Goal: Task Accomplishment & Management: Manage account settings

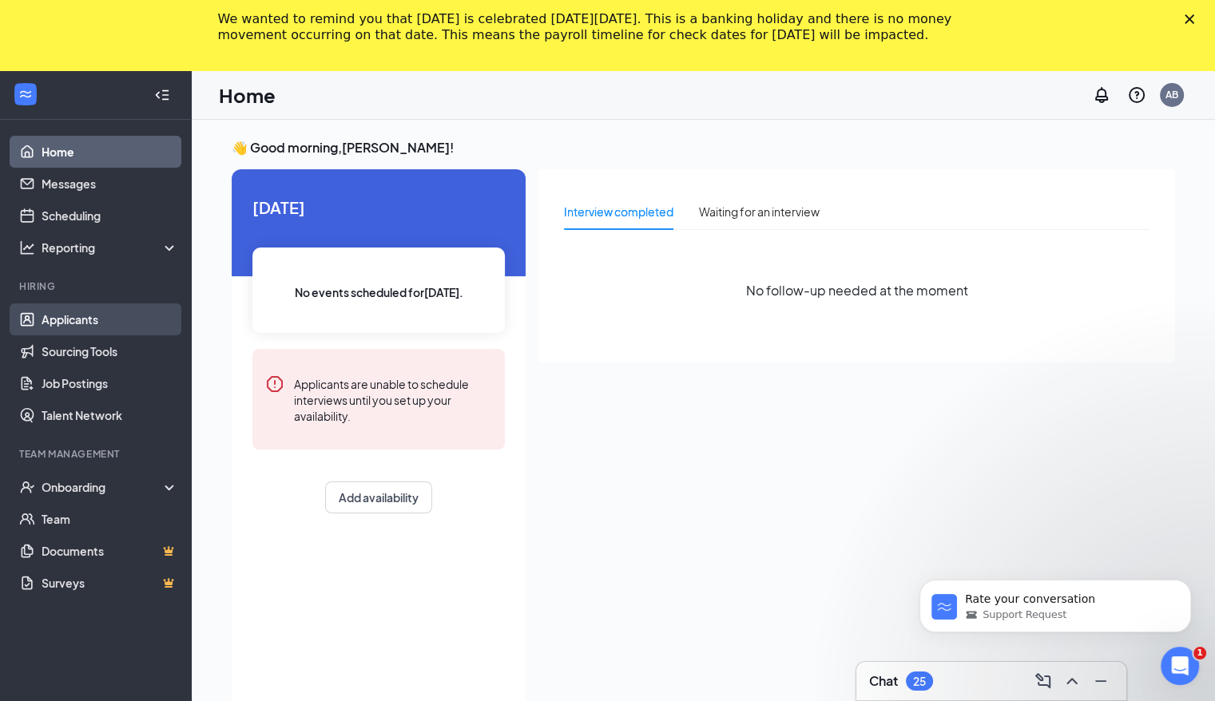
click at [80, 319] on link "Applicants" at bounding box center [110, 320] width 137 height 32
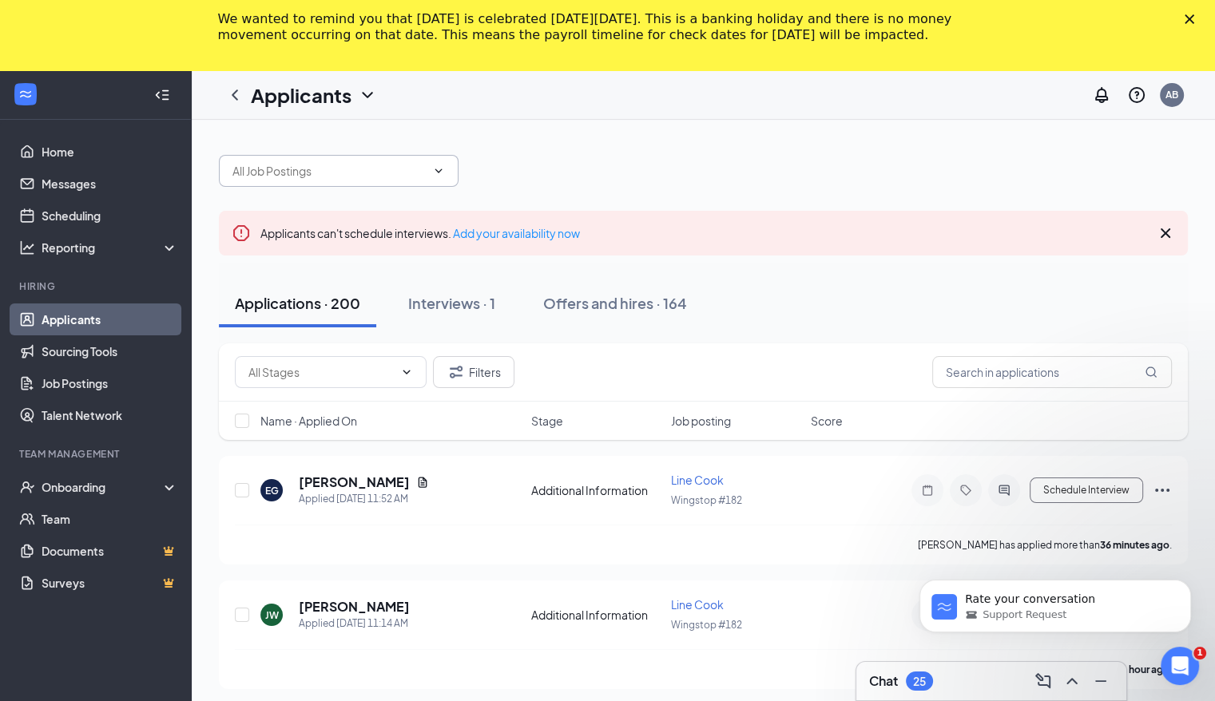
click at [441, 173] on icon "ChevronDown" at bounding box center [438, 171] width 13 height 13
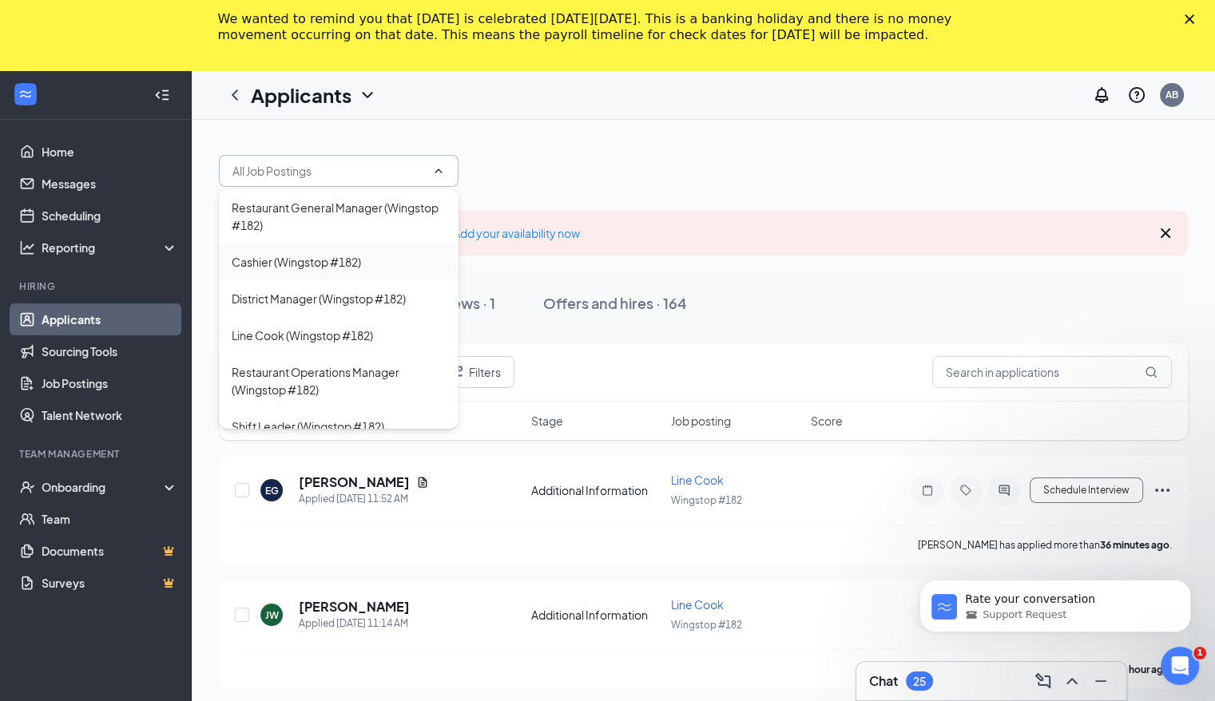
click at [340, 260] on div "Cashier (Wingstop #182)" at bounding box center [296, 262] width 129 height 18
type input "Cashier (Wingstop #182)"
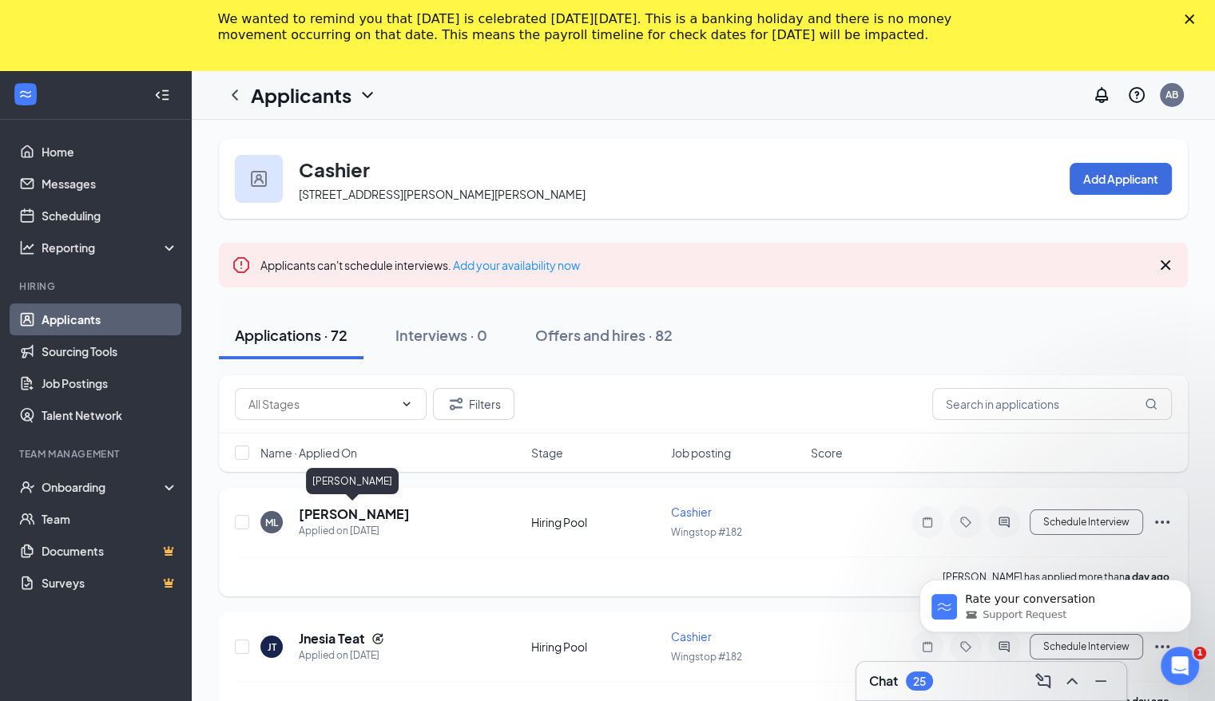
click at [358, 515] on h5 "[PERSON_NAME]" at bounding box center [354, 515] width 111 height 18
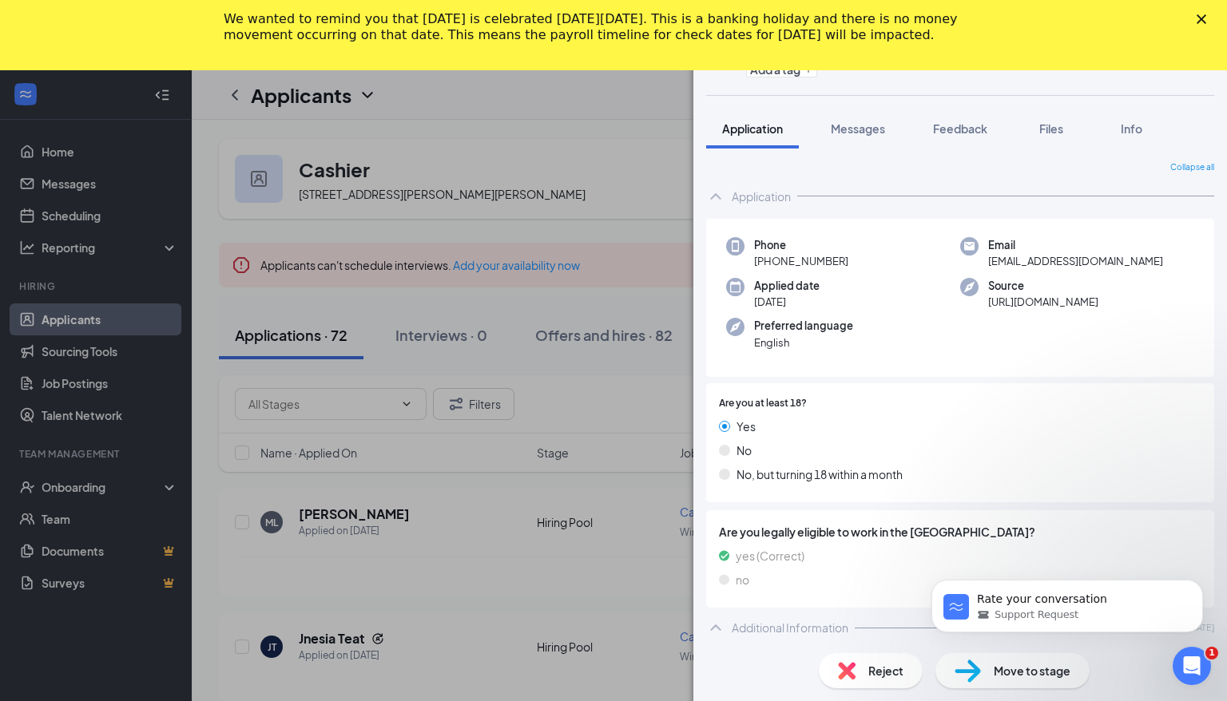
click at [832, 633] on body "Rate your conversation Support Request" at bounding box center [1067, 602] width 307 height 99
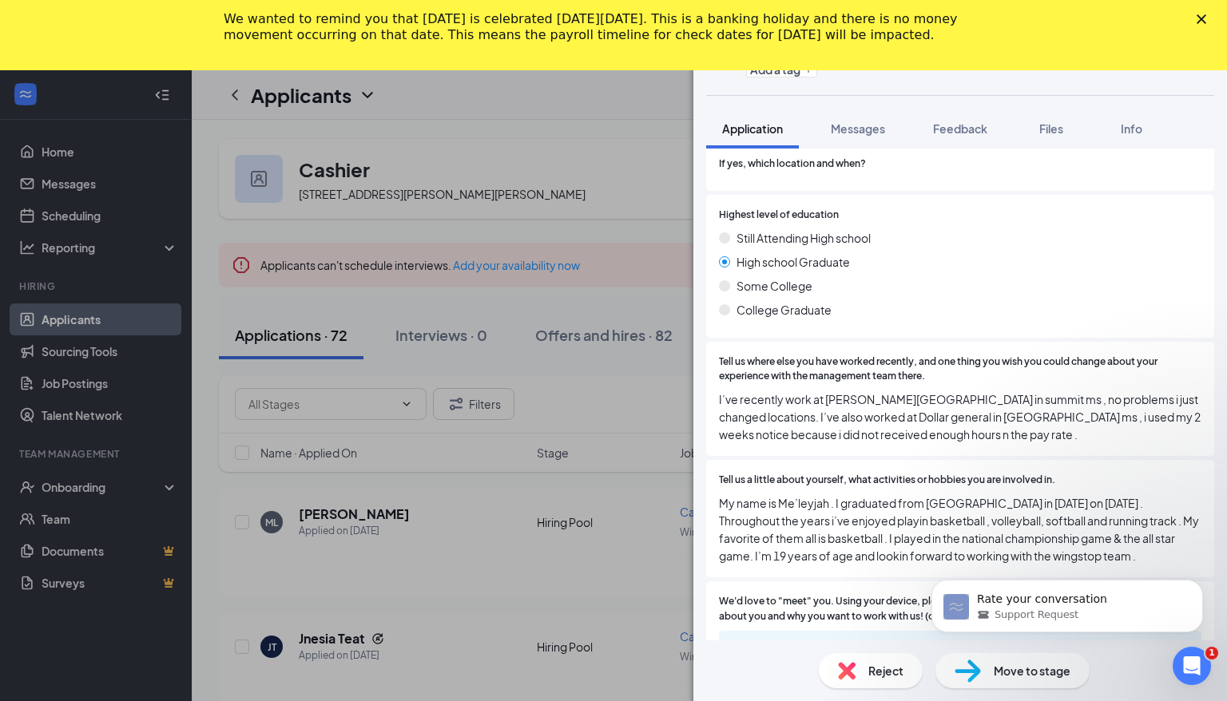
scroll to position [674, 0]
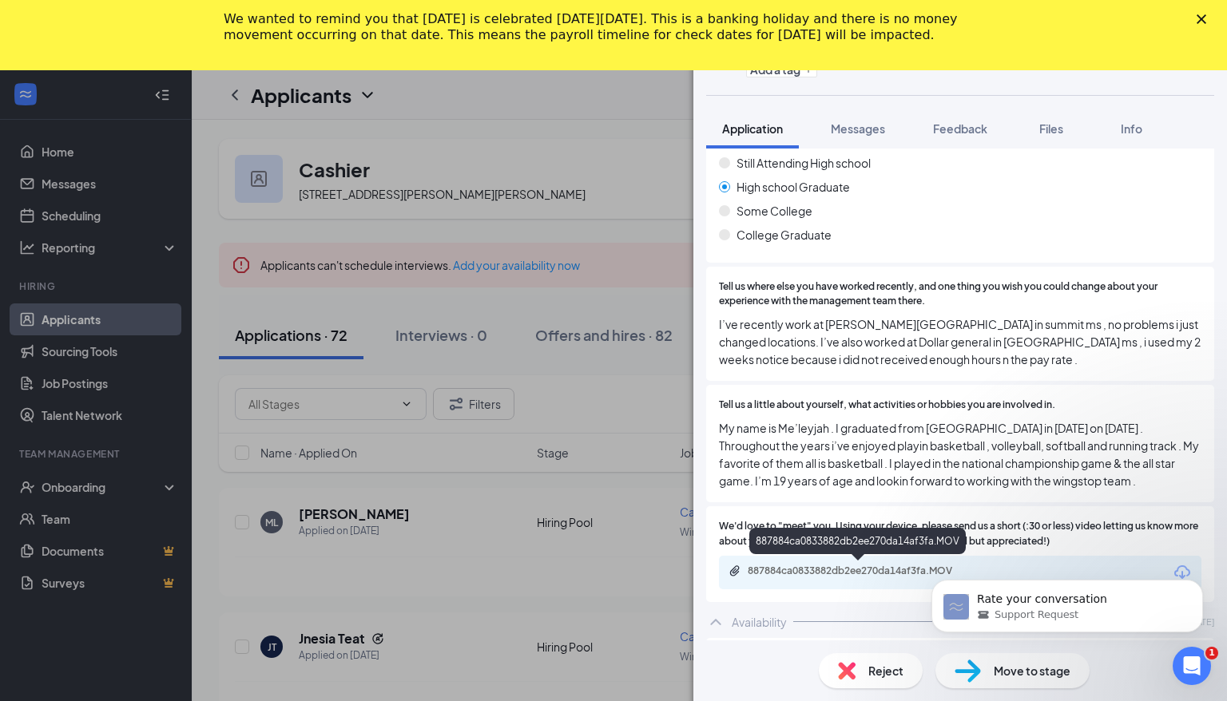
click at [832, 570] on div "887884ca0833882db2ee270da14af3fa.MOV" at bounding box center [860, 571] width 224 height 13
click at [811, 569] on div "887884ca0833882db2ee270da14af3fa.MOV" at bounding box center [860, 571] width 224 height 13
click at [433, 546] on div "ML me’leyjah [PERSON_NAME] Cashier at Wingstop #182 Add a tag Application Messa…" at bounding box center [613, 350] width 1227 height 701
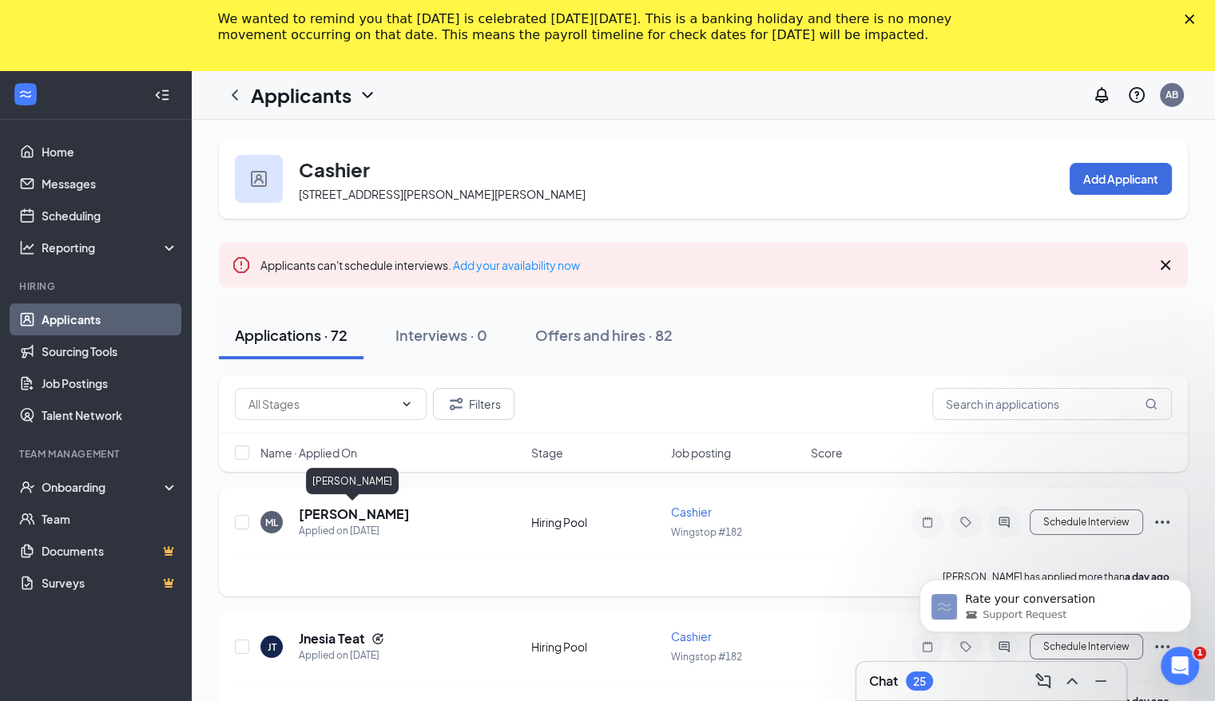
click at [345, 513] on h5 "[PERSON_NAME]" at bounding box center [354, 515] width 111 height 18
click at [361, 514] on h5 "[PERSON_NAME]" at bounding box center [354, 515] width 111 height 18
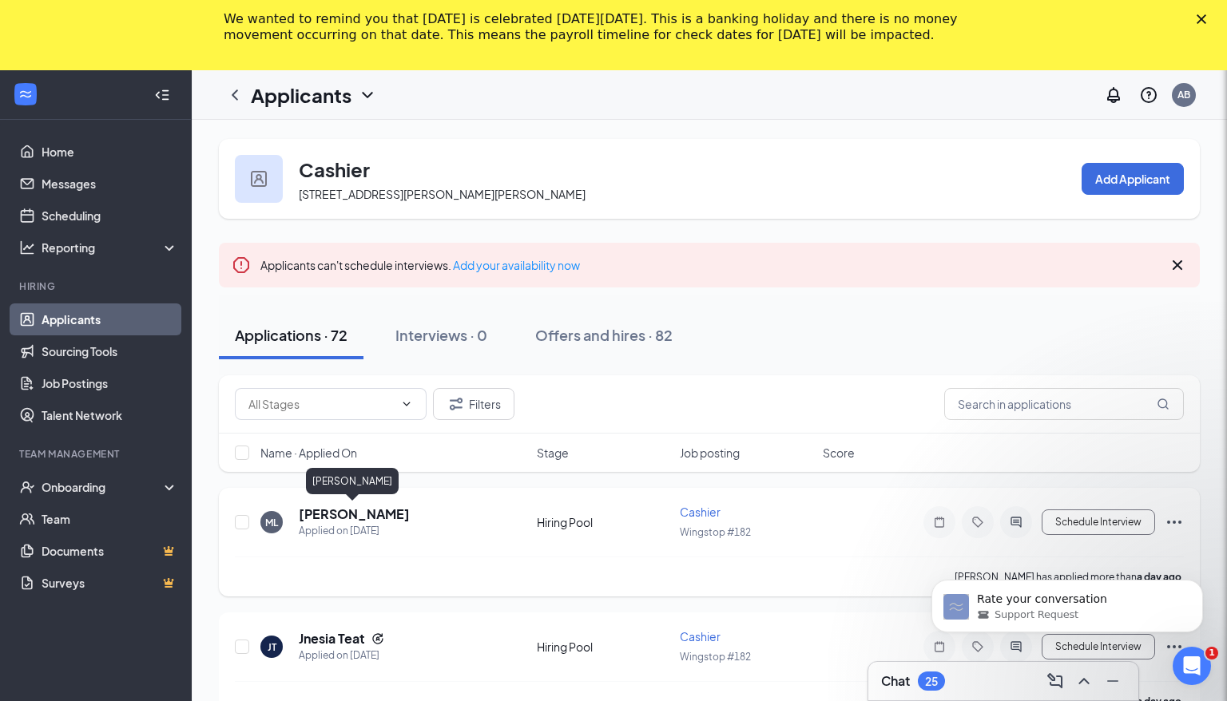
click at [361, 514] on div "ML me’leyjah [PERSON_NAME] Cashier at Wingstop #182 Add a tag Application Messa…" at bounding box center [613, 350] width 1227 height 701
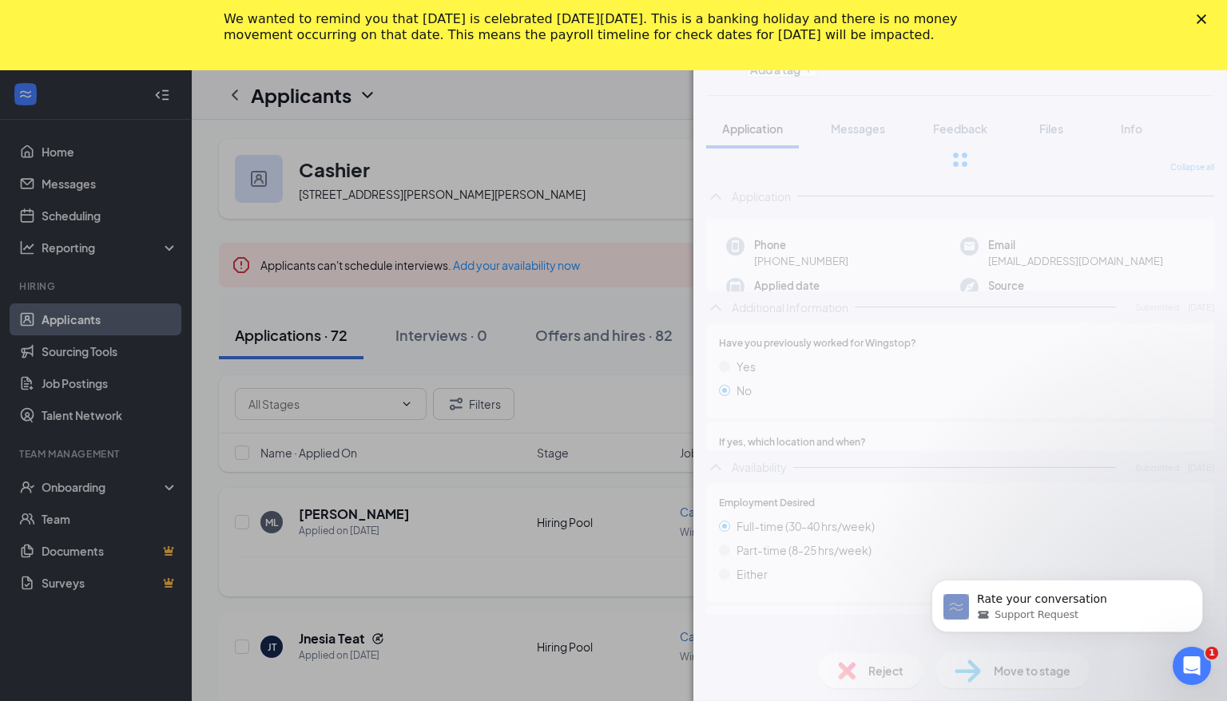
click at [361, 514] on div "ML me’leyjah [PERSON_NAME] Cashier at Wingstop #182 Add a tag Application Messa…" at bounding box center [613, 350] width 1227 height 701
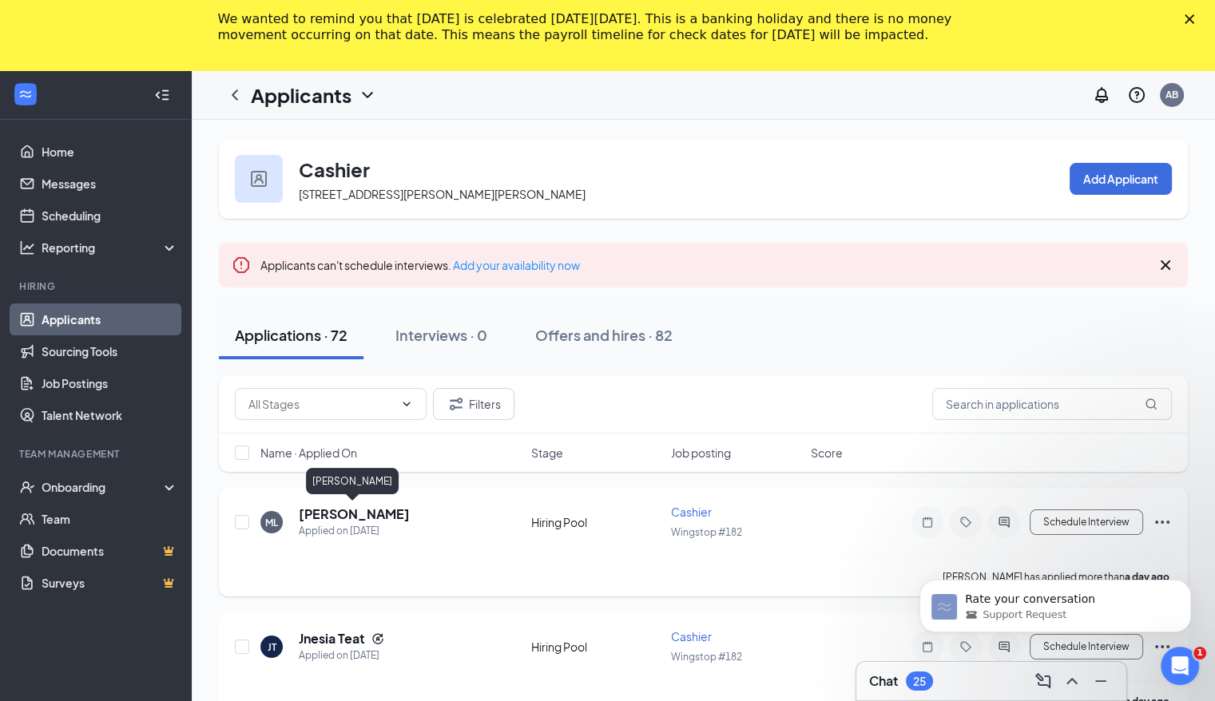
click at [361, 514] on h5 "[PERSON_NAME]" at bounding box center [354, 515] width 111 height 18
click at [364, 506] on h5 "[PERSON_NAME]" at bounding box center [354, 515] width 111 height 18
click at [345, 510] on h5 "[PERSON_NAME]" at bounding box center [354, 515] width 111 height 18
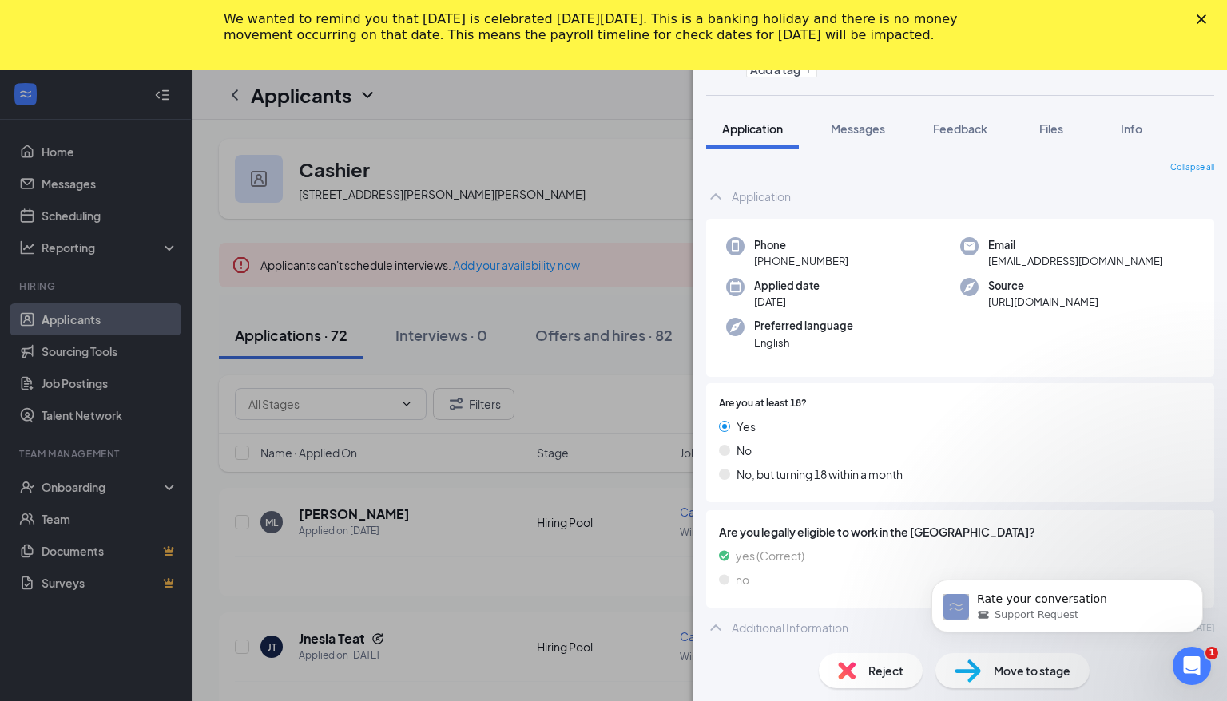
click at [439, 593] on div "ML me’leyjah [PERSON_NAME] Cashier at Wingstop #182 Add a tag Application Messa…" at bounding box center [613, 350] width 1227 height 701
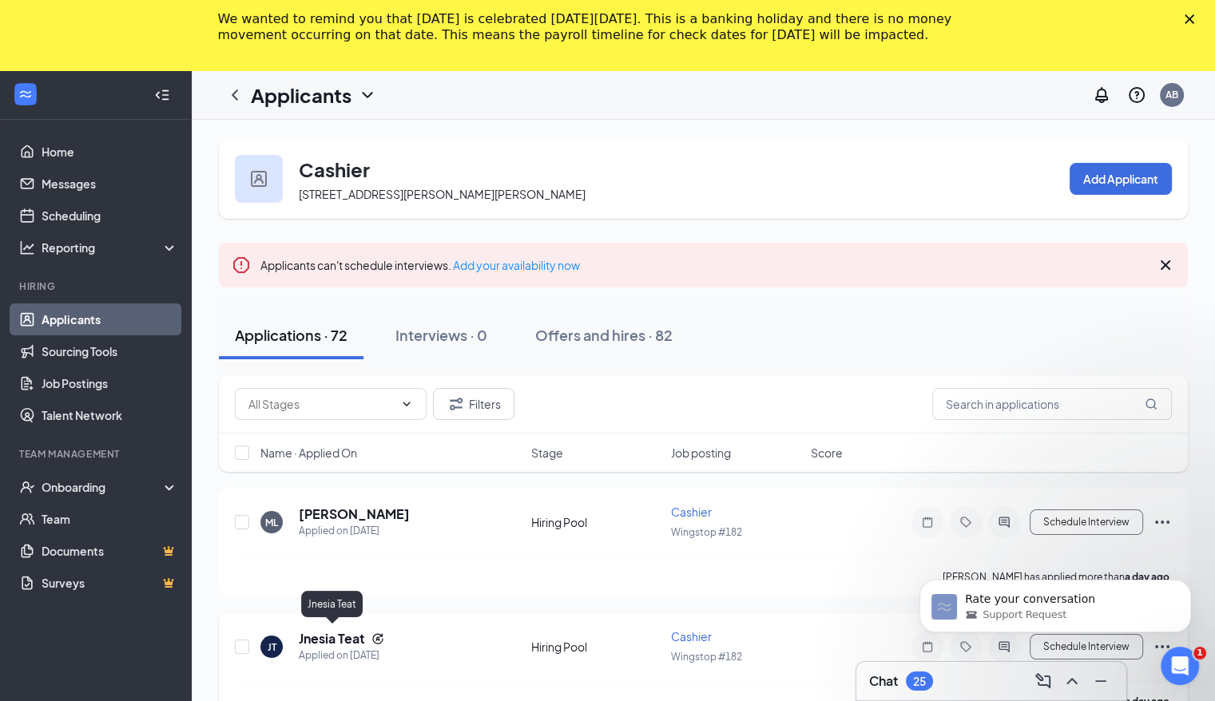
click at [351, 637] on h5 "Jnesia Teat" at bounding box center [332, 639] width 66 height 18
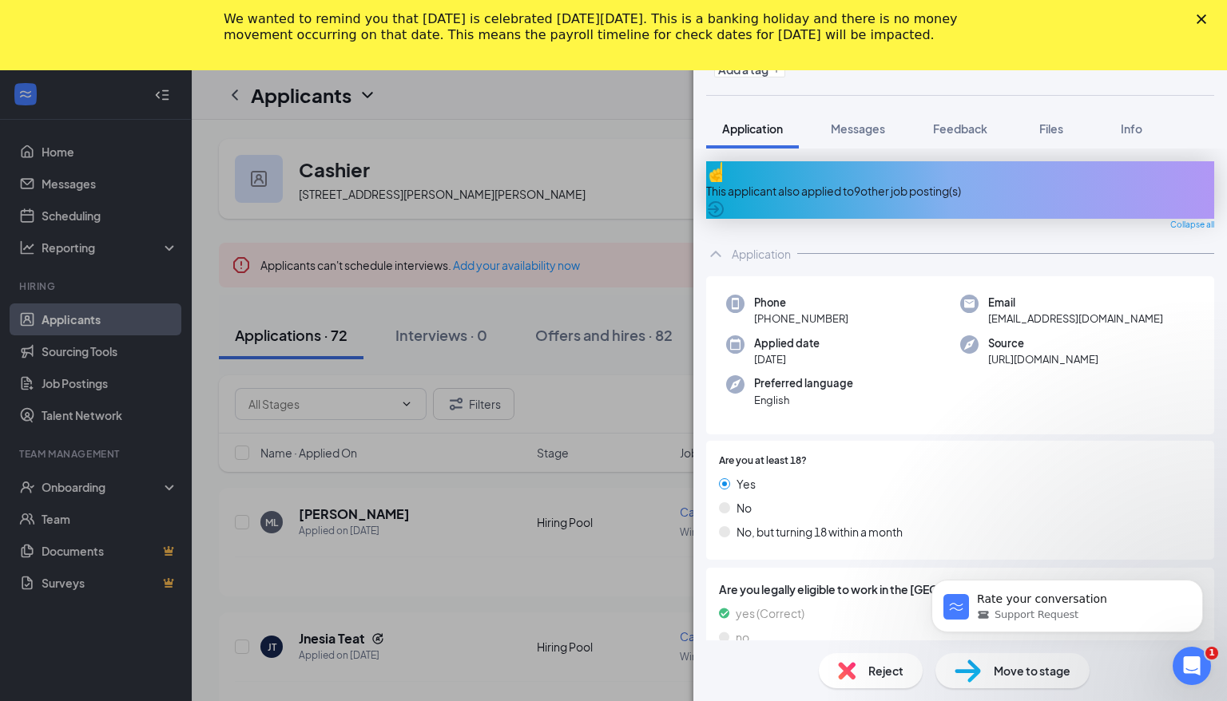
click at [832, 633] on body "Rate your conversation Support Request" at bounding box center [1067, 602] width 307 height 99
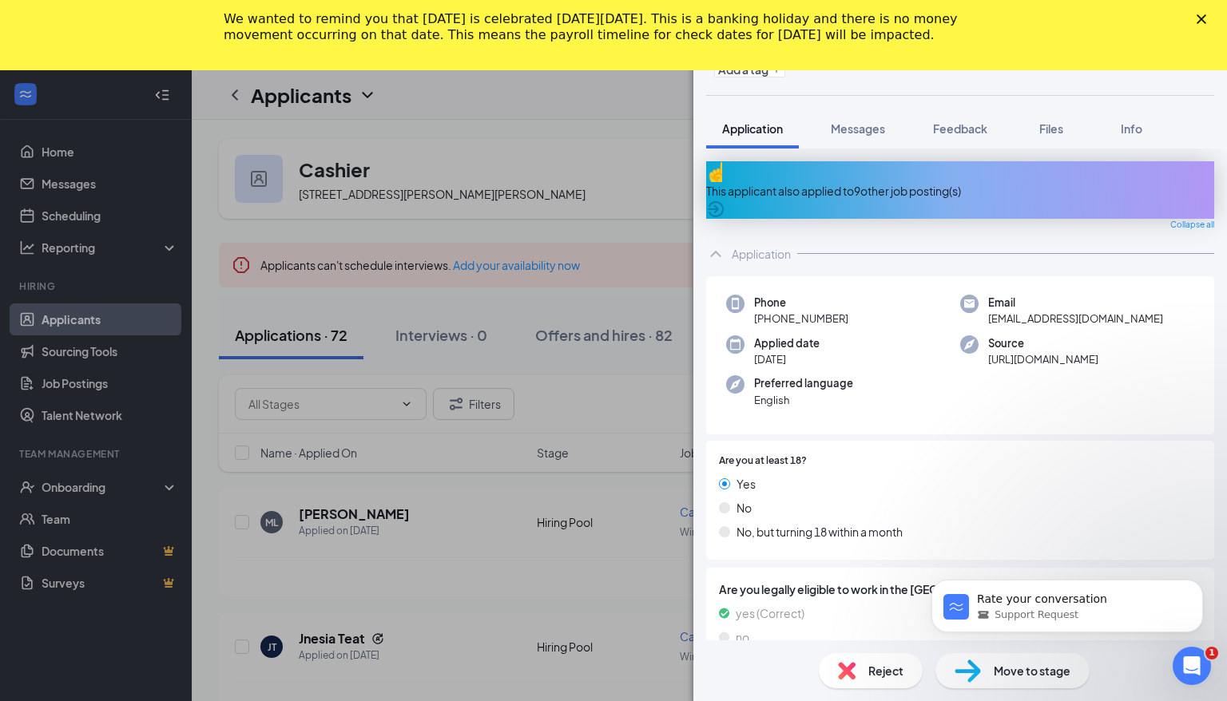
click at [832, 633] on body "Rate your conversation Support Request" at bounding box center [1067, 602] width 307 height 99
drag, startPoint x: 303, startPoint y: 87, endPoint x: 1183, endPoint y: 483, distance: 965.1
click at [832, 483] on div "Yes No No, but turning 18 within a month" at bounding box center [960, 511] width 483 height 72
click at [832, 583] on icon "Dismiss notification" at bounding box center [1198, 584] width 9 height 9
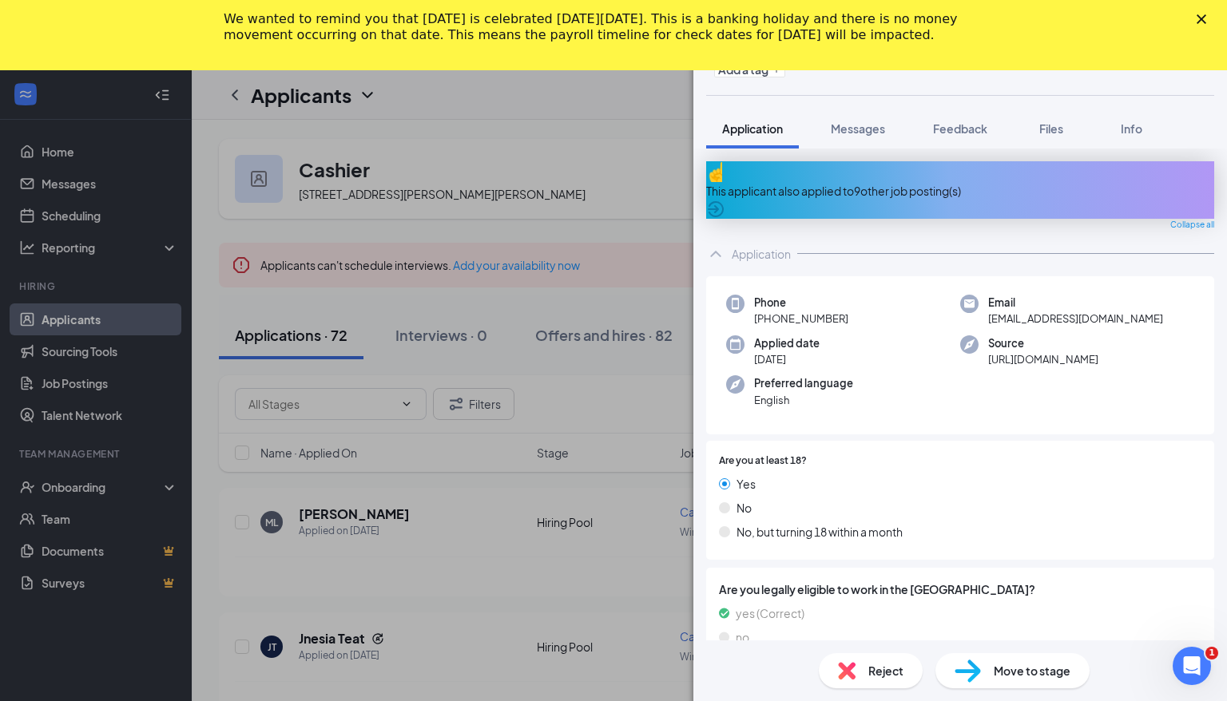
click at [832, 295] on div "Email [EMAIL_ADDRESS][DOMAIN_NAME]" at bounding box center [1077, 311] width 234 height 33
click at [832, 22] on icon "Close" at bounding box center [1202, 19] width 10 height 10
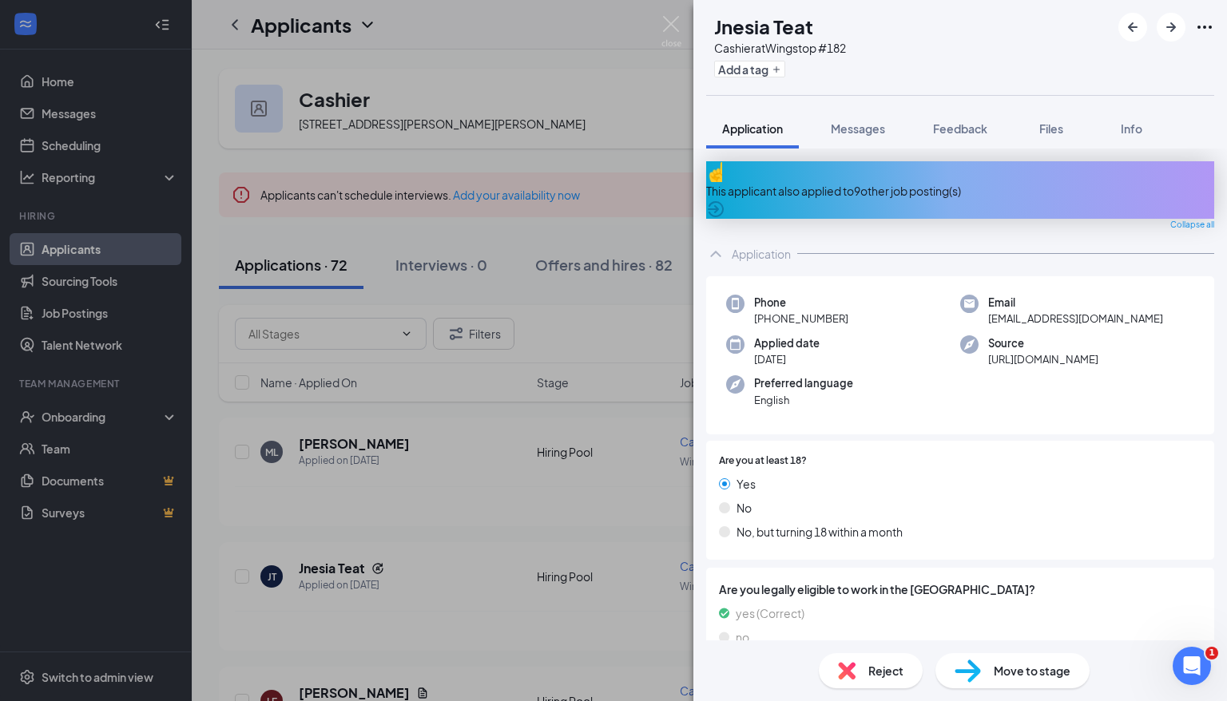
click at [645, 519] on div "JT Jnesia Teat Cashier at Wingstop #182 Add a tag Application Messages Feedback…" at bounding box center [613, 350] width 1227 height 701
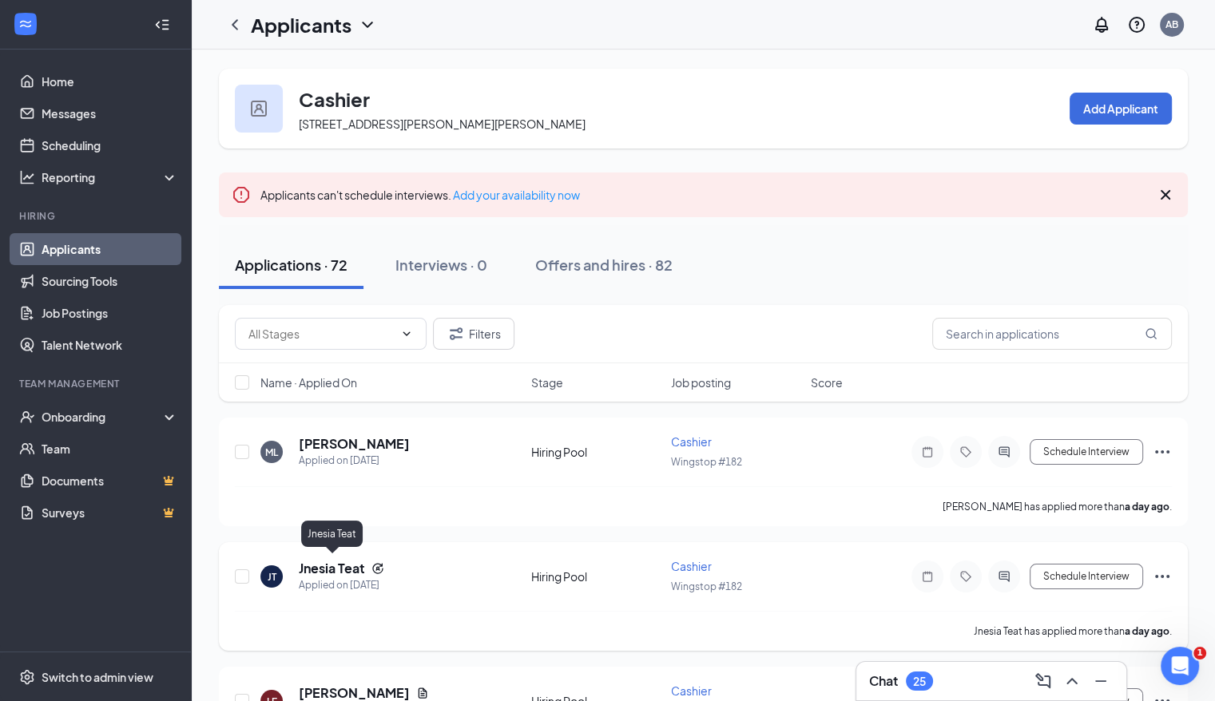
click at [344, 568] on h5 "Jnesia Teat" at bounding box center [332, 569] width 66 height 18
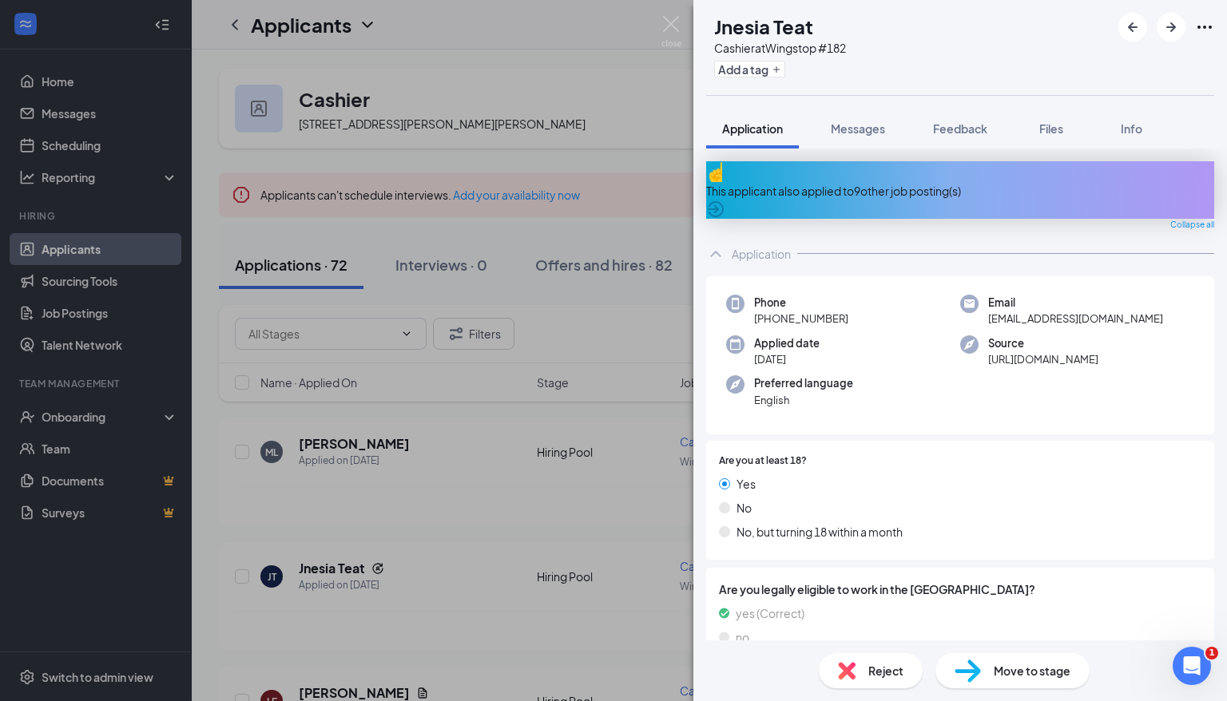
click at [638, 644] on div "JT Jnesia Teat Cashier at Wingstop #182 Add a tag Application Messages Feedback…" at bounding box center [613, 350] width 1227 height 701
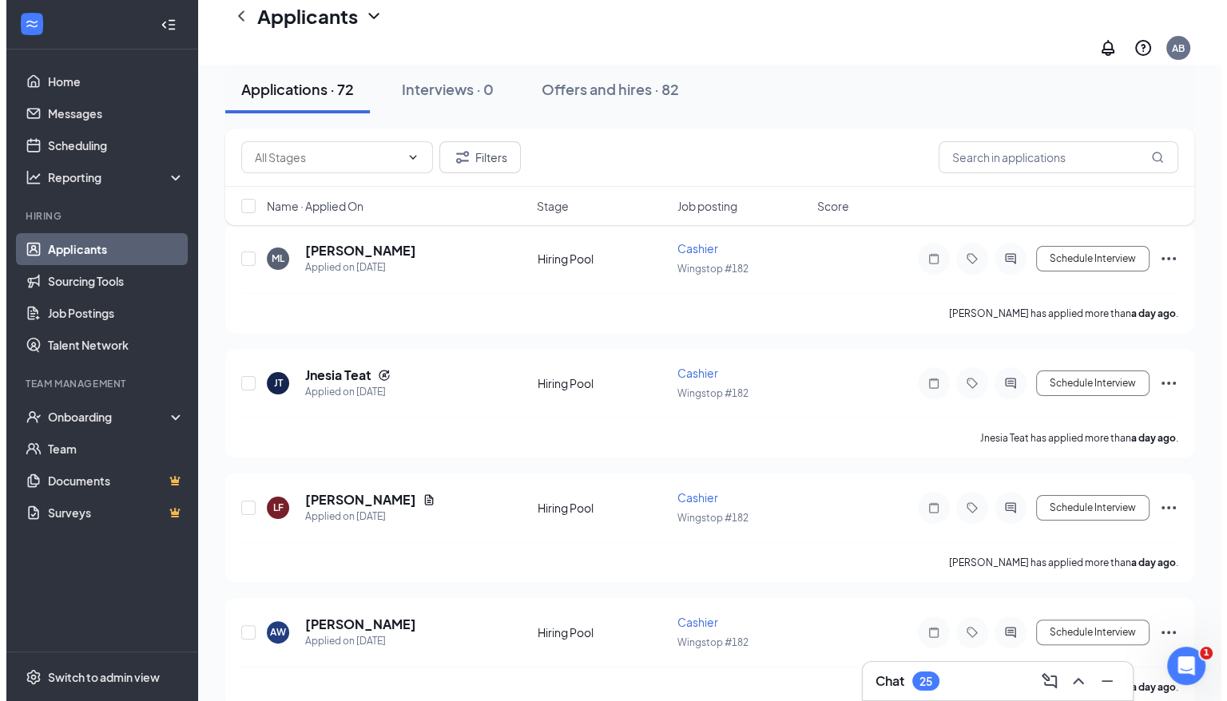
scroll to position [224, 0]
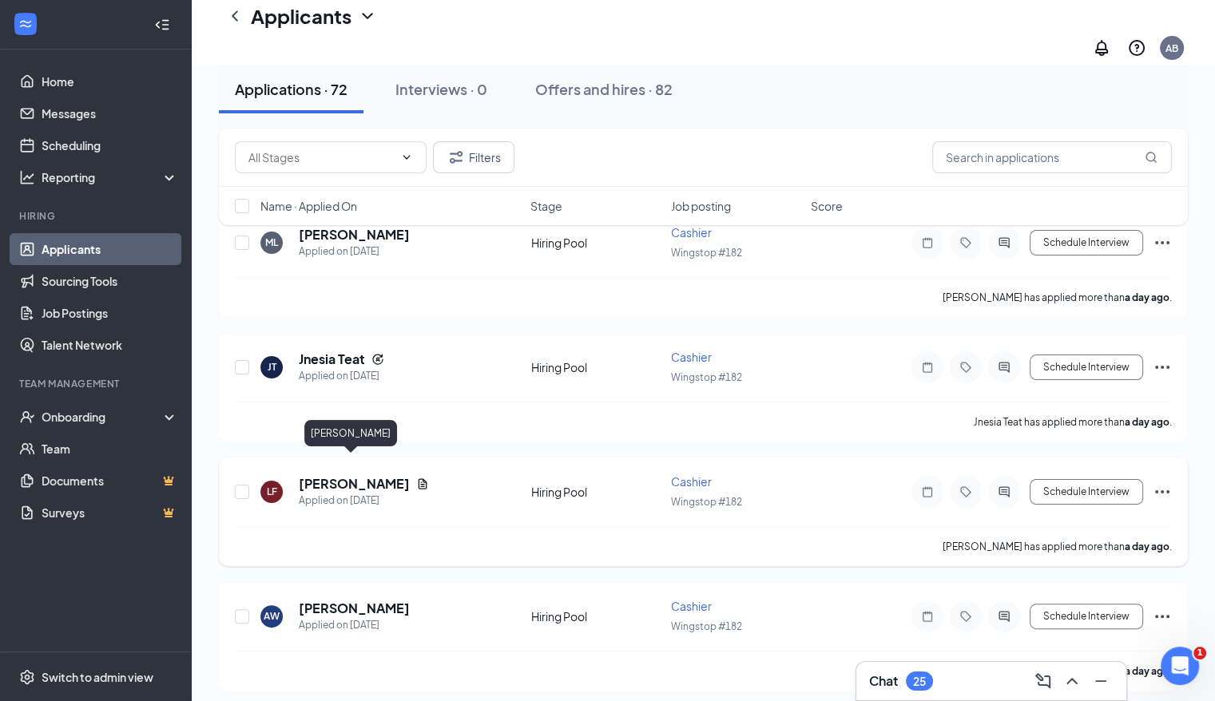
click at [342, 475] on h5 "[PERSON_NAME]" at bounding box center [354, 484] width 111 height 18
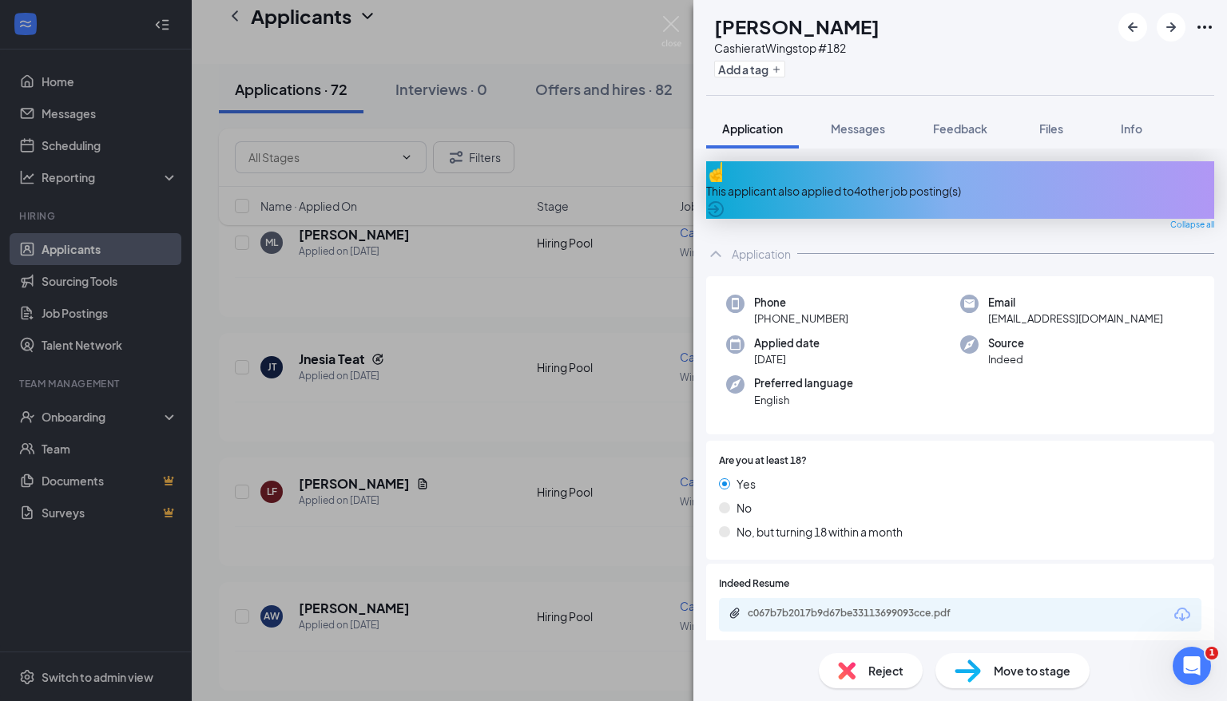
click at [757, 669] on div "Reject Move to stage" at bounding box center [960, 671] width 534 height 61
click at [818, 607] on div "c067b7b2017b9d67be33113699093cce.pdf" at bounding box center [860, 613] width 224 height 13
click at [472, 570] on div "LF [PERSON_NAME] Cashier at Wingstop #182 Add a tag Application Messages Feedba…" at bounding box center [613, 350] width 1227 height 701
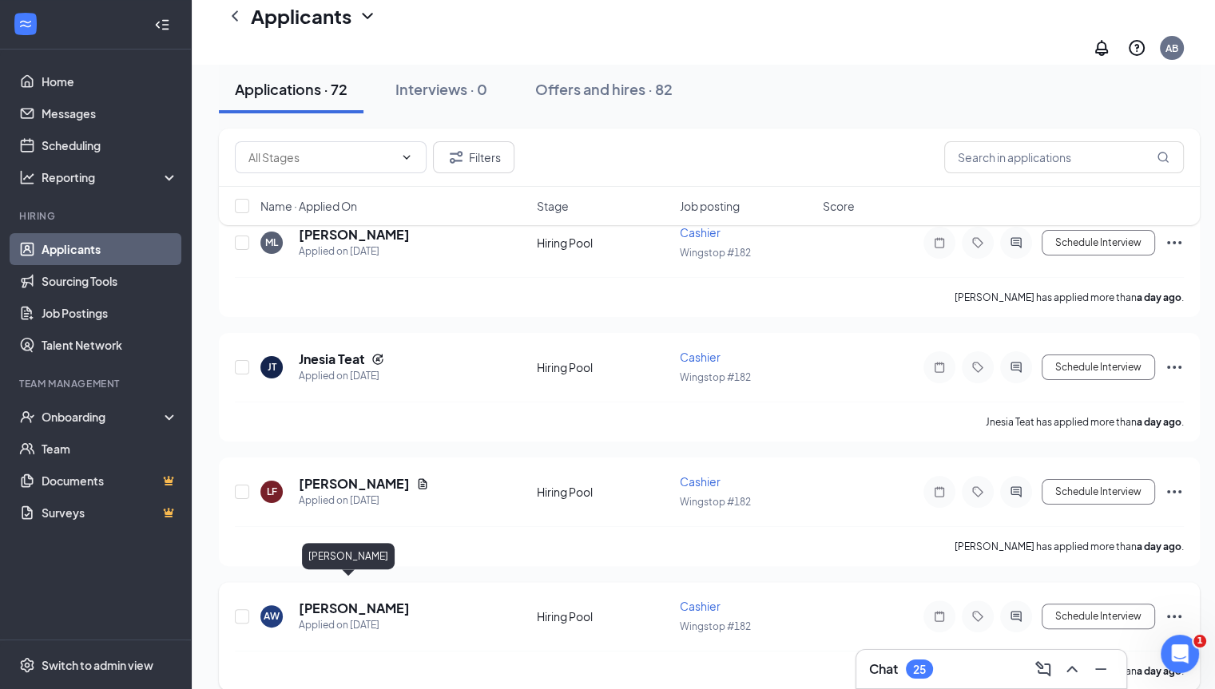
click at [334, 600] on h5 "[PERSON_NAME]" at bounding box center [354, 609] width 111 height 18
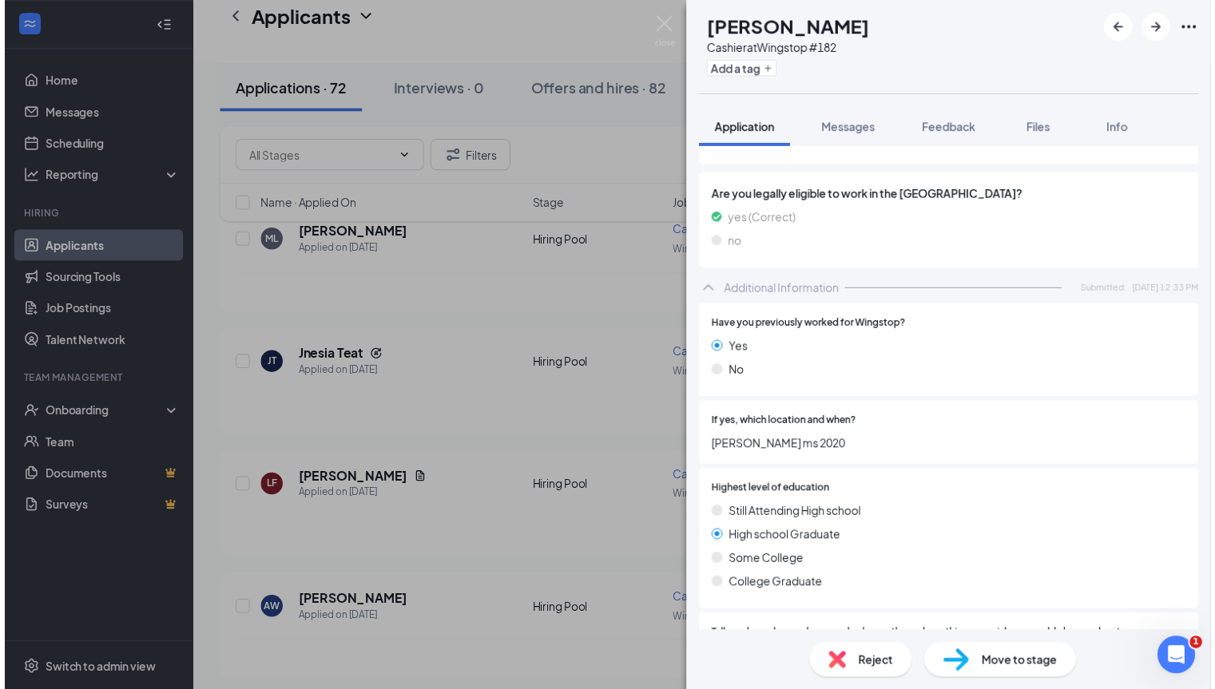
scroll to position [415, 0]
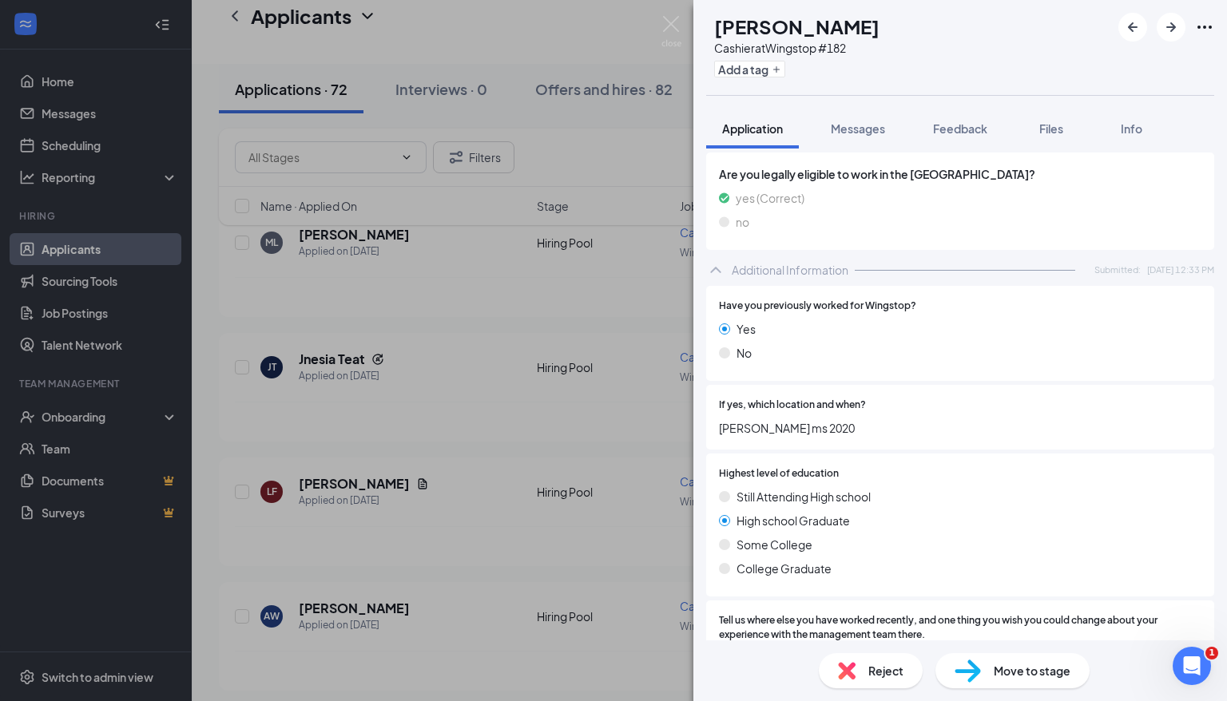
click at [495, 610] on div "AW [PERSON_NAME] Cashier at Wingstop #182 Add a tag Application Messages Feedba…" at bounding box center [613, 350] width 1227 height 701
click at [615, 637] on div "AW [PERSON_NAME] Cashier at Wingstop #182 Add a tag Application Messages Feedba…" at bounding box center [613, 350] width 1227 height 701
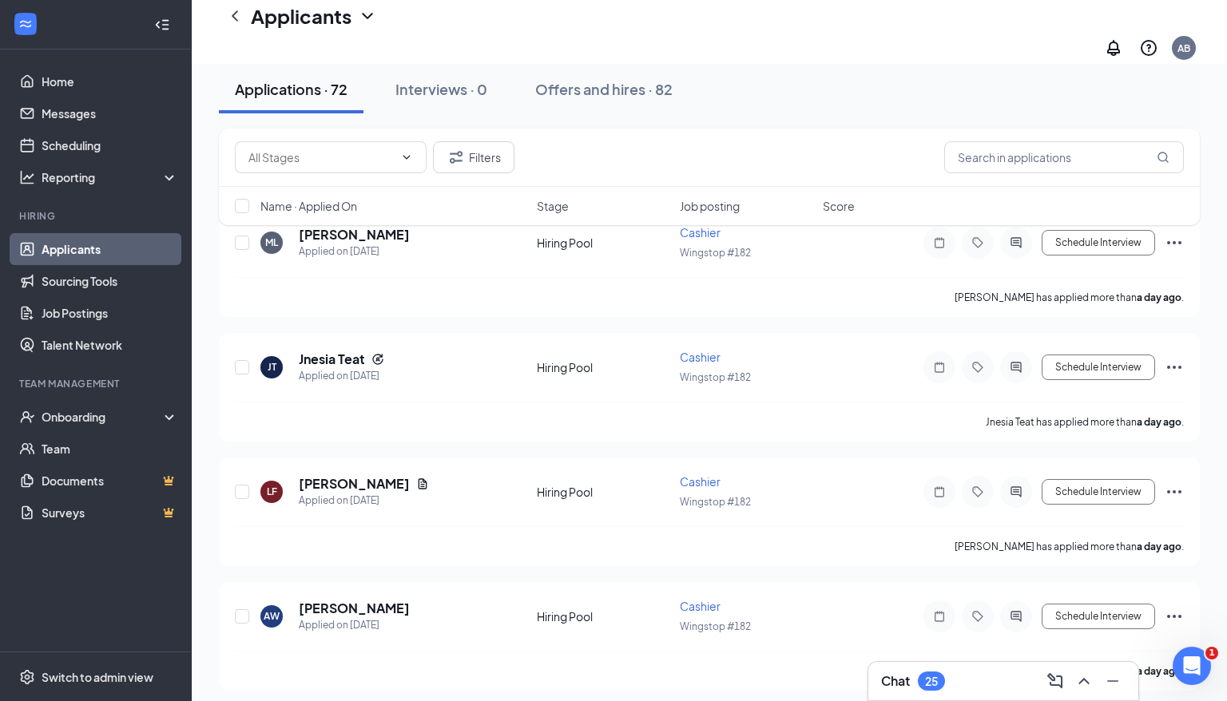
click at [615, 651] on div "[PERSON_NAME] has applied more than a day ago ." at bounding box center [709, 671] width 949 height 40
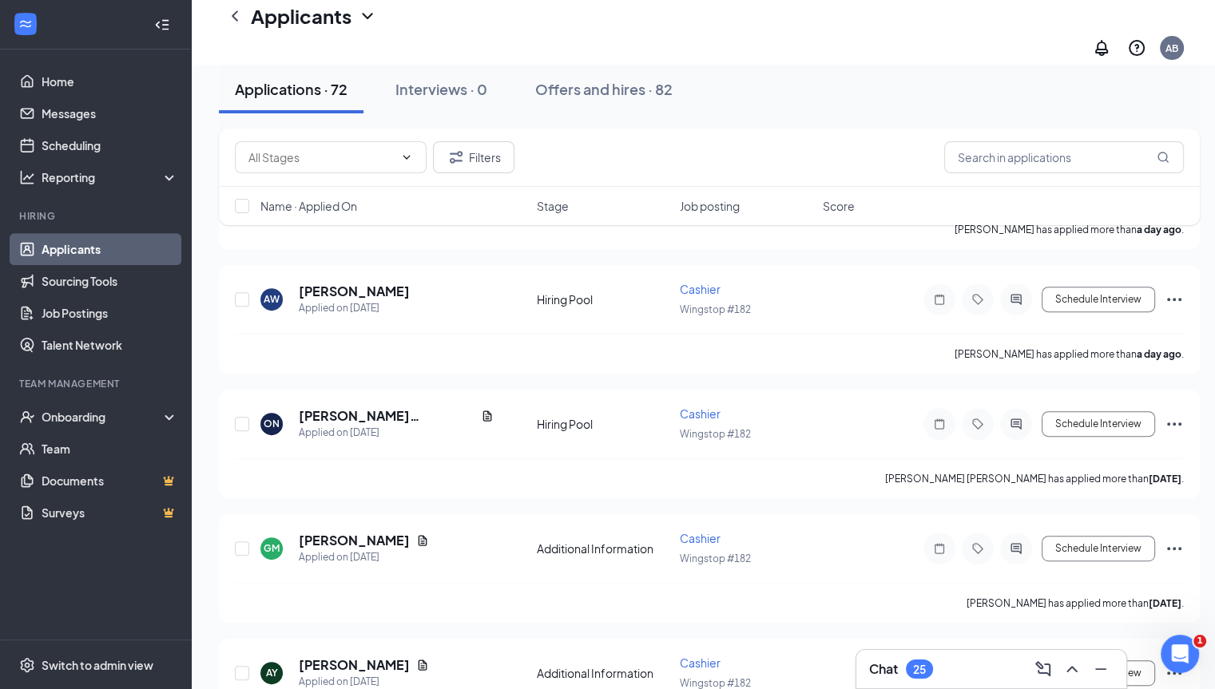
scroll to position [575, 0]
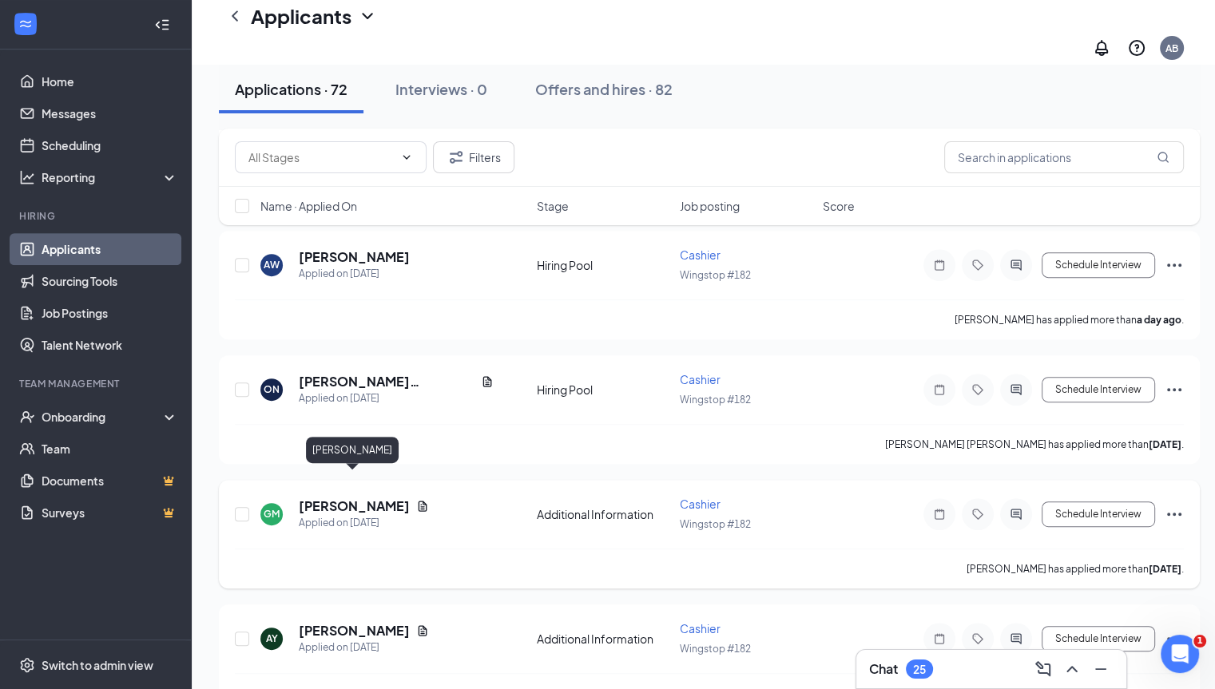
click at [359, 498] on h5 "[PERSON_NAME]" at bounding box center [354, 507] width 111 height 18
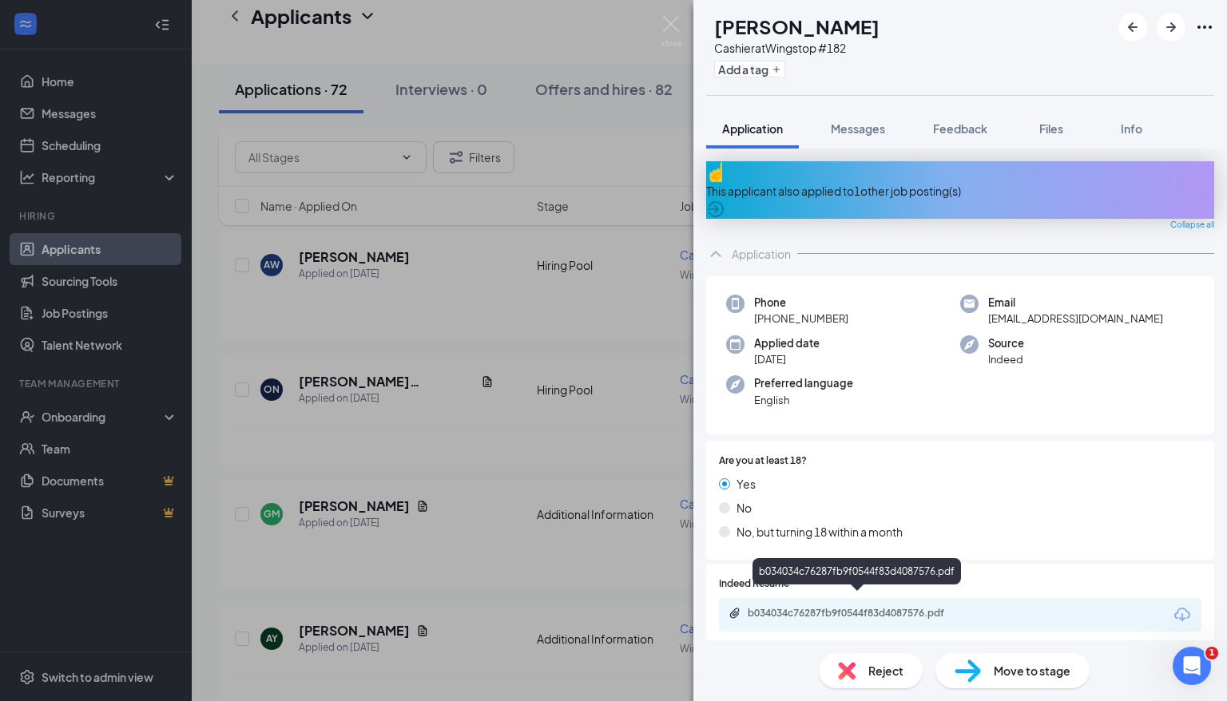
click at [795, 607] on div "b034034c76287fb9f0544f83d4087576.pdf" at bounding box center [860, 613] width 224 height 13
click at [604, 504] on div "GM [PERSON_NAME] Cashier at Wingstop #182 Add a tag Application Messages Feedba…" at bounding box center [613, 350] width 1227 height 701
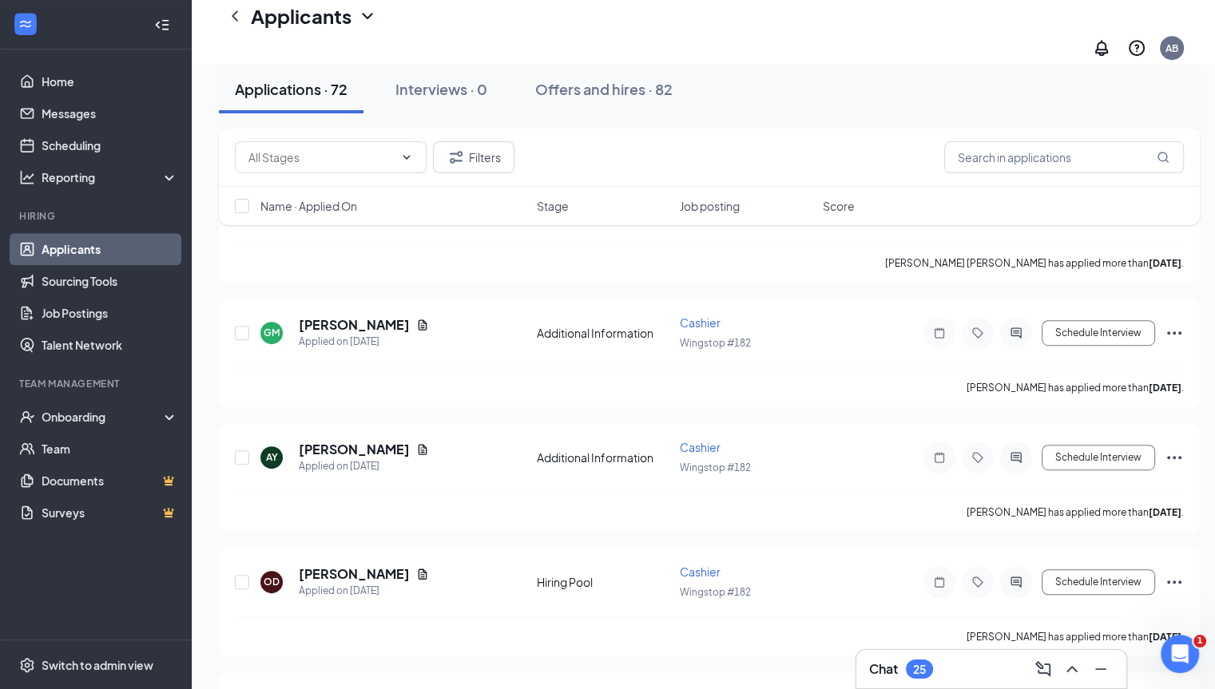
scroll to position [767, 0]
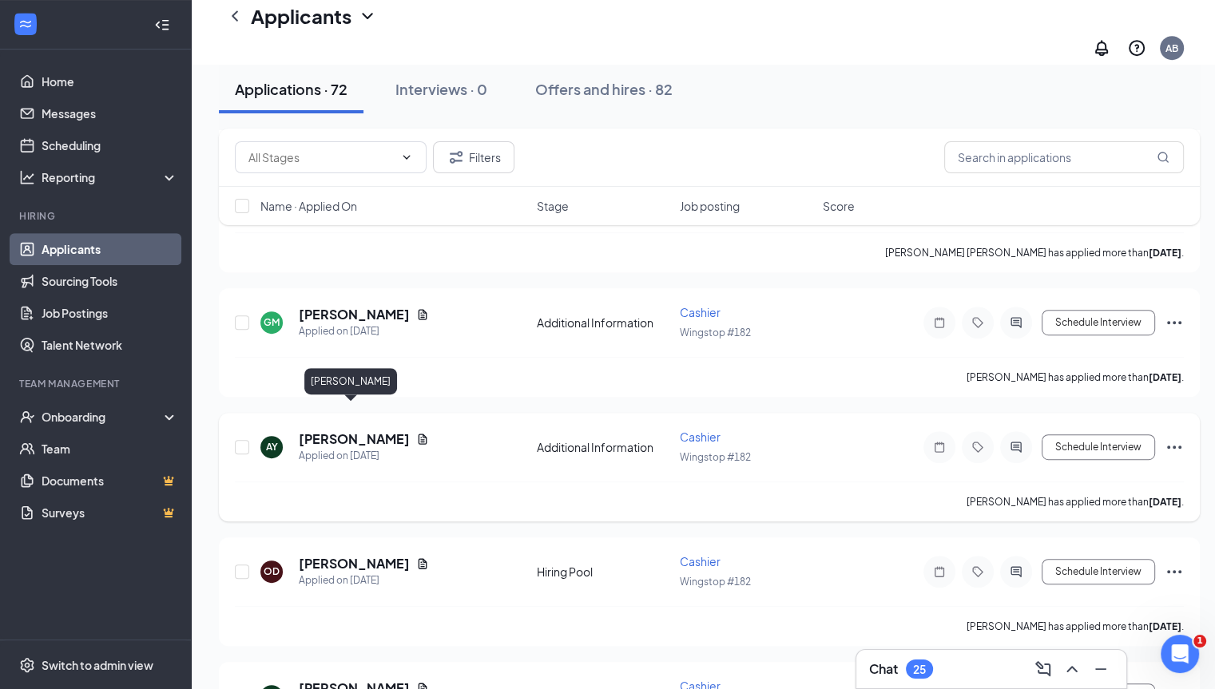
click at [346, 431] on h5 "[PERSON_NAME]" at bounding box center [354, 440] width 111 height 18
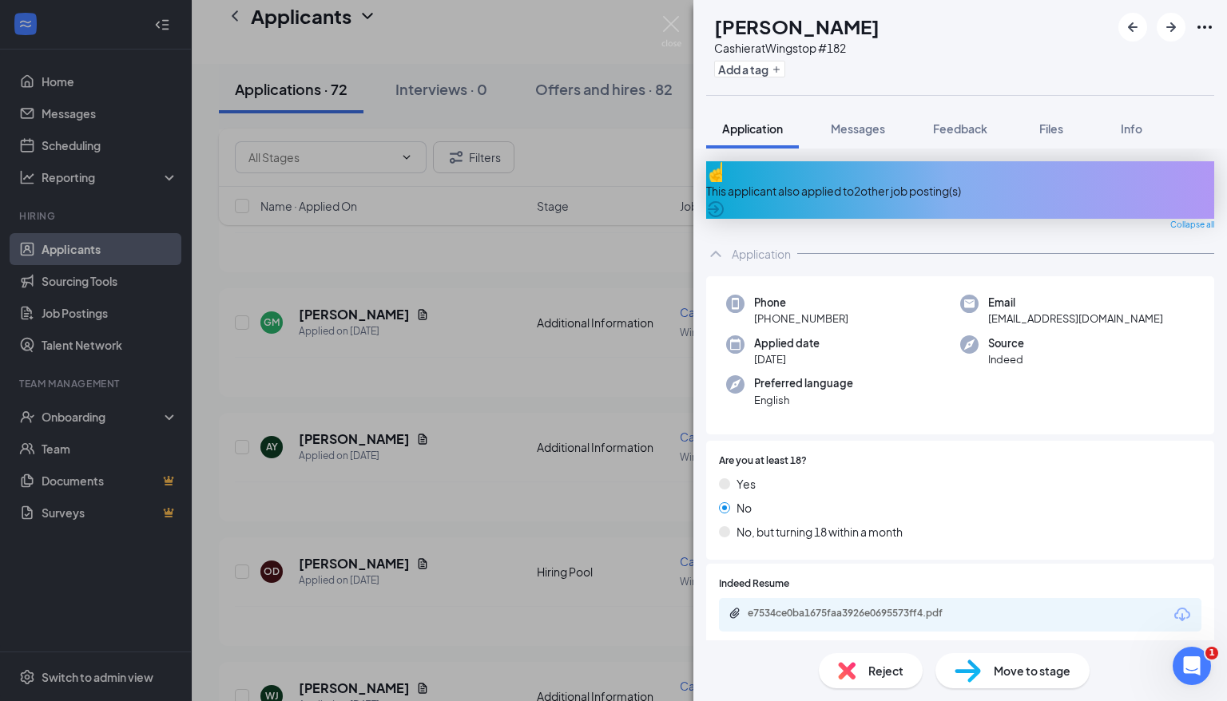
click at [479, 606] on div "AY [PERSON_NAME] Cashier at Wingstop #182 Add a tag Application Messages Feedba…" at bounding box center [613, 350] width 1227 height 701
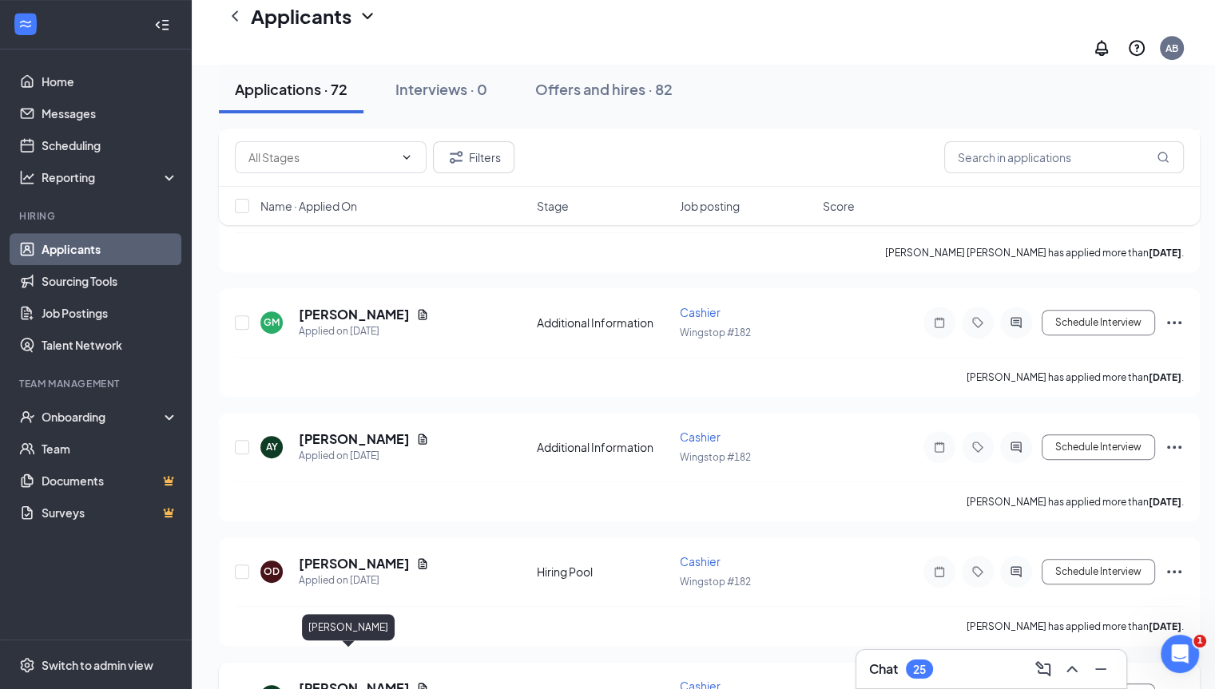
click at [332, 680] on h5 "[PERSON_NAME]" at bounding box center [354, 689] width 111 height 18
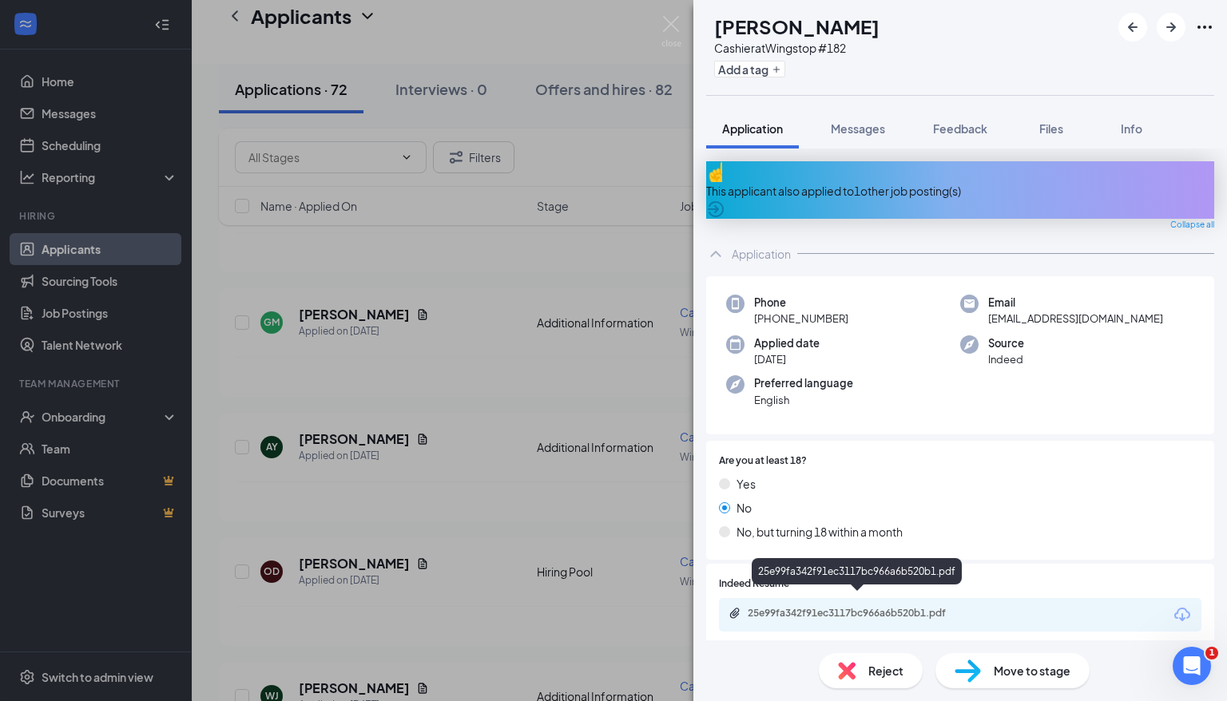
click at [832, 607] on div "25e99fa342f91ec3117bc966a6b520b1.pdf" at bounding box center [860, 613] width 224 height 13
click at [620, 613] on div "[PERSON_NAME] [PERSON_NAME] Cashier at Wingstop #182 Add a tag Application Mess…" at bounding box center [613, 350] width 1227 height 701
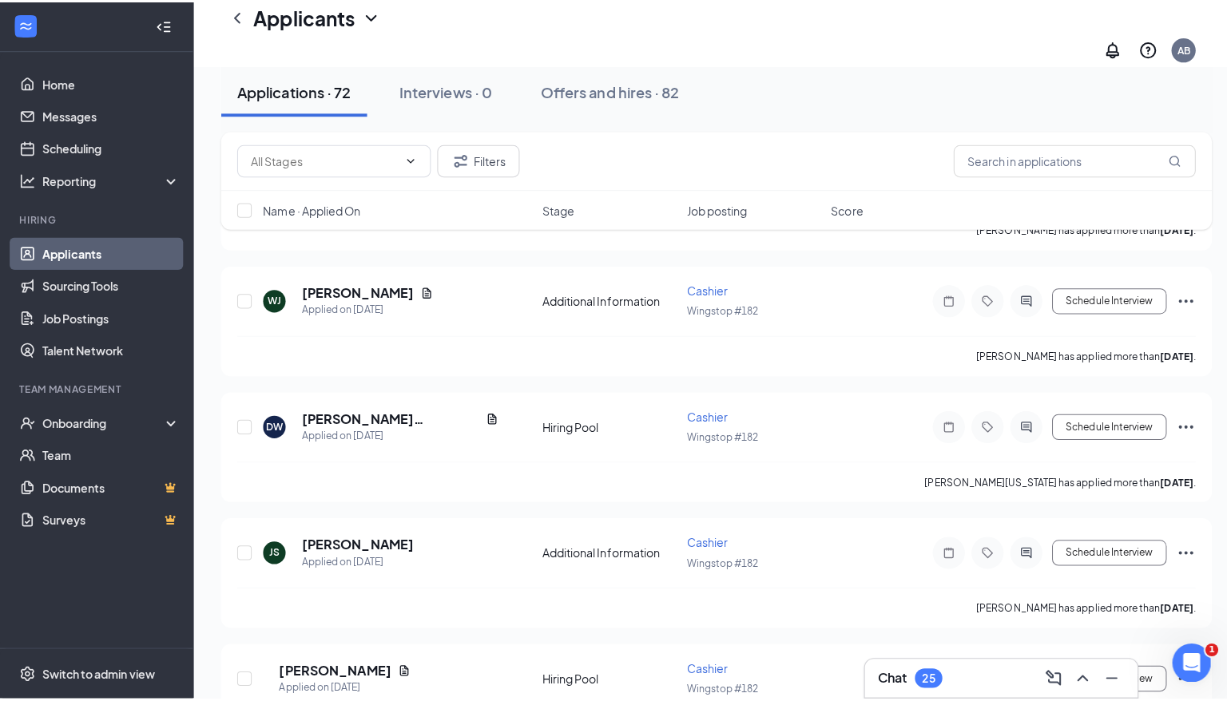
scroll to position [1182, 0]
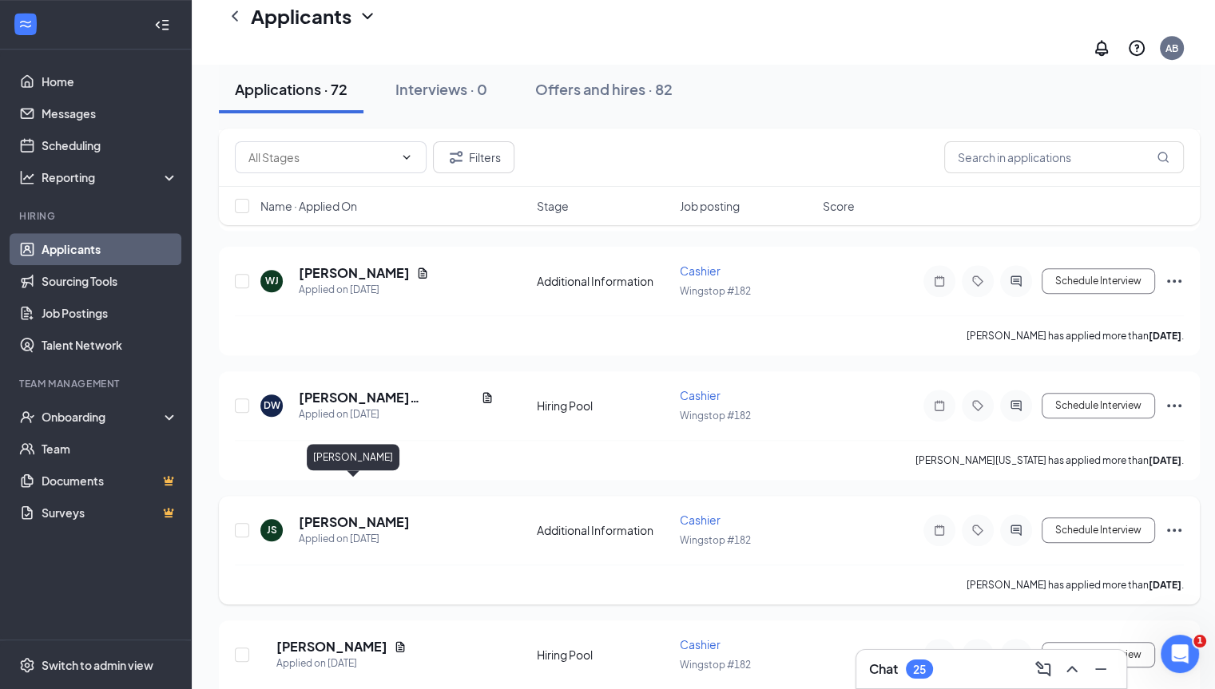
click at [351, 514] on h5 "[PERSON_NAME]" at bounding box center [354, 523] width 111 height 18
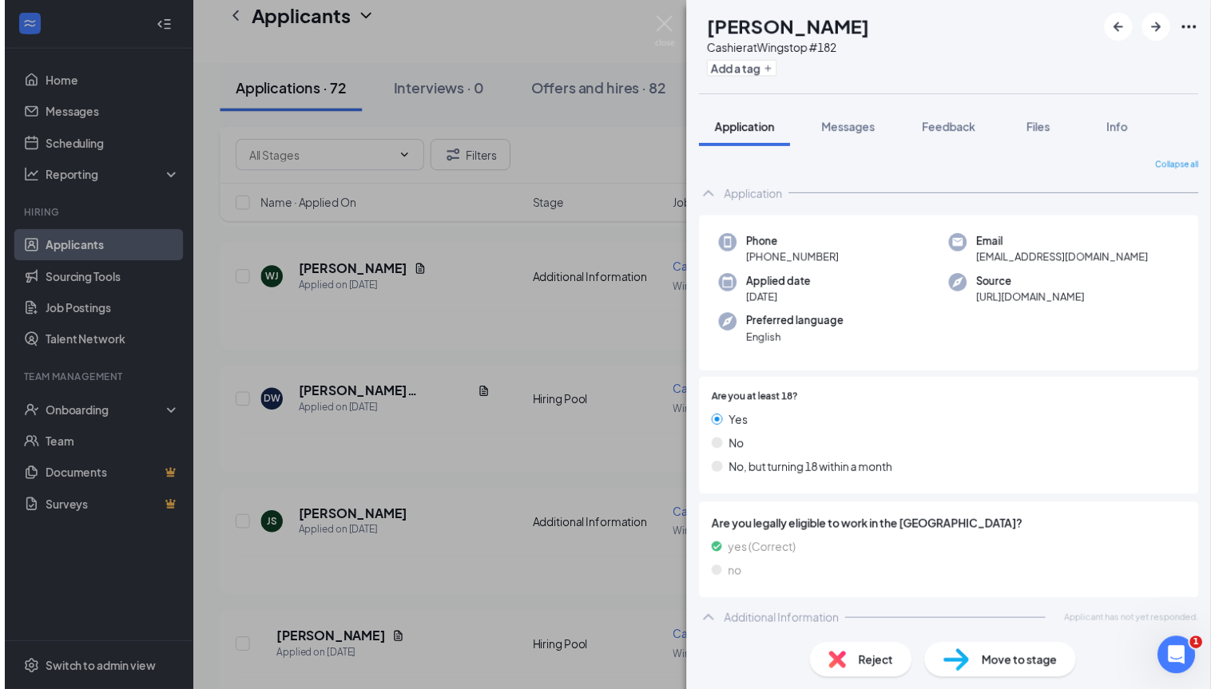
scroll to position [2, 0]
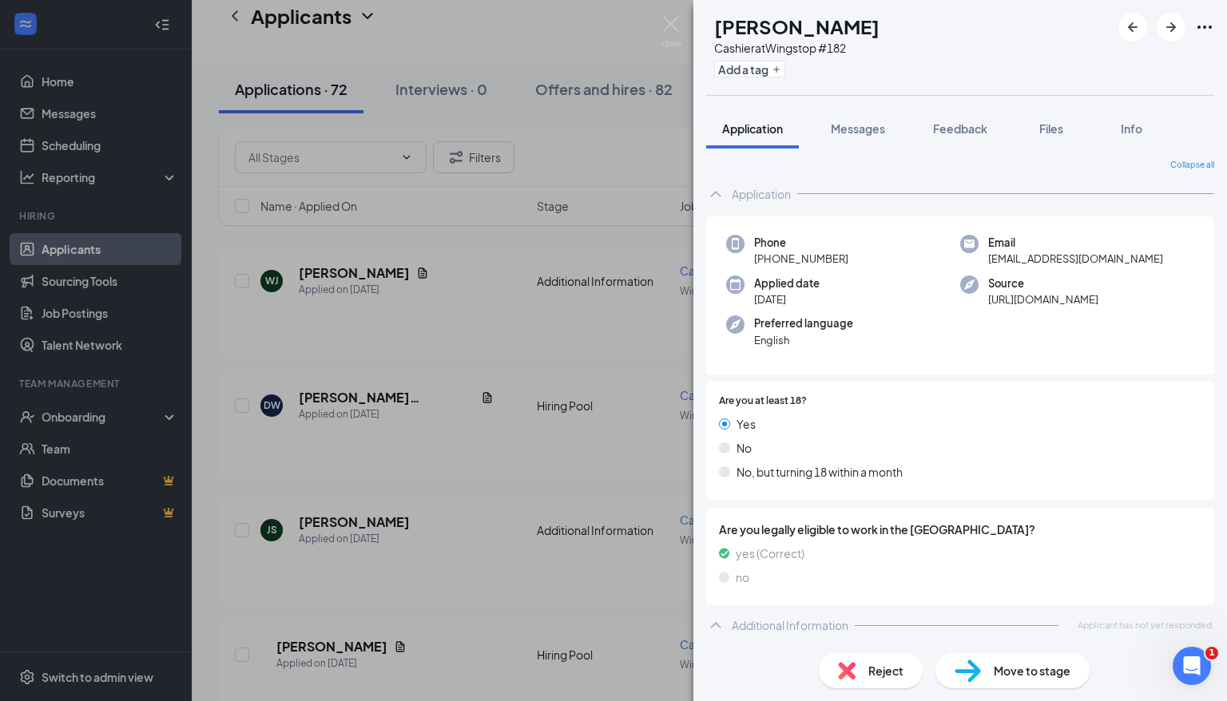
click at [600, 606] on div "JS [PERSON_NAME] Cashier at Wingstop #182 Add a tag Application Messages Feedba…" at bounding box center [613, 350] width 1227 height 701
click at [430, 438] on div "JS [PERSON_NAME] Cashier at Wingstop #182 Add a tag Application Messages Feedba…" at bounding box center [613, 350] width 1227 height 701
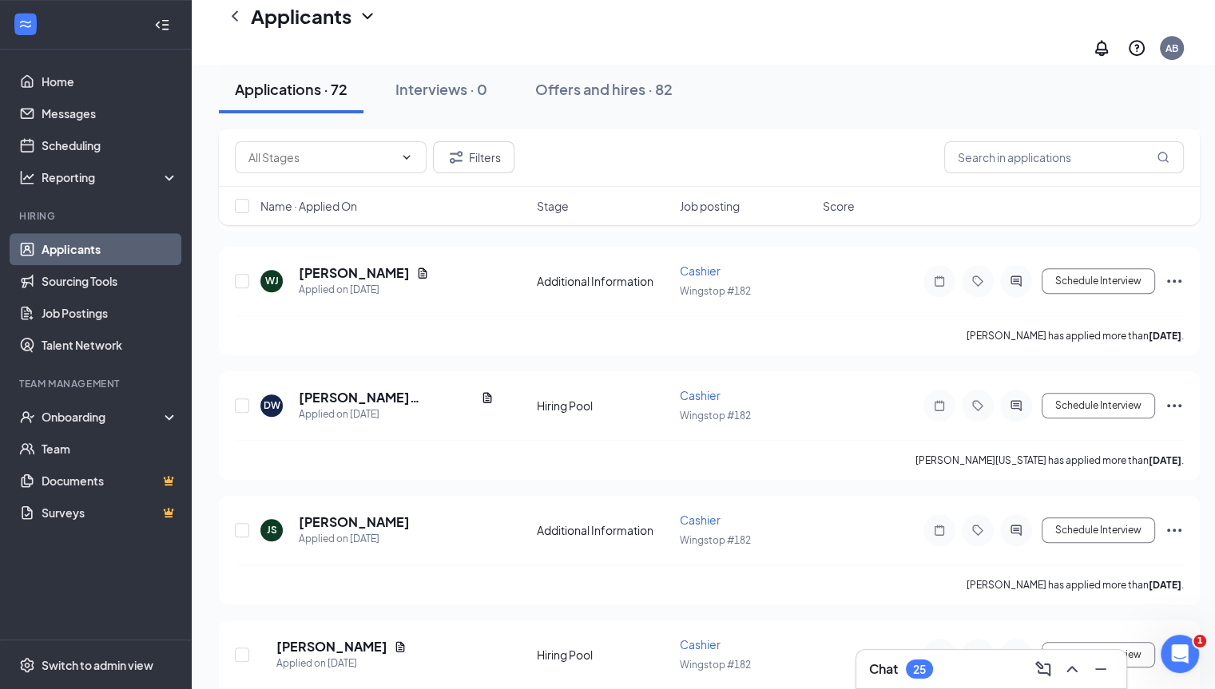
click at [133, 243] on link "Applicants" at bounding box center [110, 249] width 137 height 32
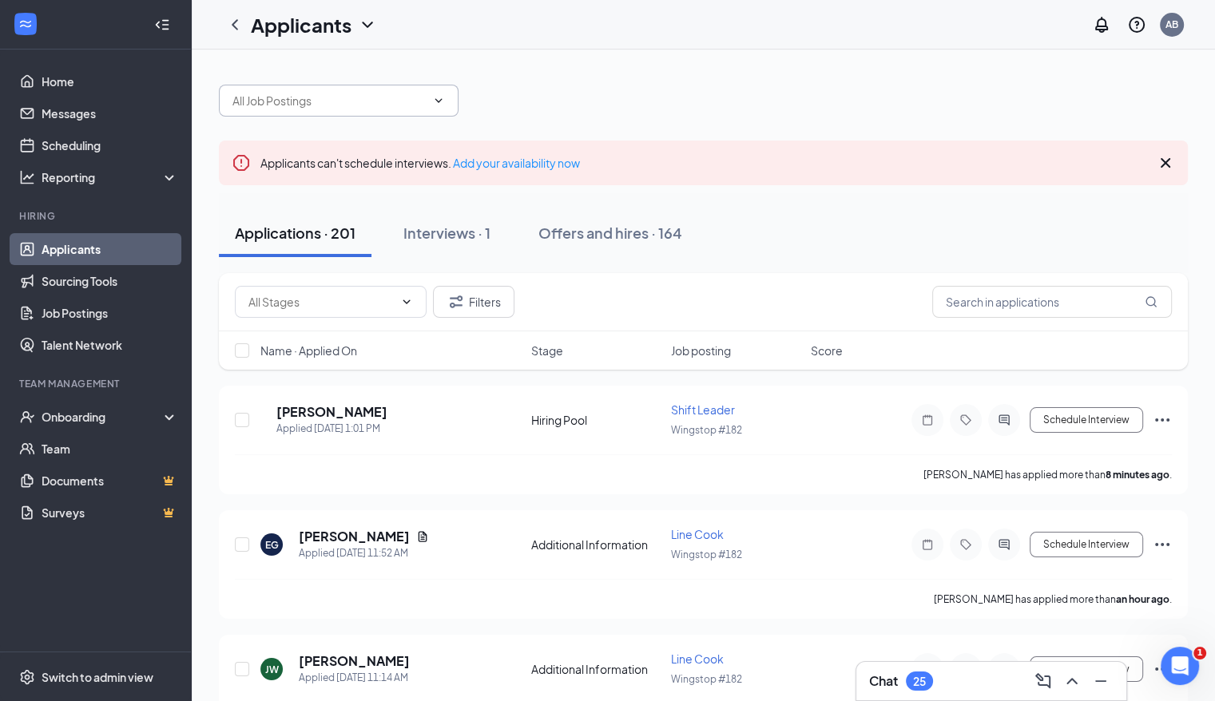
click at [435, 103] on icon "ChevronDown" at bounding box center [438, 100] width 13 height 13
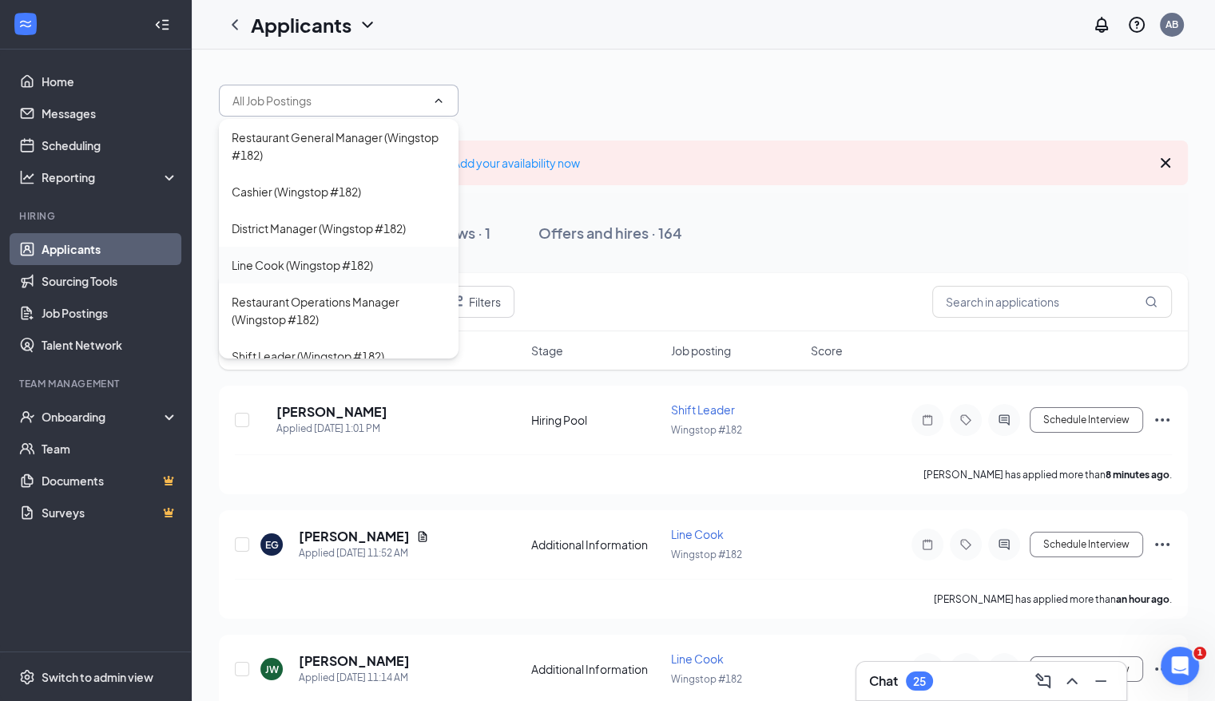
click at [351, 257] on div "Line Cook (Wingstop #182)" at bounding box center [302, 265] width 141 height 18
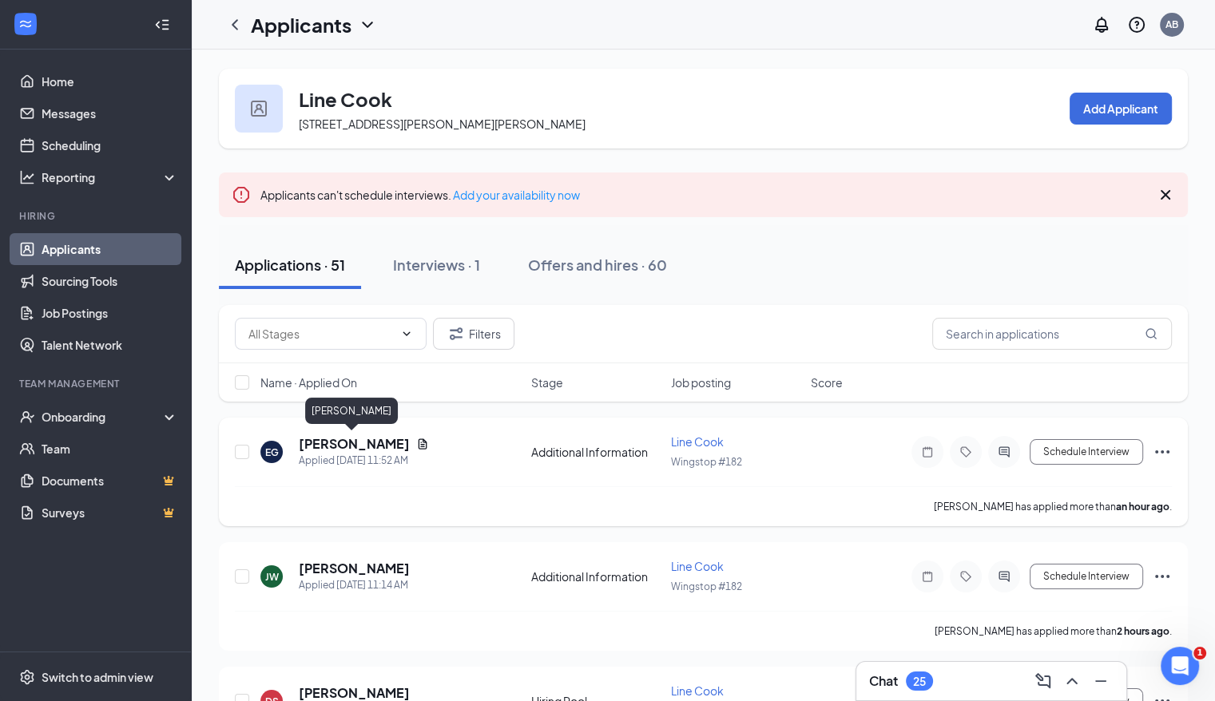
click at [373, 439] on h5 "[PERSON_NAME]" at bounding box center [354, 444] width 111 height 18
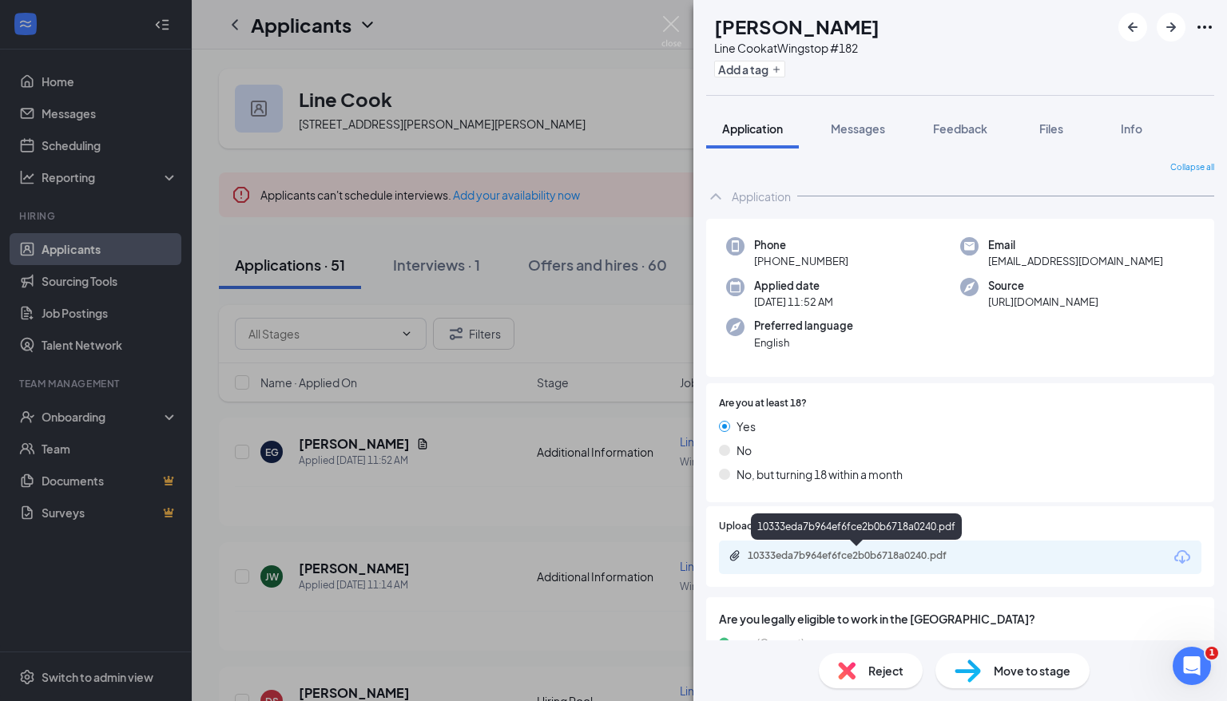
click at [781, 560] on div "10333eda7b964ef6fce2b0b6718a0240.pdf" at bounding box center [860, 556] width 224 height 13
click at [655, 369] on div "EG [PERSON_NAME] Line Cook at Wingstop #182 Add a tag Application Messages Feed…" at bounding box center [613, 350] width 1227 height 701
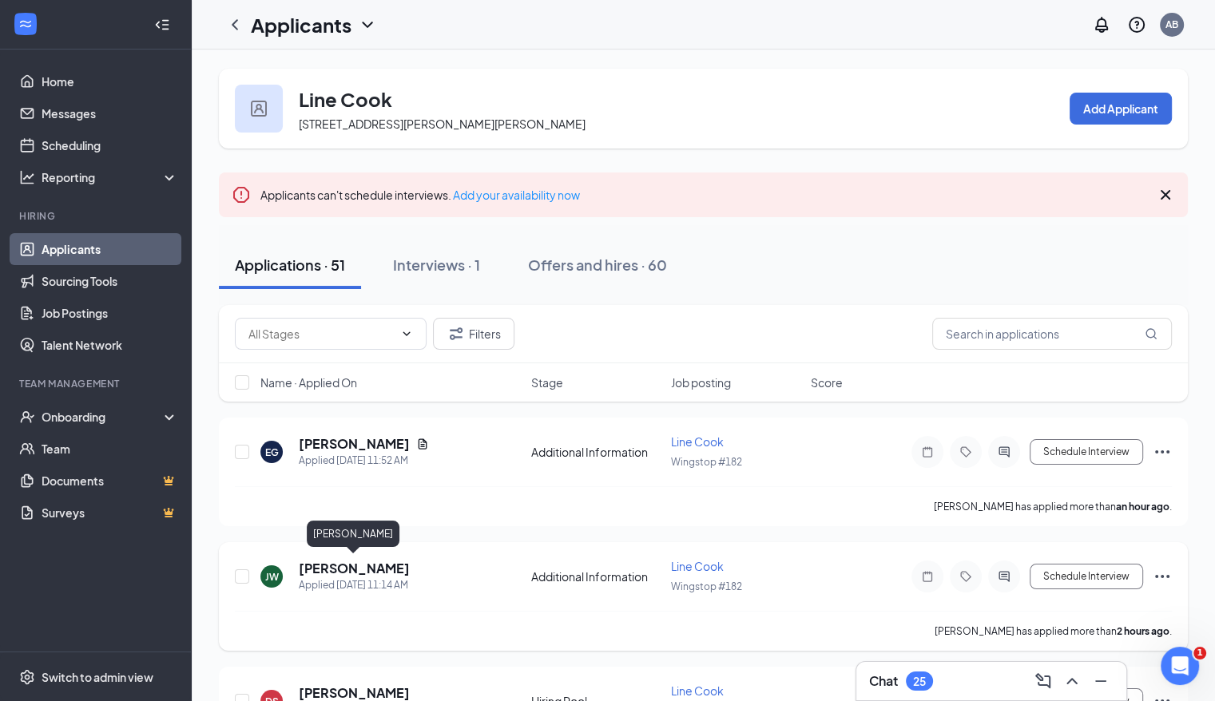
click at [362, 572] on h5 "[PERSON_NAME]" at bounding box center [354, 569] width 111 height 18
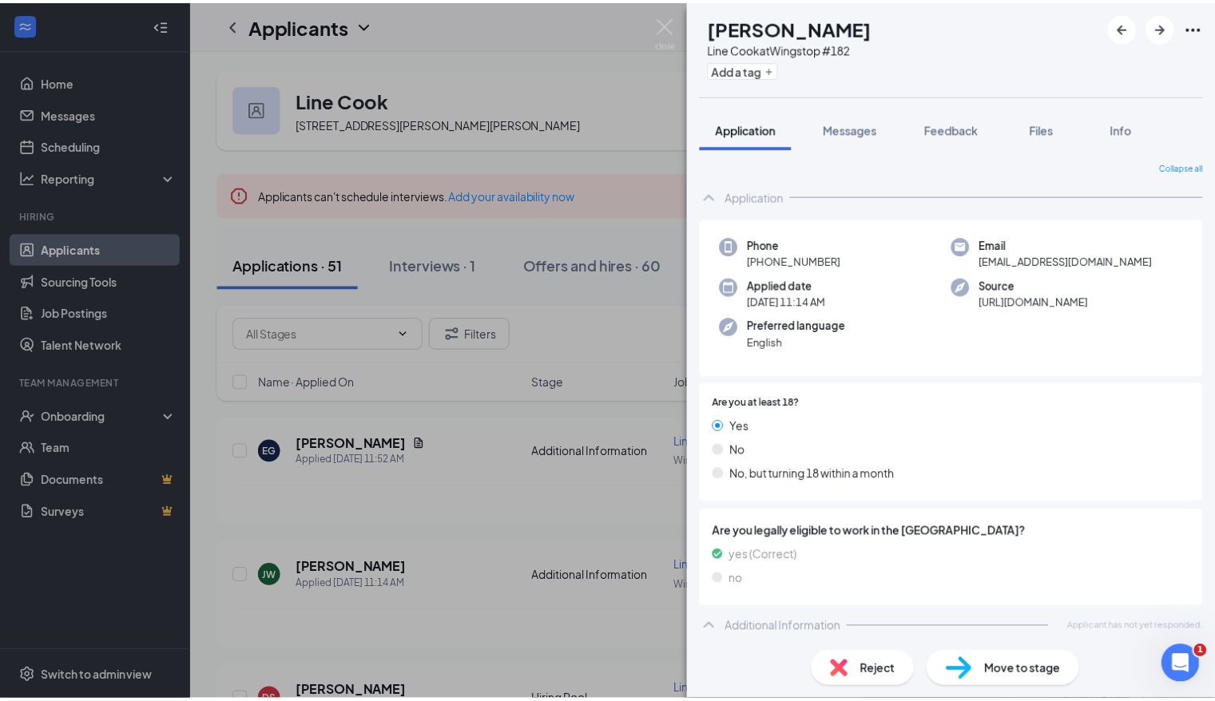
scroll to position [2, 0]
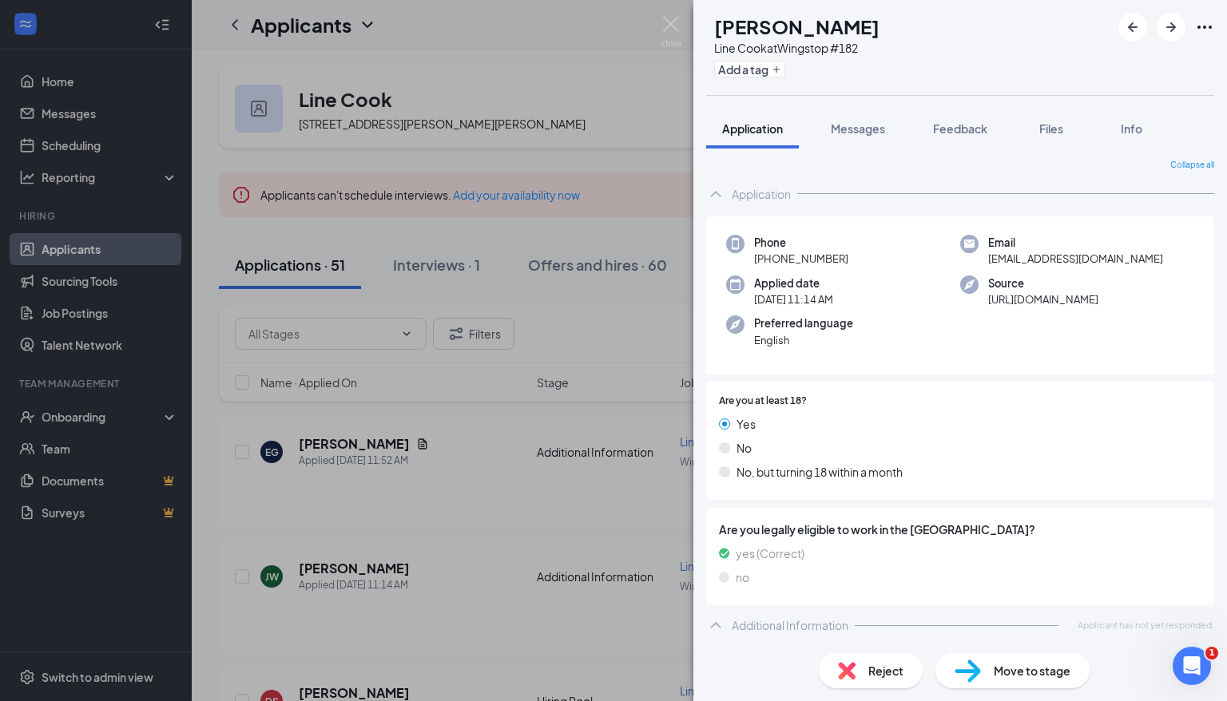
drag, startPoint x: 1219, startPoint y: 630, endPoint x: 865, endPoint y: 577, distance: 357.9
click at [832, 577] on div "no" at bounding box center [960, 578] width 483 height 18
click at [582, 641] on div "[PERSON_NAME] Line Cook at Wingstop #182 Add a tag Application Messages Feedbac…" at bounding box center [613, 350] width 1227 height 701
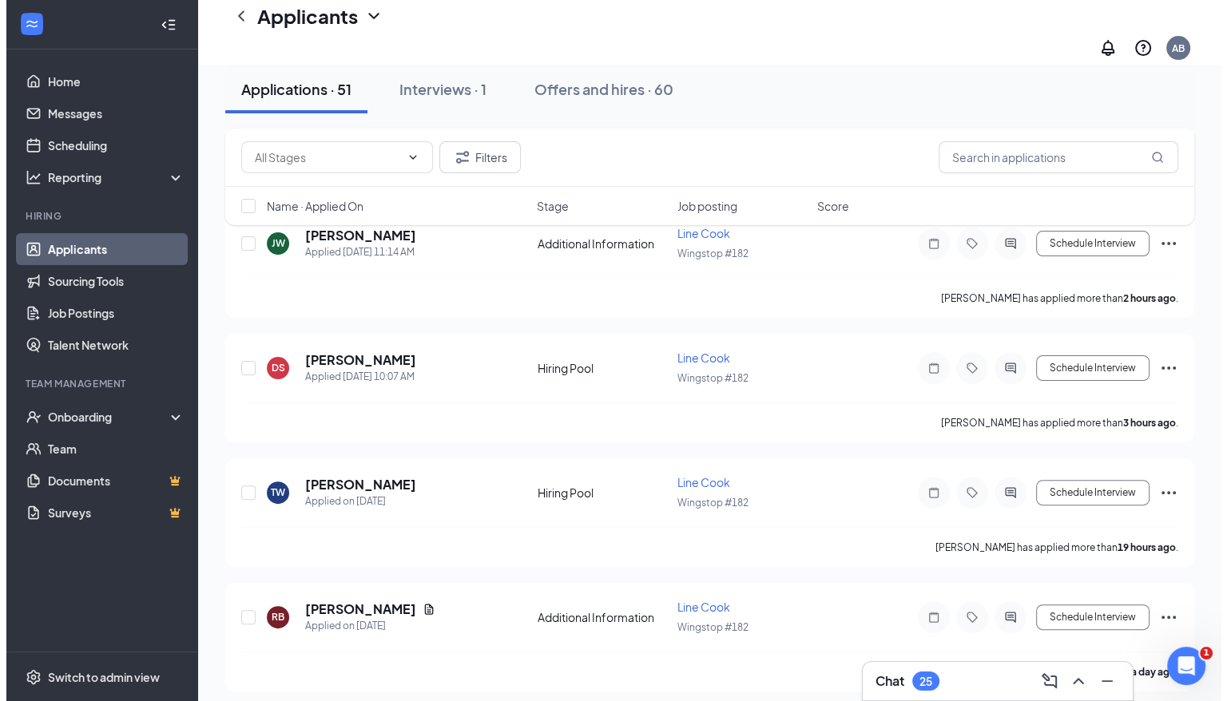
scroll to position [351, 0]
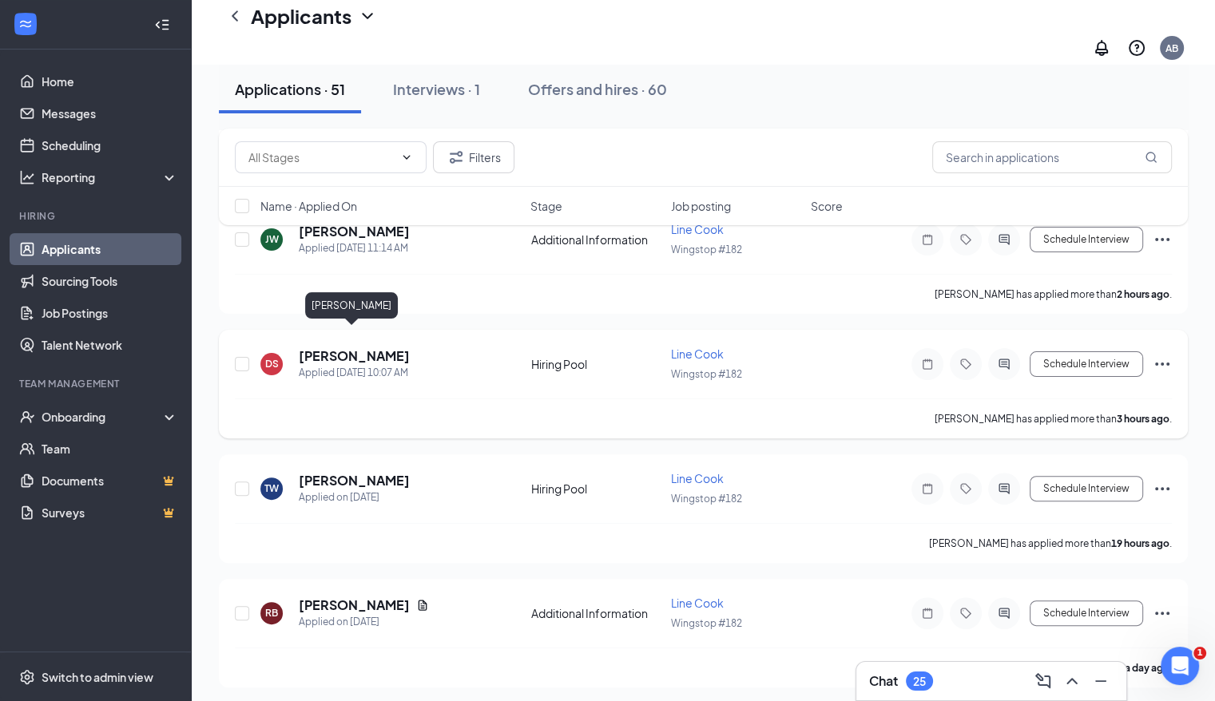
click at [367, 348] on h5 "[PERSON_NAME]" at bounding box center [354, 357] width 111 height 18
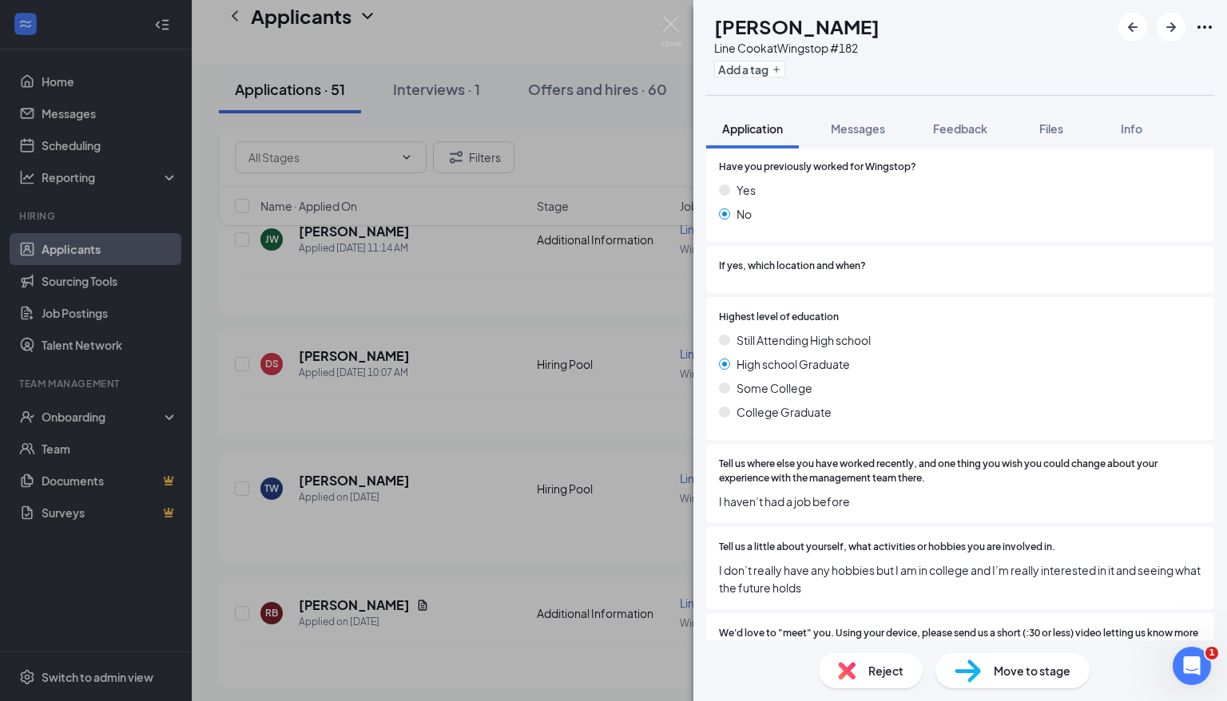
scroll to position [511, 0]
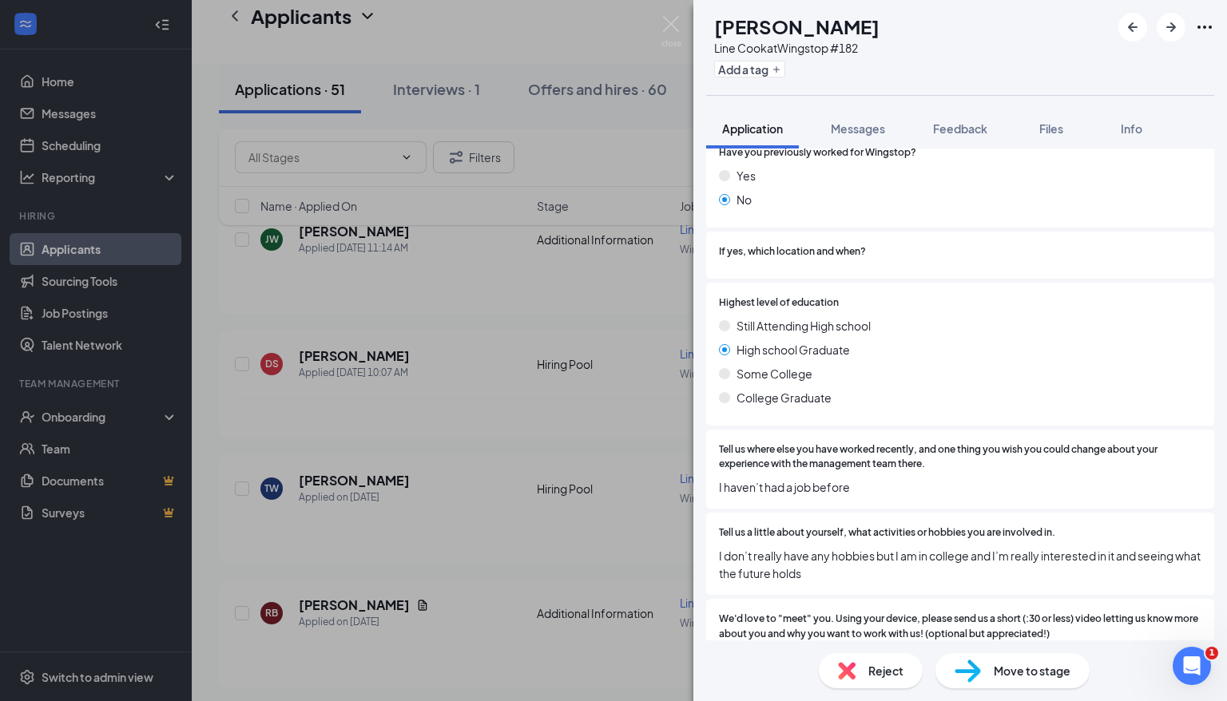
click at [410, 523] on div "DS [PERSON_NAME] Line Cook at Wingstop #182 Add a tag Application Messages Feed…" at bounding box center [613, 350] width 1227 height 701
click at [498, 513] on div "DS [PERSON_NAME] Line Cook at Wingstop #182 Add a tag Application Messages Feed…" at bounding box center [613, 350] width 1227 height 701
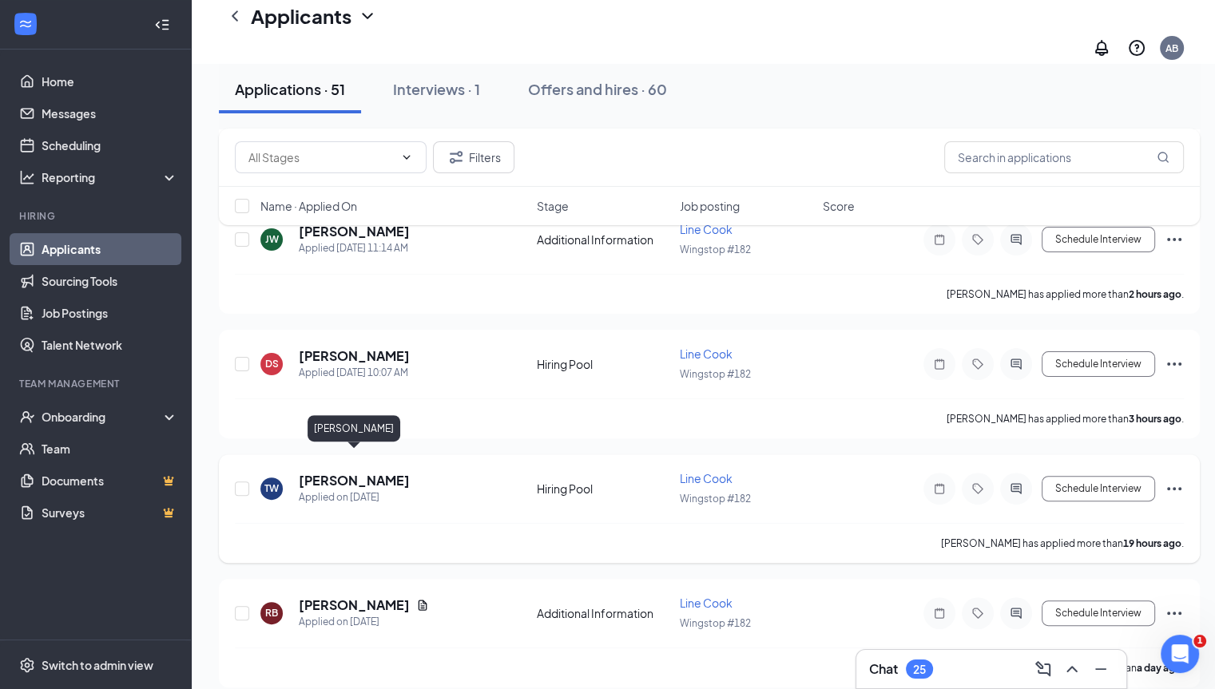
click at [390, 472] on h5 "[PERSON_NAME]" at bounding box center [354, 481] width 111 height 18
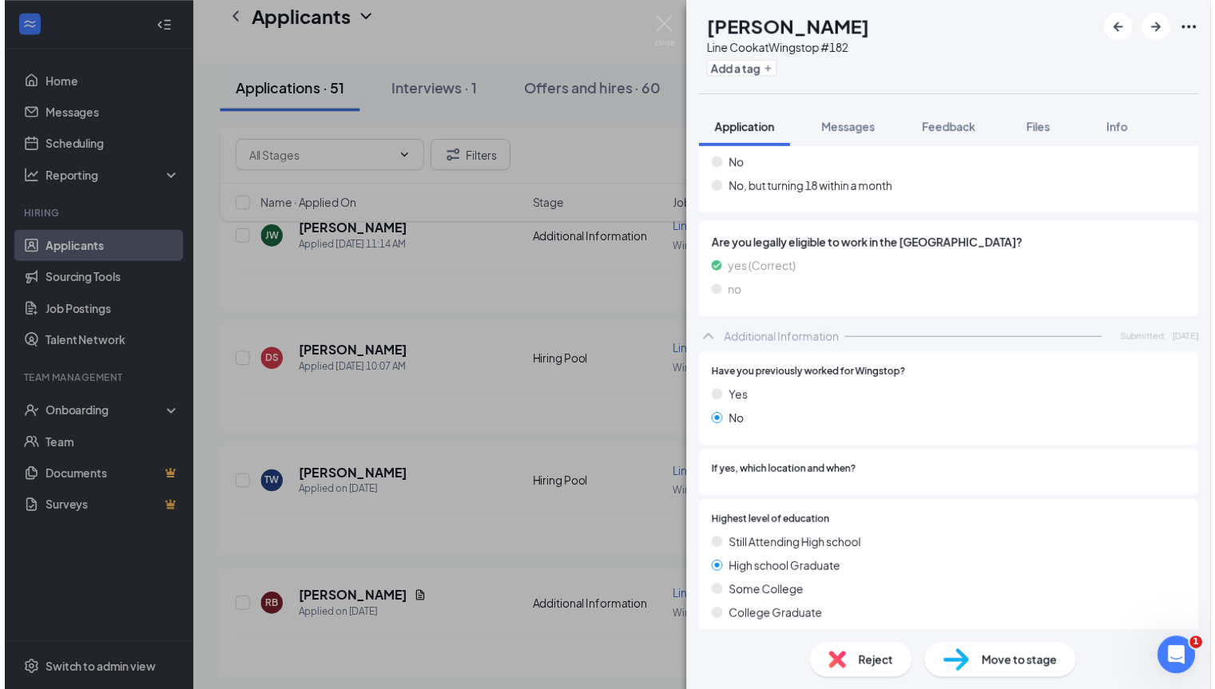
scroll to position [288, 0]
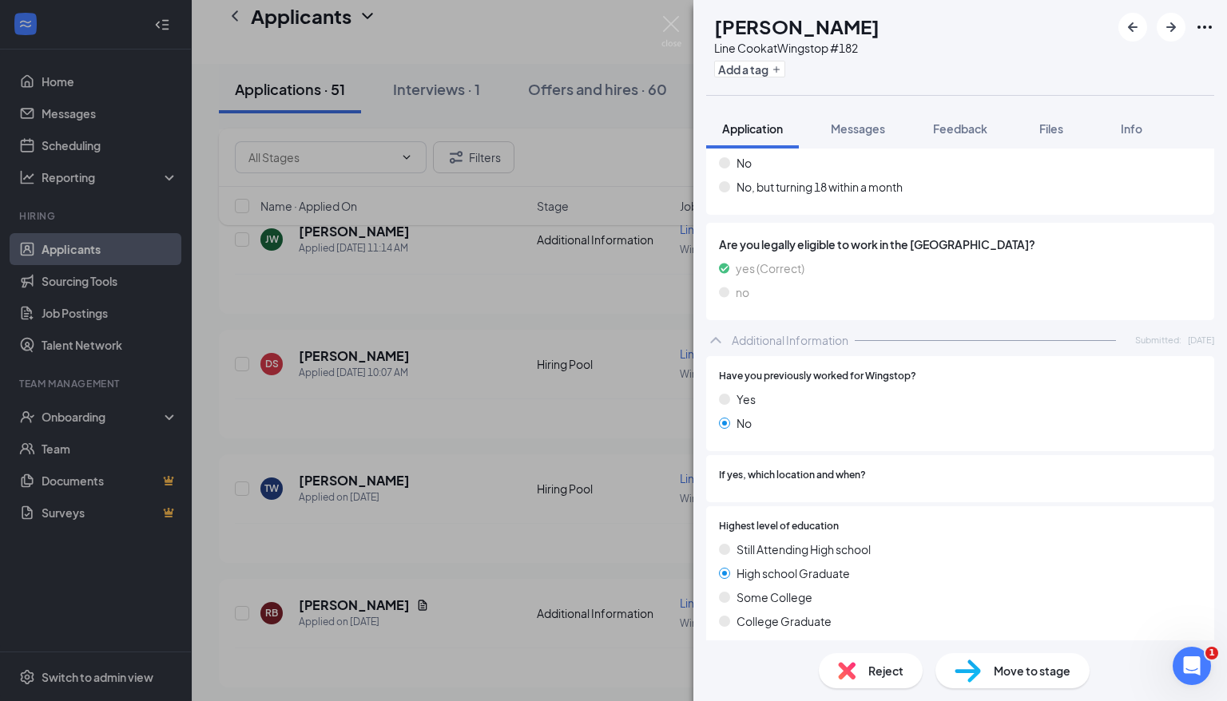
click at [594, 564] on div "TW [PERSON_NAME] Line Cook at Wingstop #182 Add a tag Application Messages Feed…" at bounding box center [613, 350] width 1227 height 701
click at [648, 516] on div "TW [PERSON_NAME] Line Cook at Wingstop #182 Add a tag Application Messages Feed…" at bounding box center [613, 350] width 1227 height 701
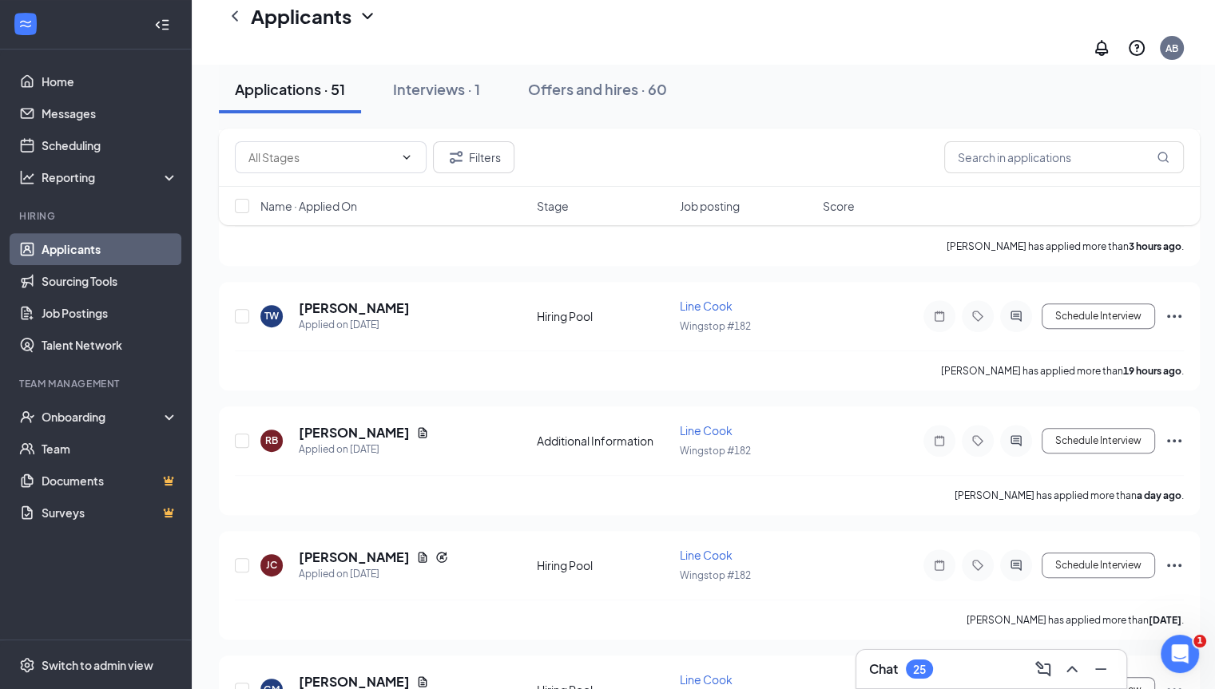
scroll to position [543, 0]
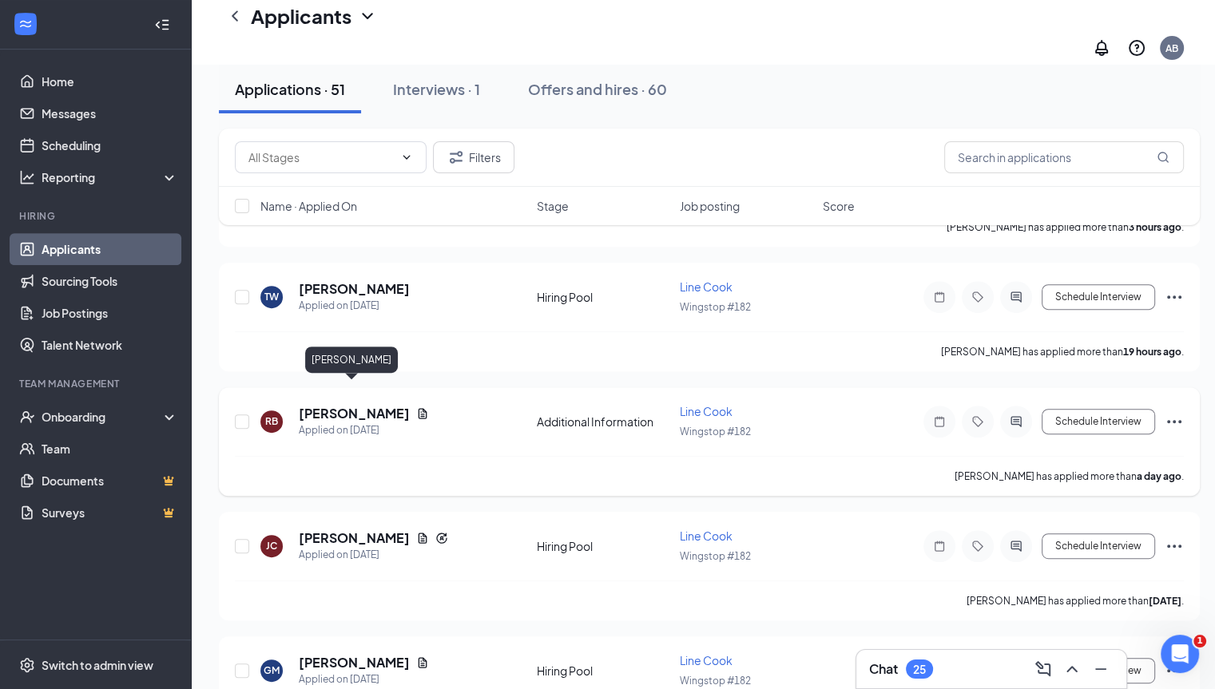
click at [348, 405] on h5 "[PERSON_NAME]" at bounding box center [354, 414] width 111 height 18
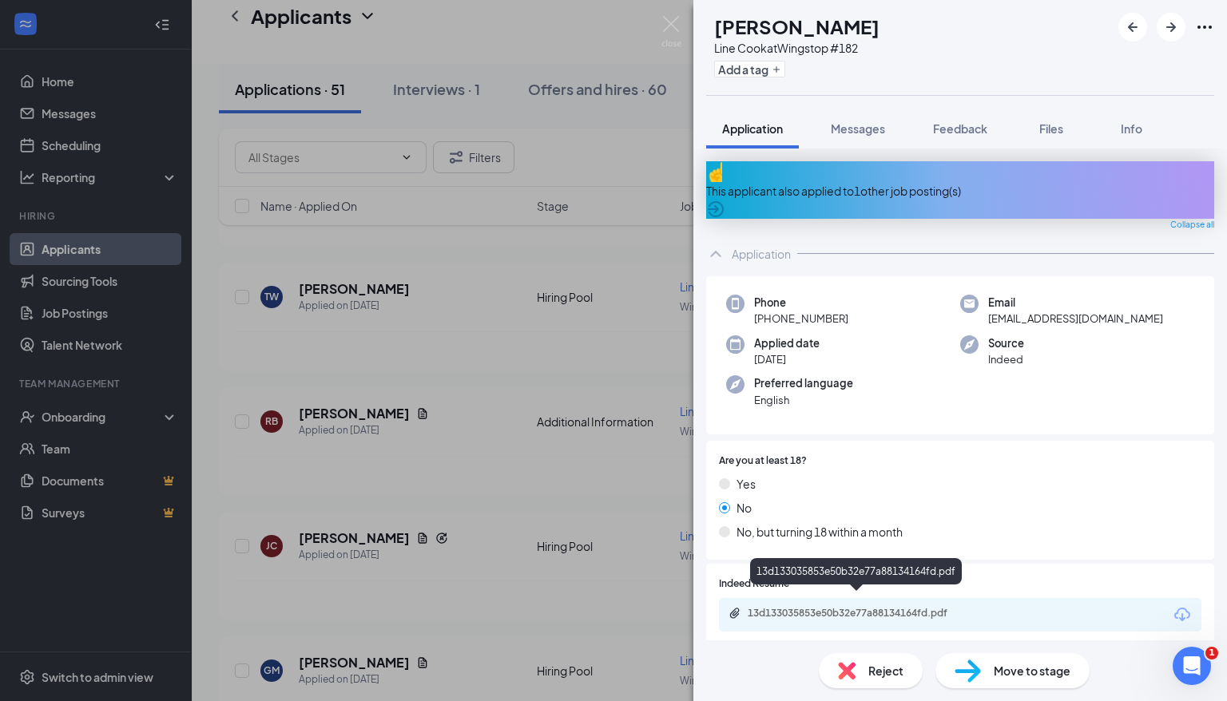
click at [776, 607] on div "13d133035853e50b32e77a88134164fd.pdf" at bounding box center [860, 613] width 224 height 13
click at [653, 312] on div "RB [PERSON_NAME] Line Cook at Wingstop #182 Add a tag Application Messages Feed…" at bounding box center [613, 350] width 1227 height 701
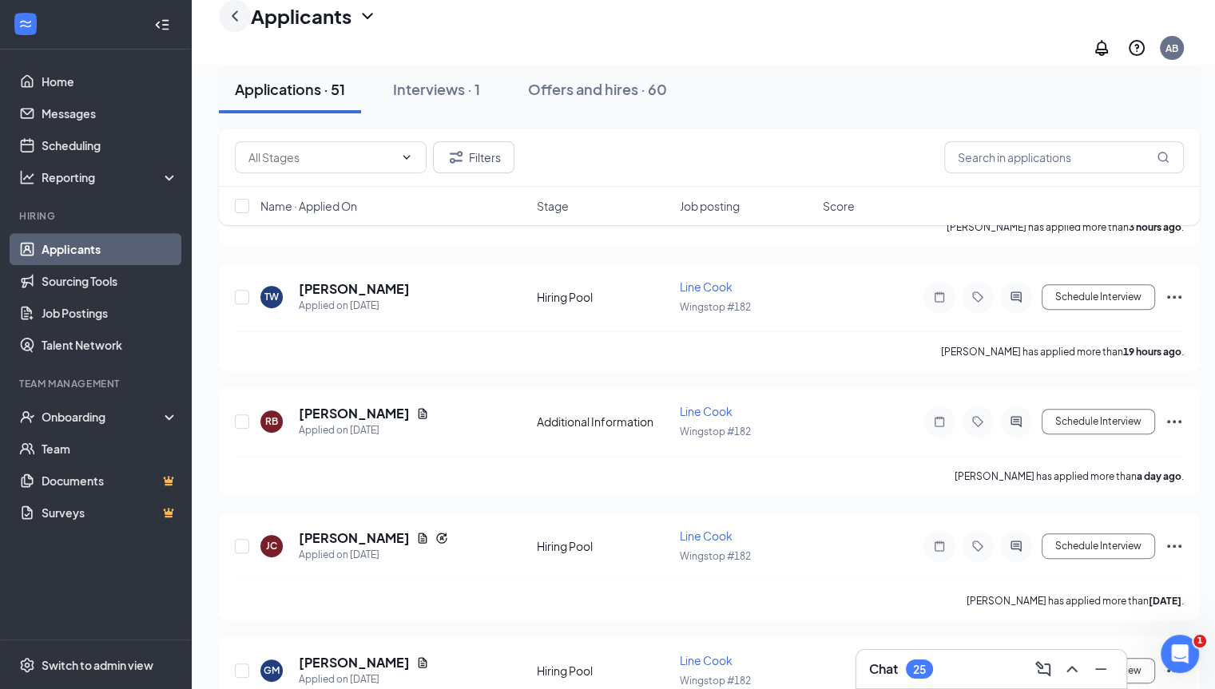
click at [234, 21] on icon "ChevronLeft" at bounding box center [235, 15] width 6 height 10
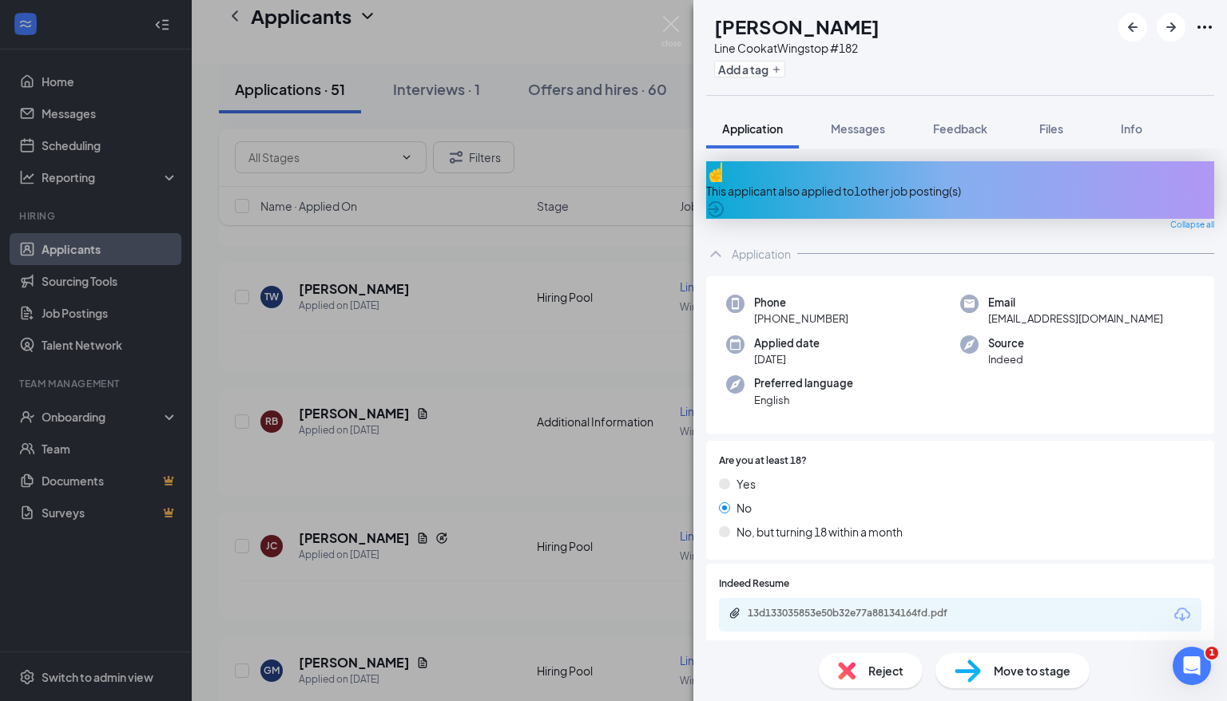
click at [578, 152] on div "RB [PERSON_NAME] Line Cook at Wingstop #182 Add a tag Application Messages Feed…" at bounding box center [613, 350] width 1227 height 701
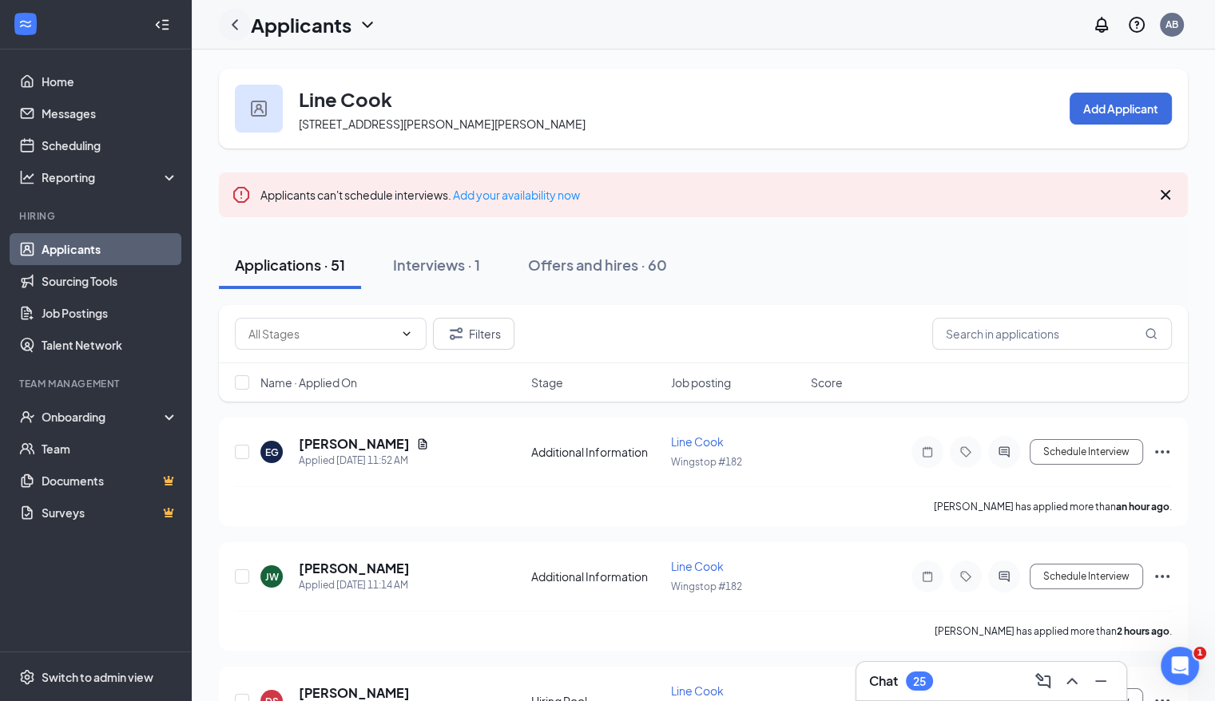
click at [240, 23] on icon "ChevronLeft" at bounding box center [234, 24] width 19 height 19
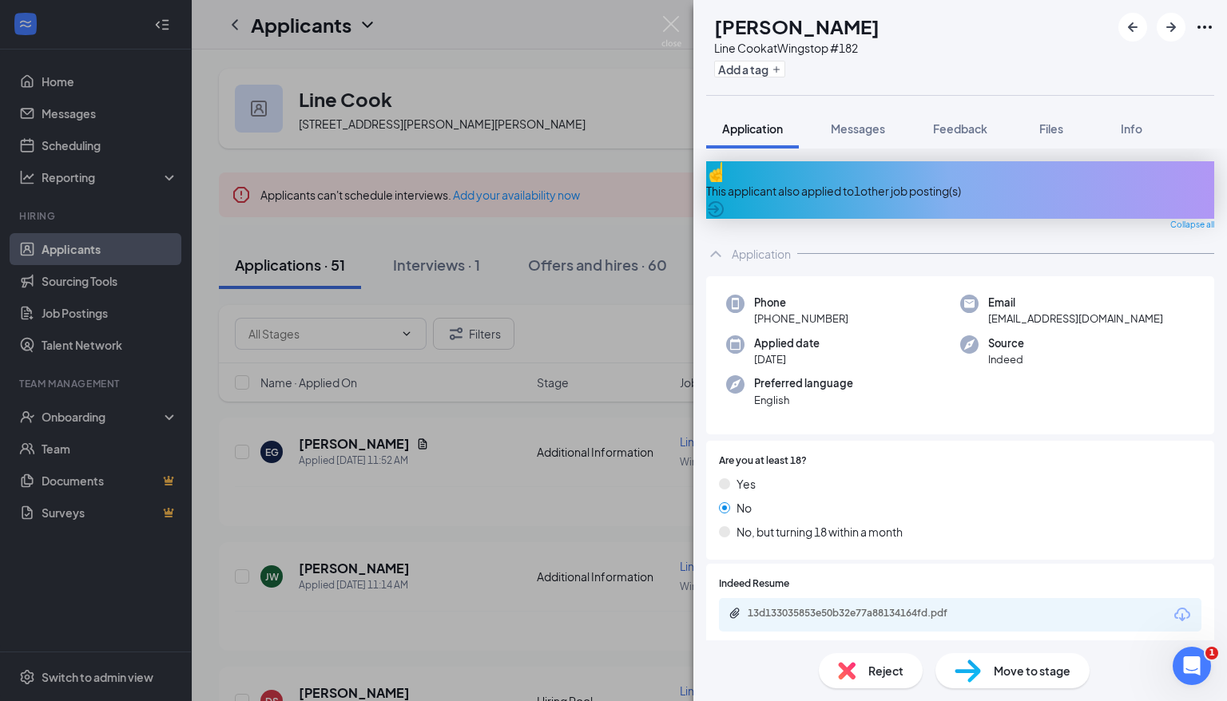
click at [542, 91] on div "RB [PERSON_NAME] Line Cook at Wingstop #182 Add a tag Application Messages Feed…" at bounding box center [613, 350] width 1227 height 701
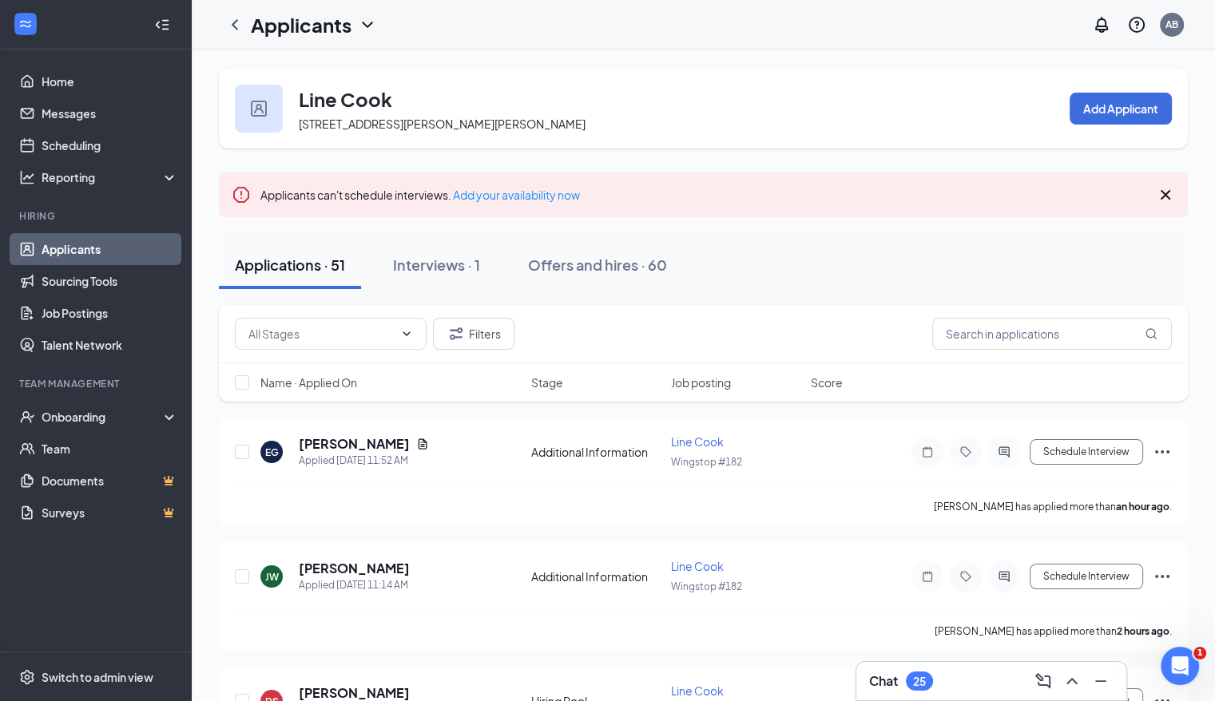
click at [104, 246] on link "Applicants" at bounding box center [110, 249] width 137 height 32
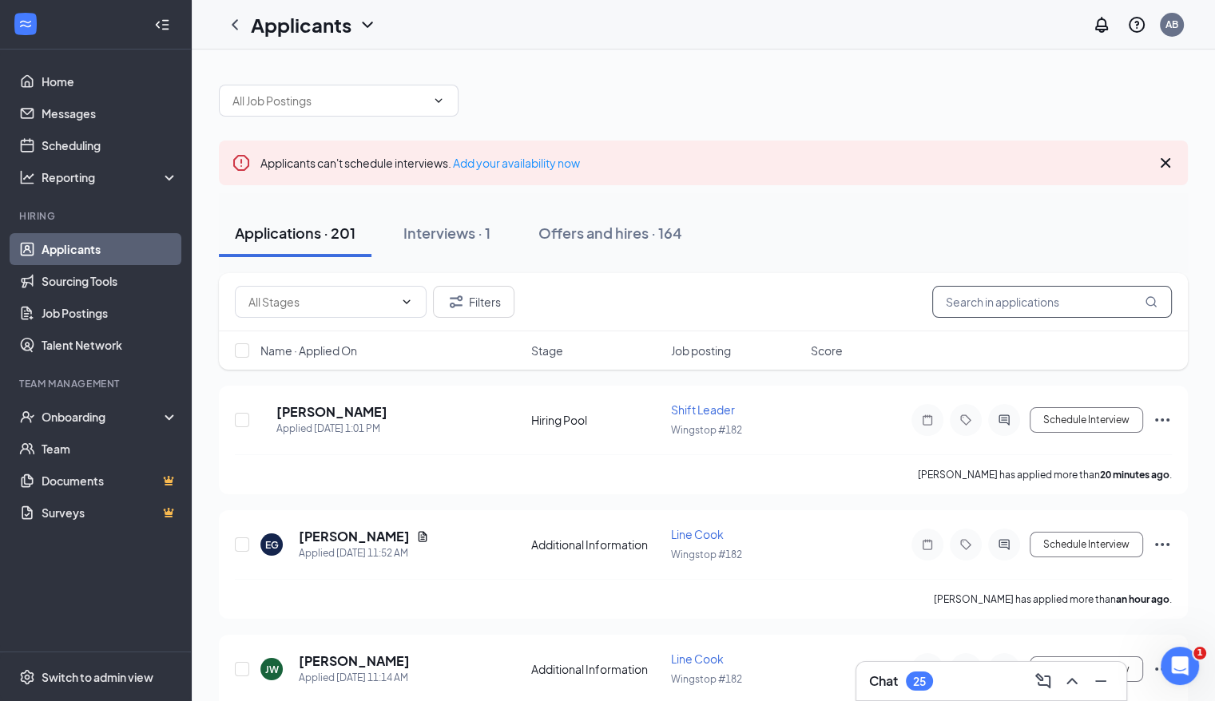
click at [832, 296] on input "text" at bounding box center [1052, 302] width 240 height 32
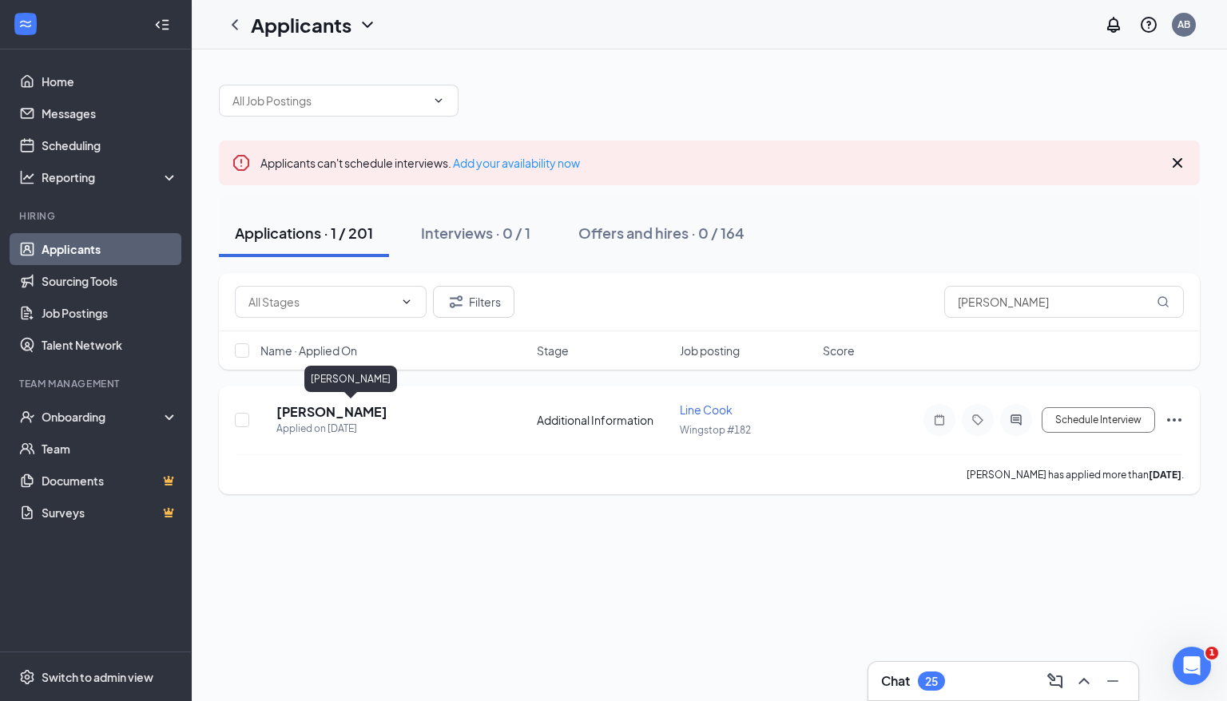
click at [365, 414] on h5 "[PERSON_NAME]" at bounding box center [331, 412] width 111 height 18
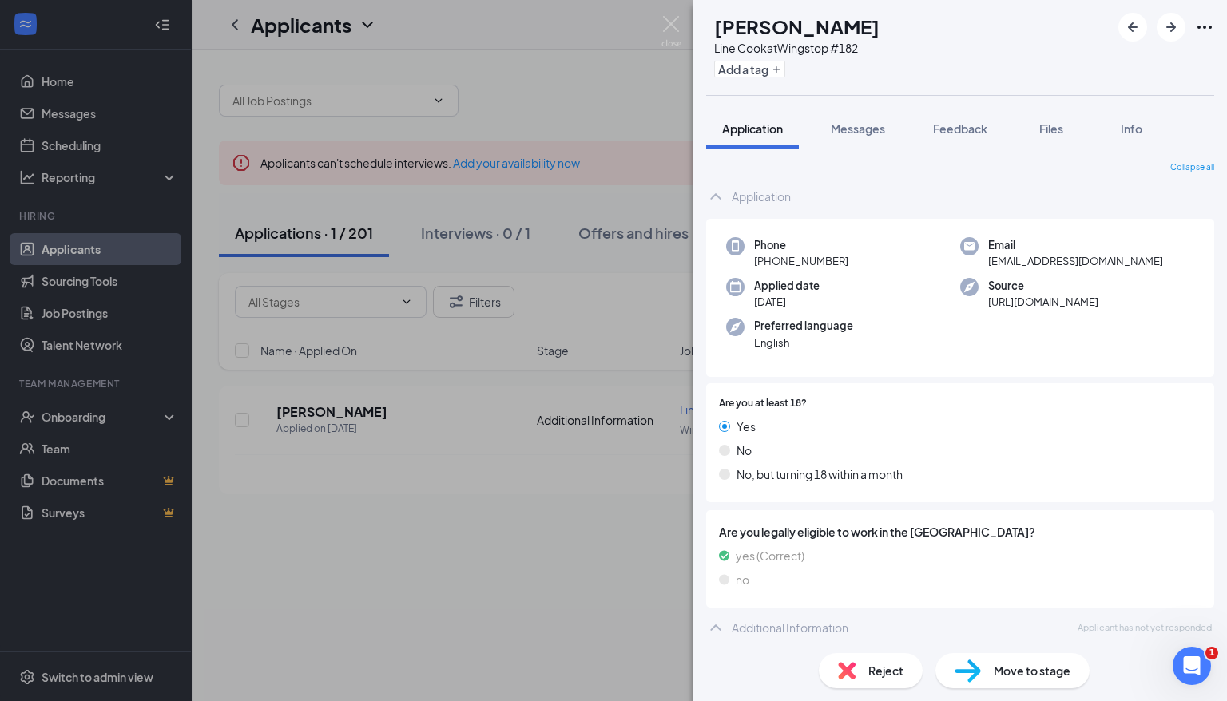
click at [637, 529] on div "TB [PERSON_NAME] Line Cook at Wingstop #182 Add a tag Application Messages Feed…" at bounding box center [613, 350] width 1227 height 701
click at [651, 51] on div "TB [PERSON_NAME] Line Cook at Wingstop #182 Add a tag Application Messages Feed…" at bounding box center [613, 350] width 1227 height 701
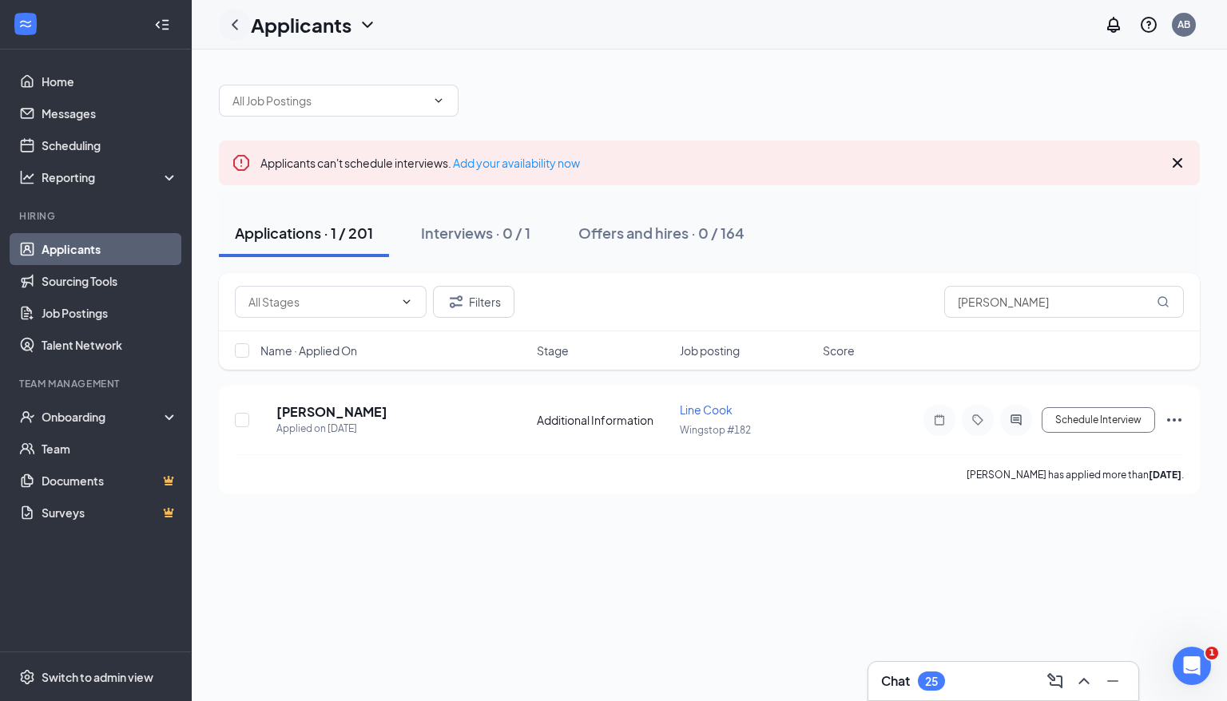
click at [233, 19] on icon "ChevronLeft" at bounding box center [234, 24] width 19 height 19
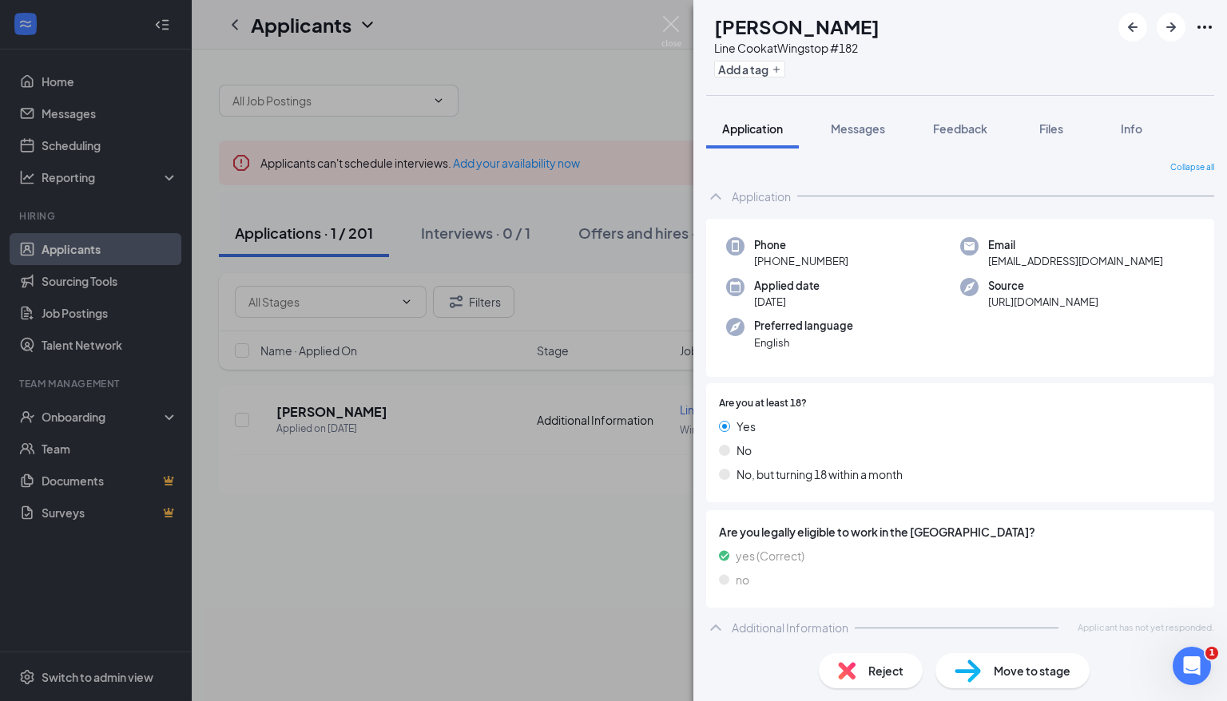
click at [533, 97] on div "TB [PERSON_NAME] Line Cook at Wingstop #182 Add a tag Application Messages Feed…" at bounding box center [613, 350] width 1227 height 701
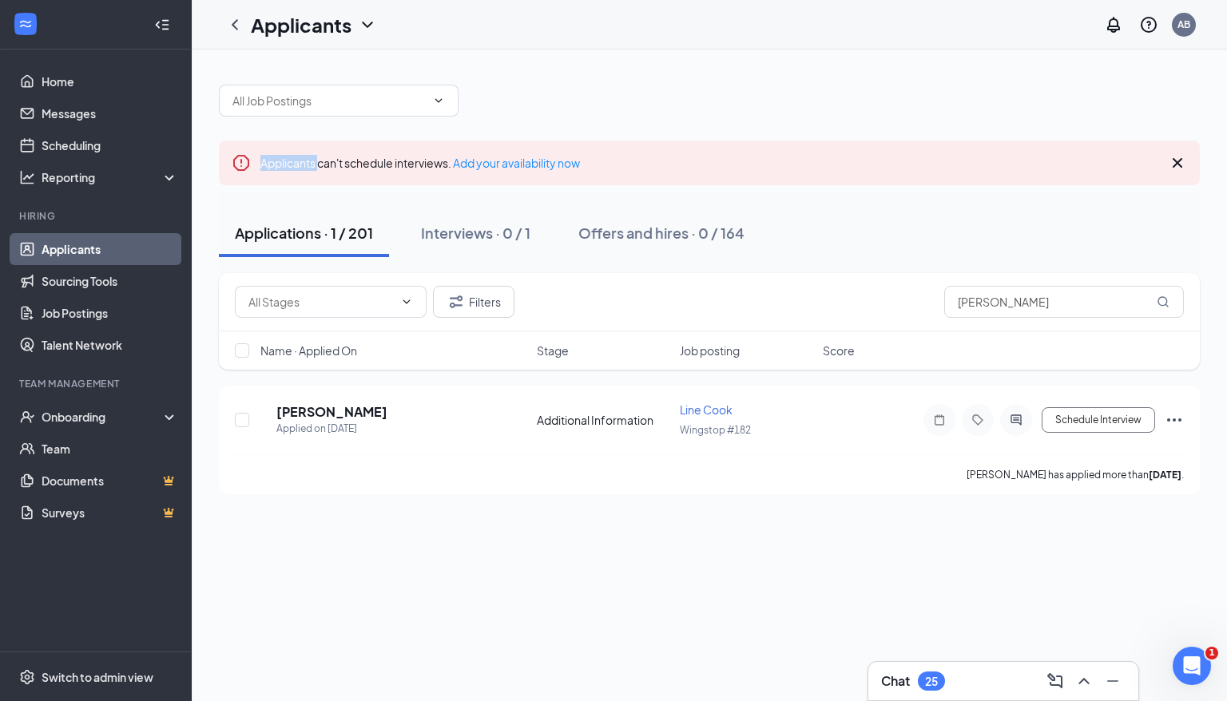
click at [533, 97] on div at bounding box center [709, 93] width 981 height 48
click at [832, 296] on input "[PERSON_NAME]" at bounding box center [1064, 302] width 240 height 32
type input "t"
type input "[PERSON_NAME]"
click at [351, 407] on h5 "[PERSON_NAME]" at bounding box center [354, 412] width 111 height 18
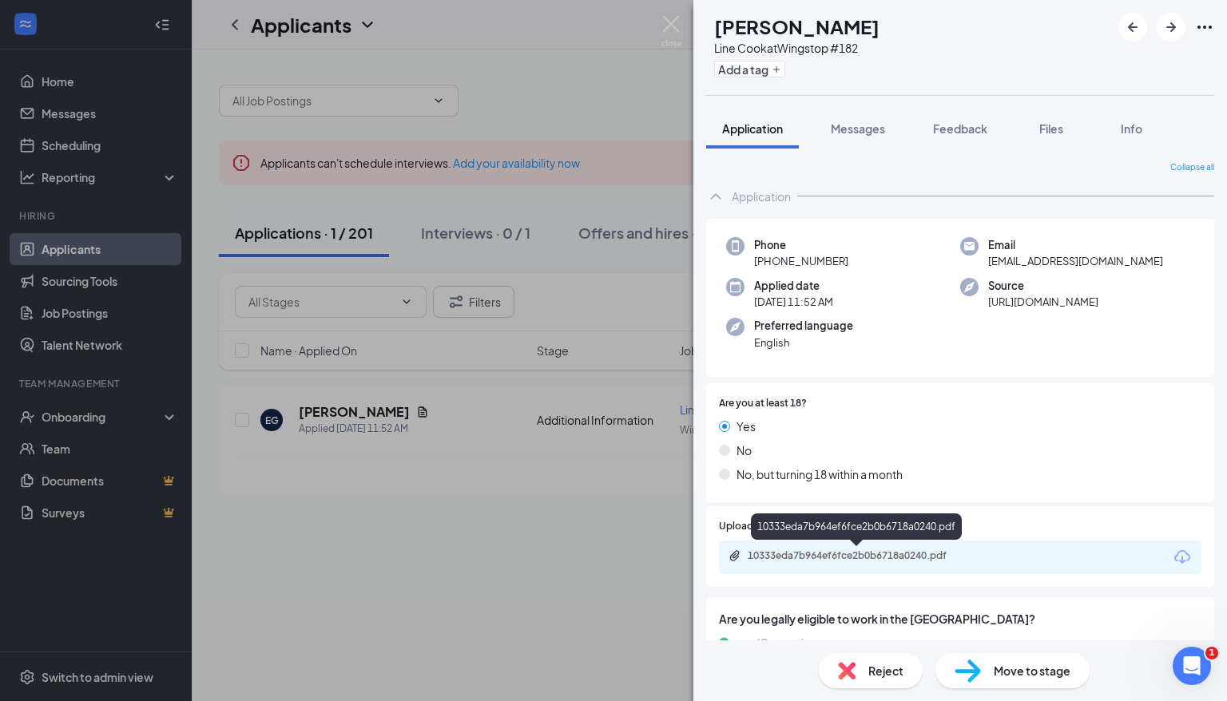
click at [792, 550] on div "10333eda7b964ef6fce2b0b6718a0240.pdf" at bounding box center [860, 556] width 224 height 13
click at [598, 481] on div "EG [PERSON_NAME] Line Cook at Wingstop #182 Add a tag Application Messages Feed…" at bounding box center [613, 350] width 1227 height 701
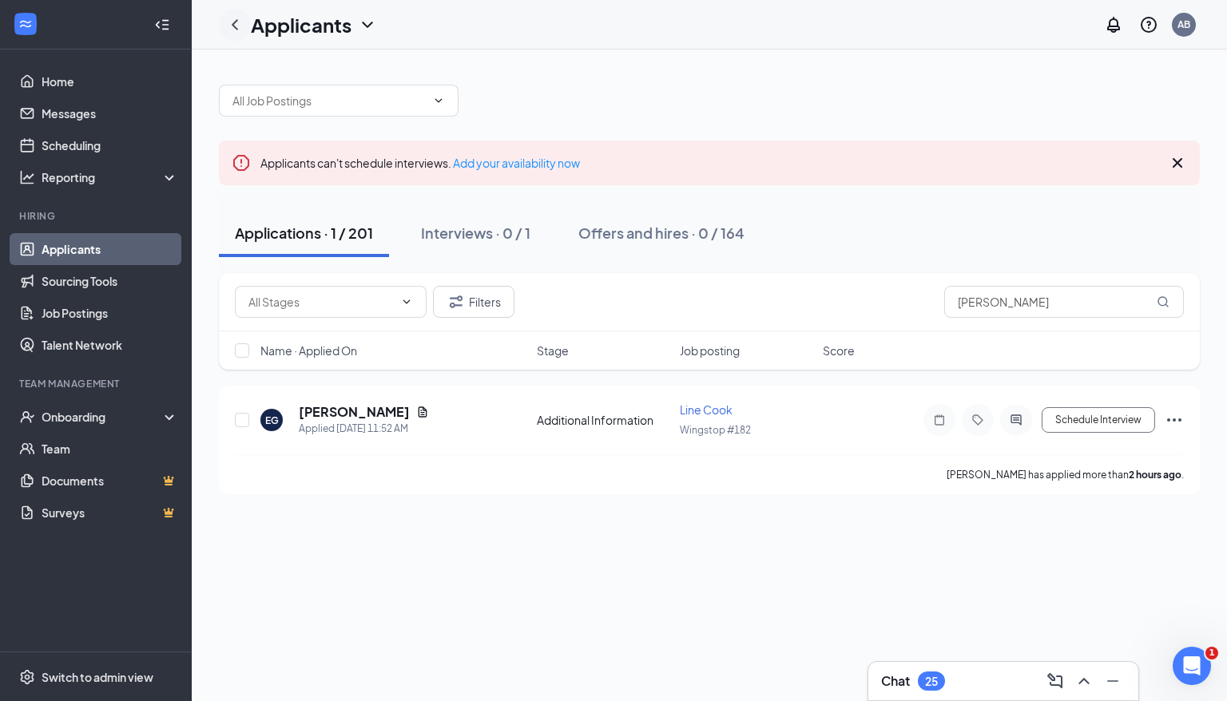
click at [239, 21] on icon "ChevronLeft" at bounding box center [234, 24] width 19 height 19
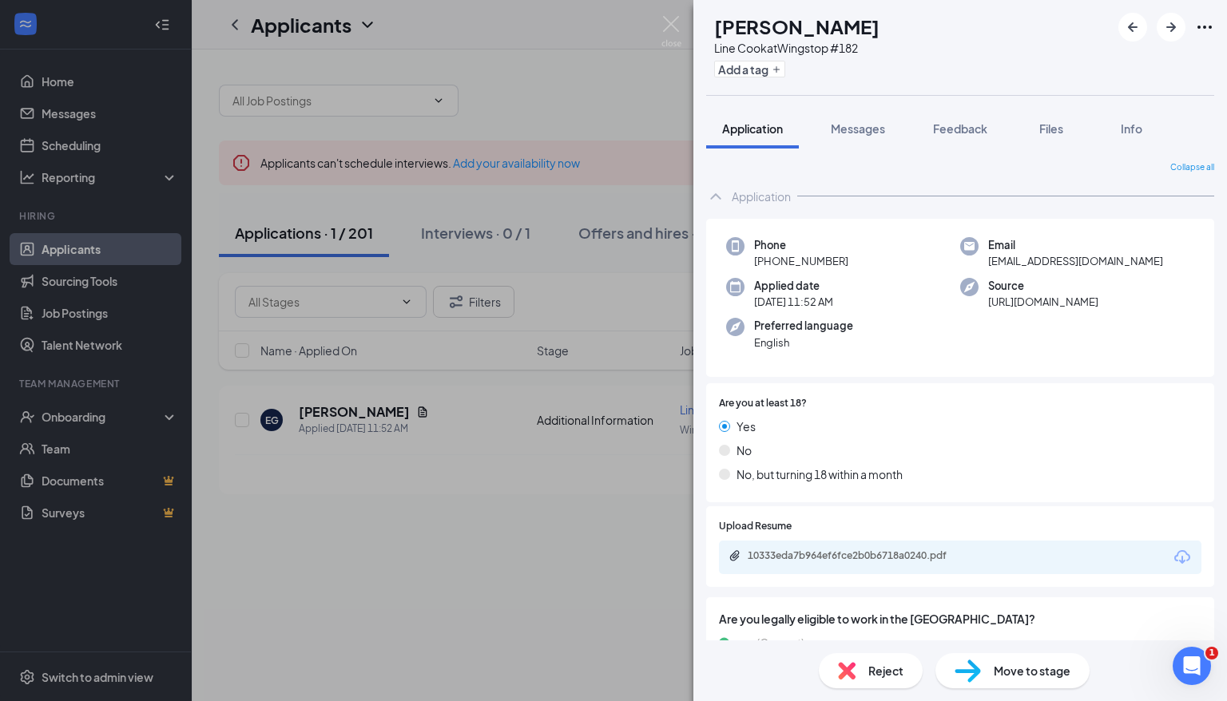
click at [320, 74] on div "EG [PERSON_NAME] Line Cook at Wingstop #182 Add a tag Application Messages Feed…" at bounding box center [613, 350] width 1227 height 701
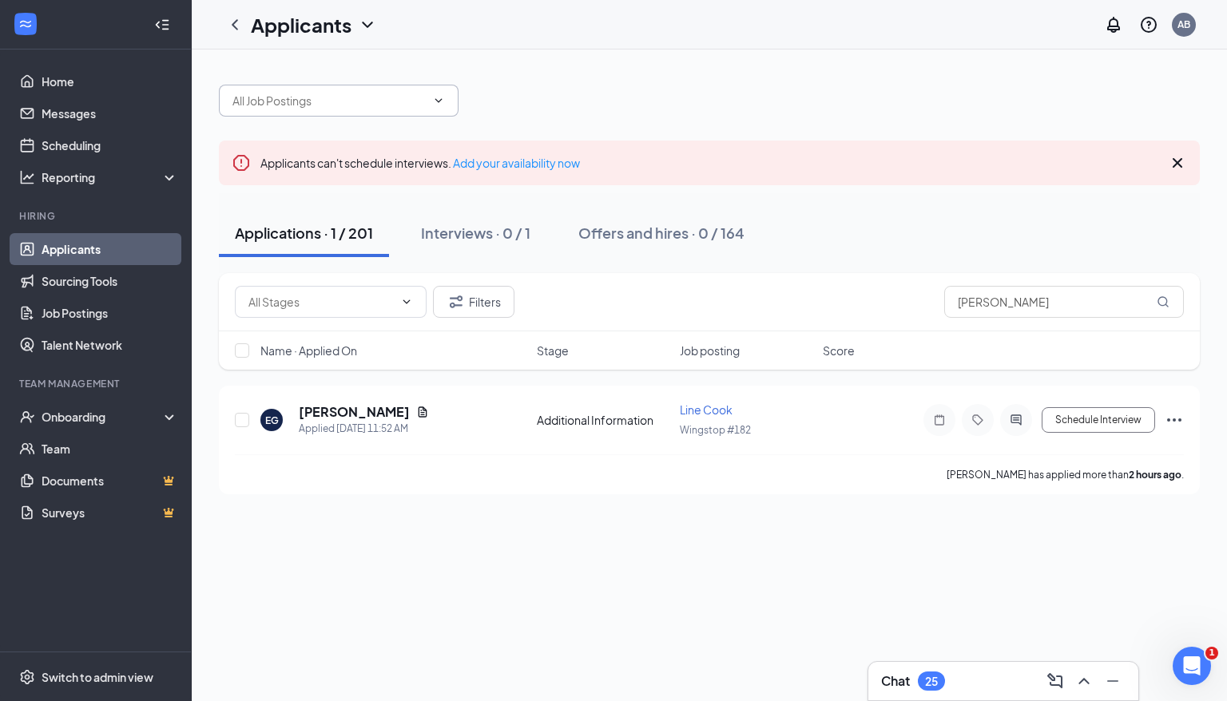
click at [441, 101] on icon "ChevronDown" at bounding box center [438, 100] width 13 height 13
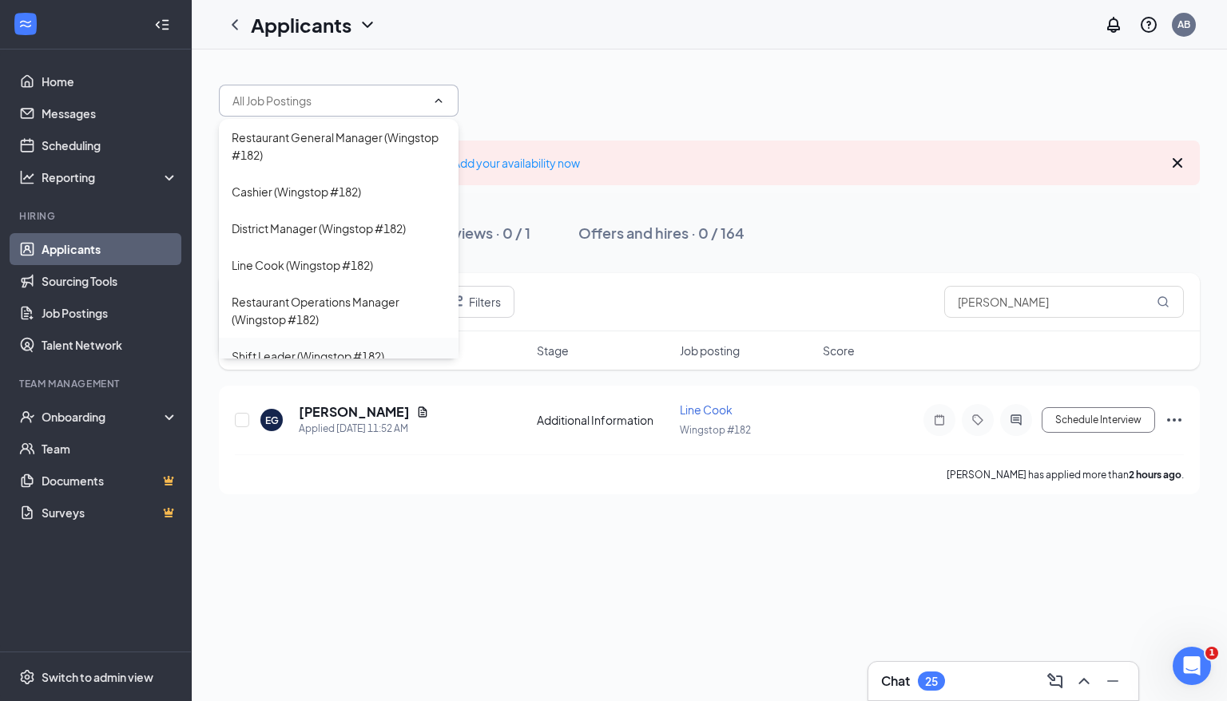
click at [435, 351] on div "Shift Leader (Wingstop #182)" at bounding box center [339, 356] width 240 height 37
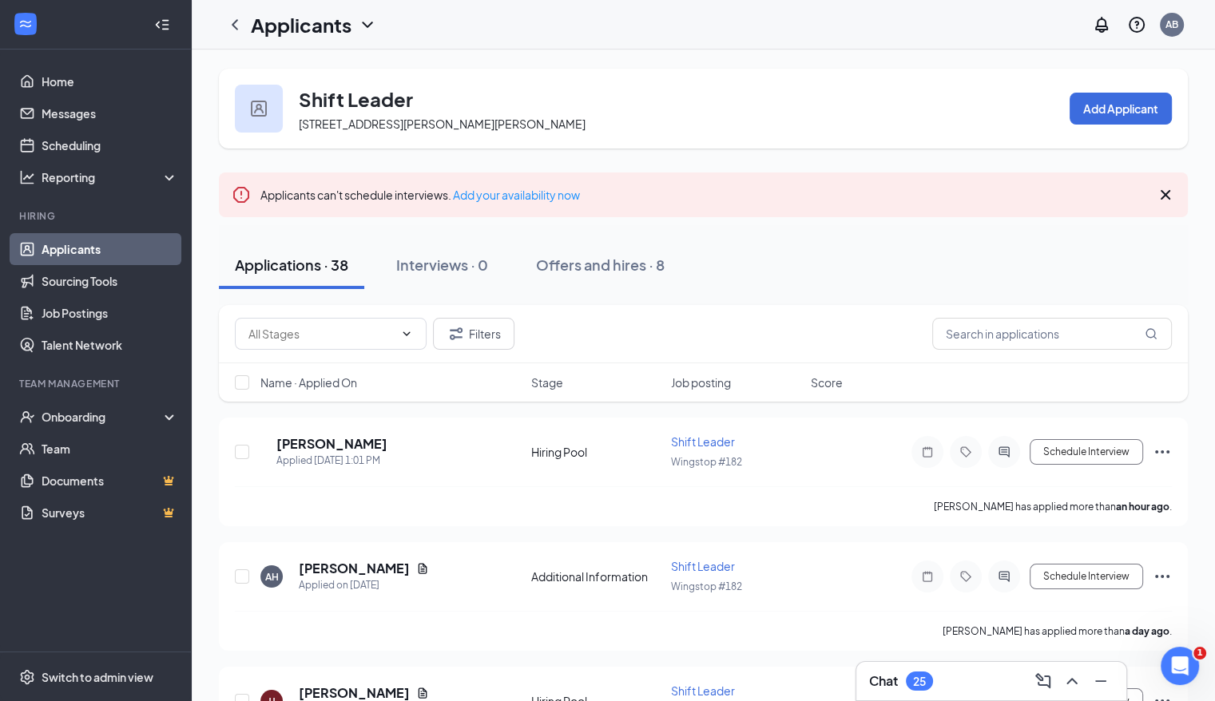
drag, startPoint x: 288, startPoint y: 120, endPoint x: 247, endPoint y: 82, distance: 56.0
click at [247, 82] on div "Shift Leader [STREET_ADDRESS][PERSON_NAME][PERSON_NAME] Add Applicant" at bounding box center [703, 109] width 969 height 80
click at [236, 24] on icon "ChevronLeft" at bounding box center [234, 24] width 19 height 19
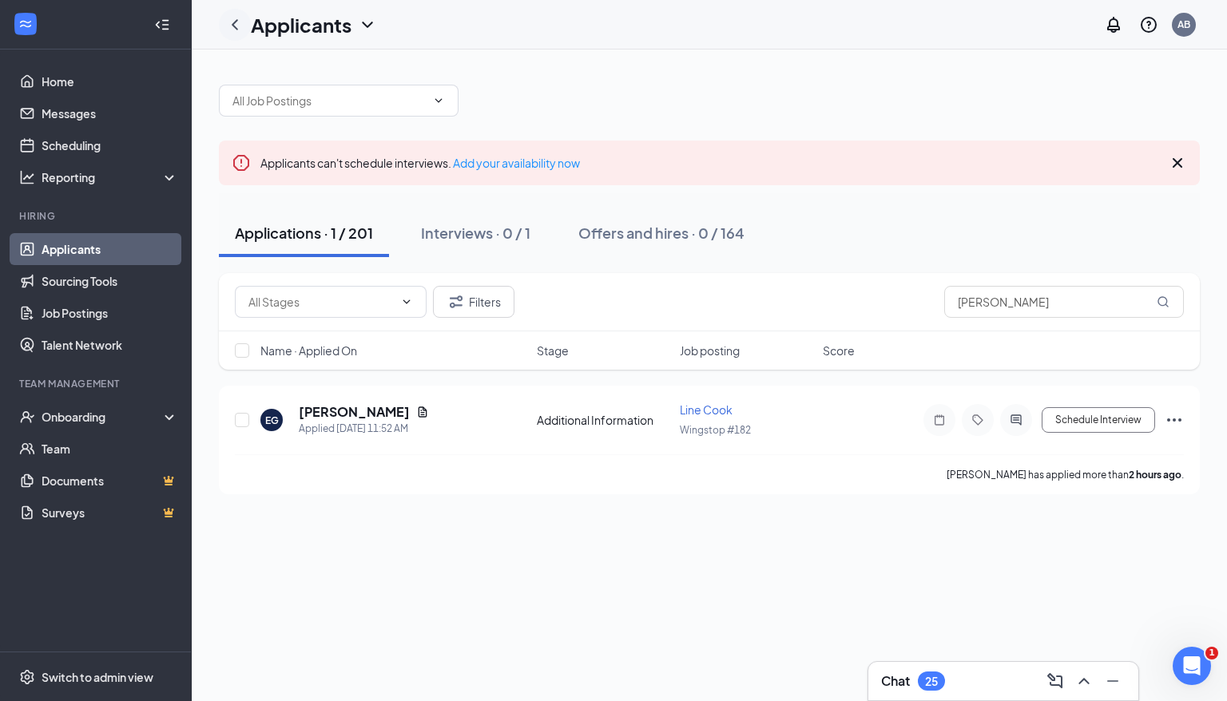
click at [236, 24] on icon "ChevronLeft" at bounding box center [234, 24] width 19 height 19
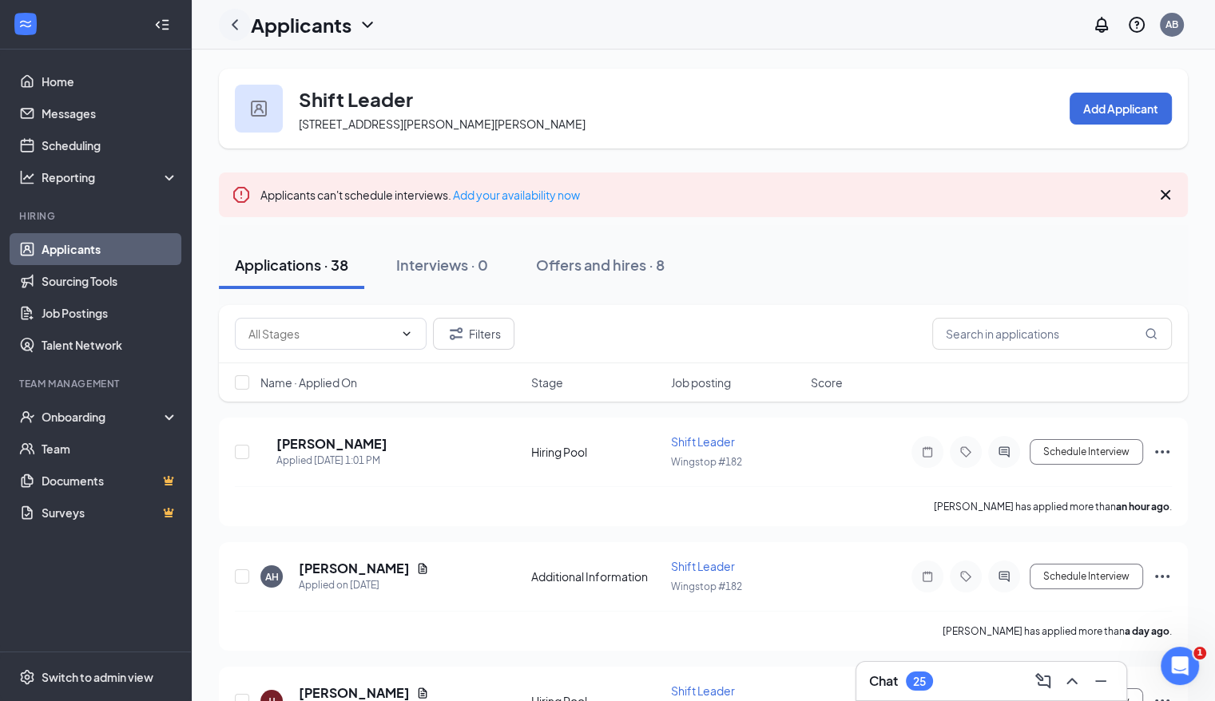
click at [236, 24] on icon "ChevronLeft" at bounding box center [234, 24] width 19 height 19
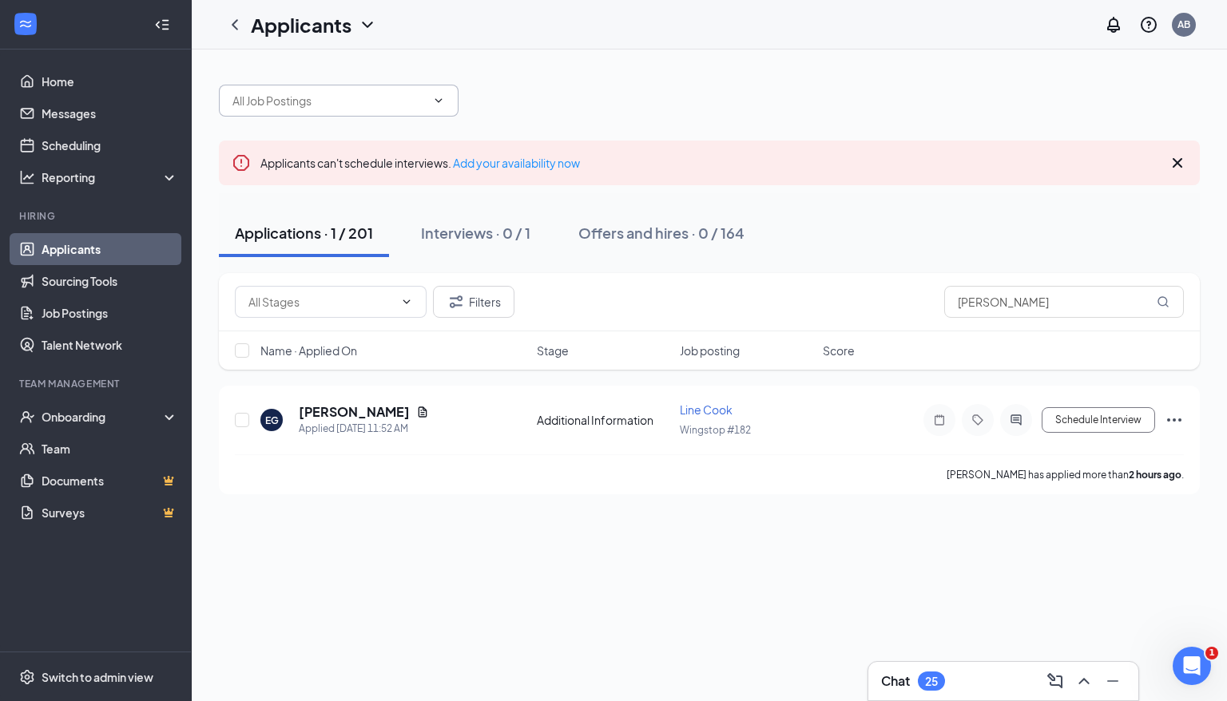
click at [438, 97] on icon "ChevronDown" at bounding box center [438, 100] width 13 height 13
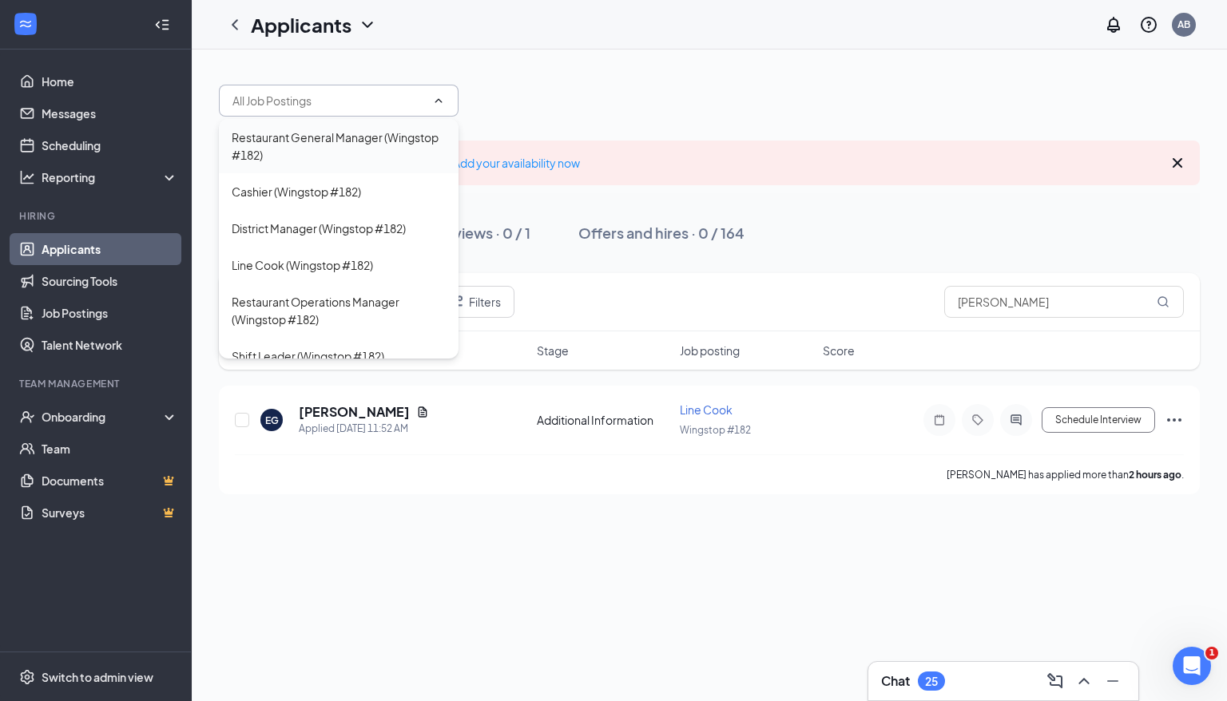
click at [344, 137] on div "Restaurant General Manager (Wingstop #182)" at bounding box center [339, 146] width 214 height 35
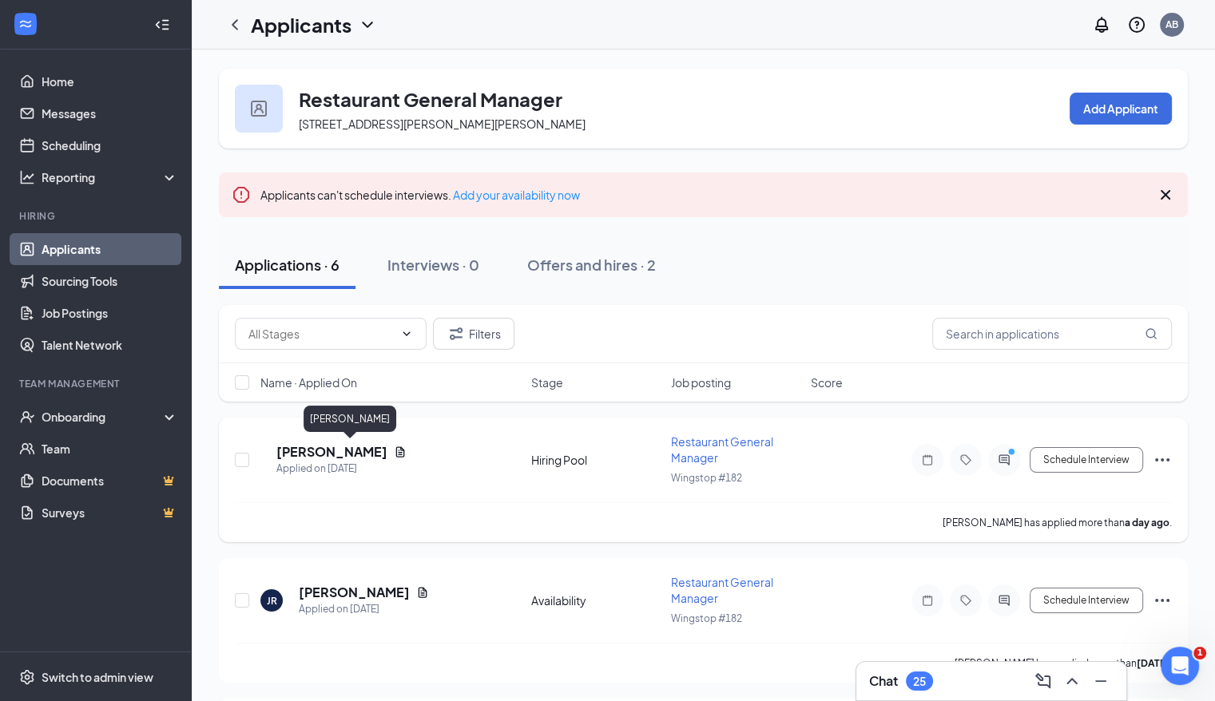
click at [346, 447] on h5 "[PERSON_NAME]" at bounding box center [331, 452] width 111 height 18
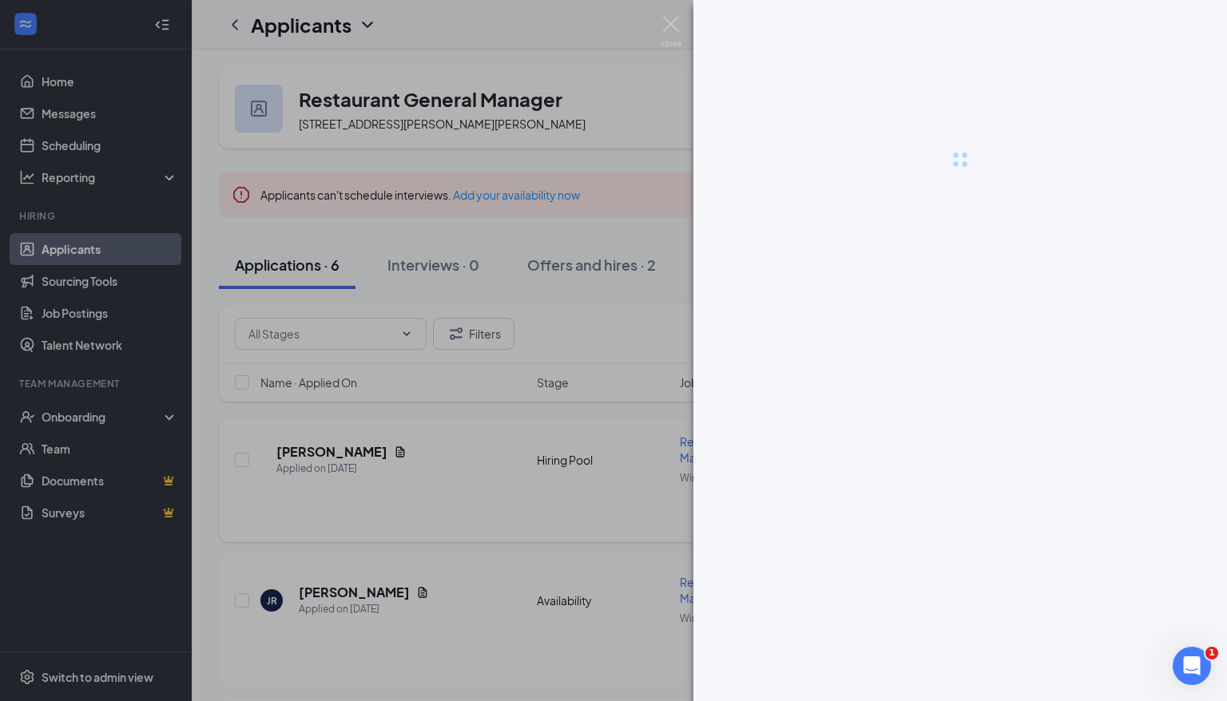
click at [346, 447] on div at bounding box center [613, 350] width 1227 height 701
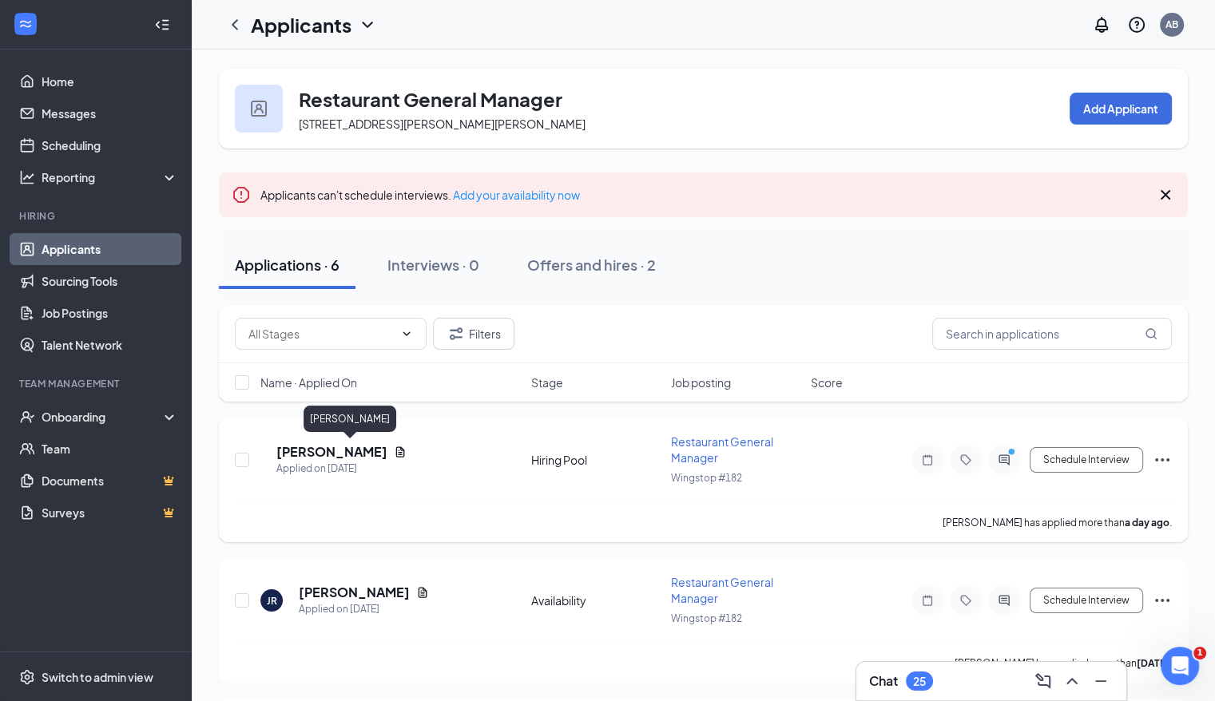
click at [346, 447] on h5 "[PERSON_NAME]" at bounding box center [331, 452] width 111 height 18
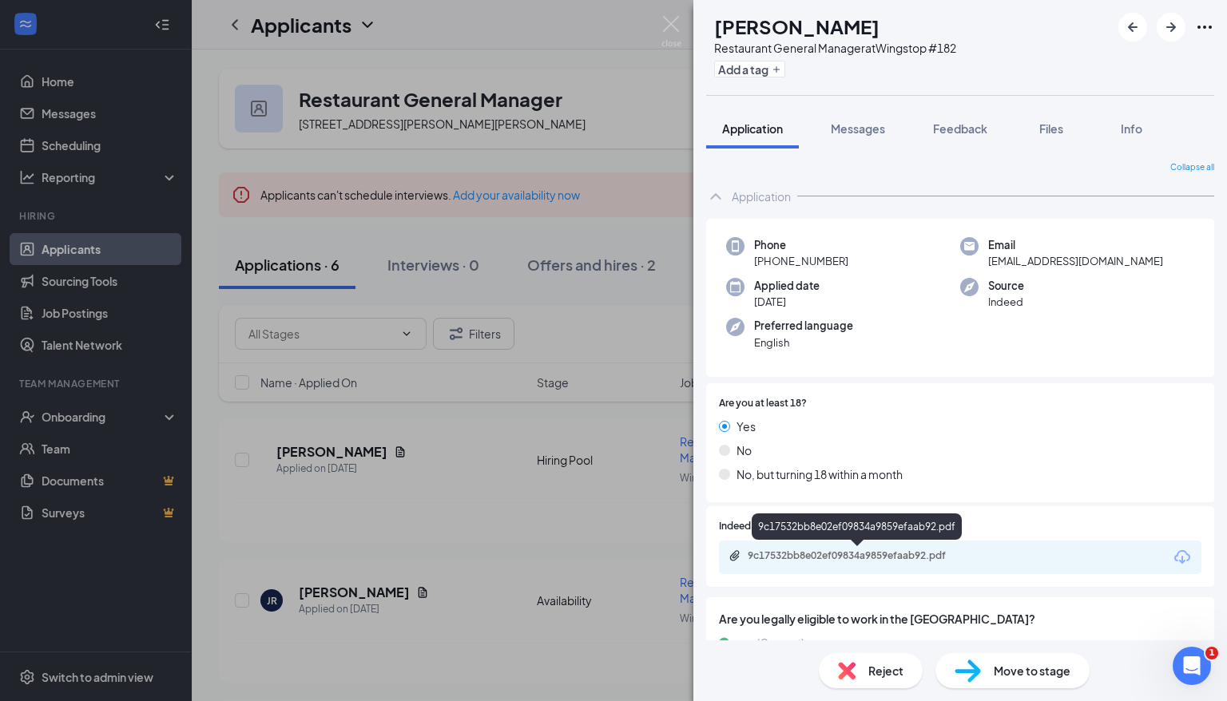
click at [832, 558] on div "9c17532bb8e02ef09834a9859efaab92.pdf" at bounding box center [860, 556] width 224 height 13
